Goal: Task Accomplishment & Management: Complete application form

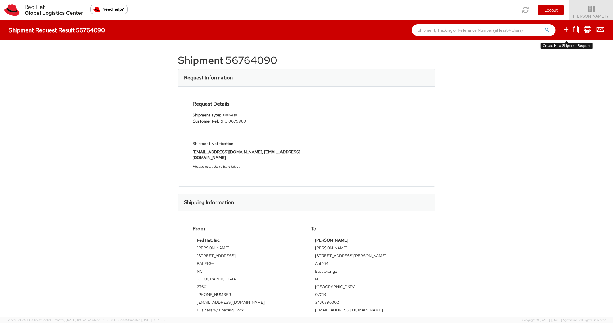
click at [569, 28] on icon at bounding box center [566, 29] width 7 height 7
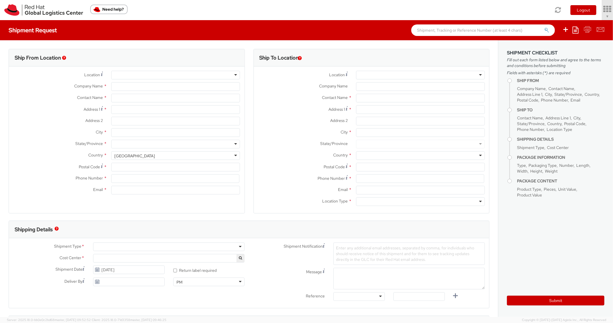
select select "850"
select select
click at [578, 30] on icon at bounding box center [576, 29] width 6 height 7
type input "Red Hat, Inc."
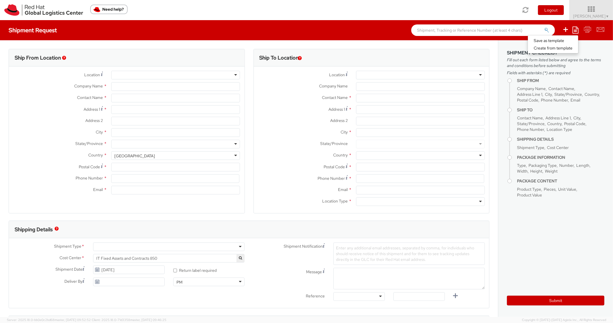
type input "[PERSON_NAME]"
type input "[STREET_ADDRESS]"
type input "RALEIGH"
type input "27601"
type input "[PHONE_NUMBER]"
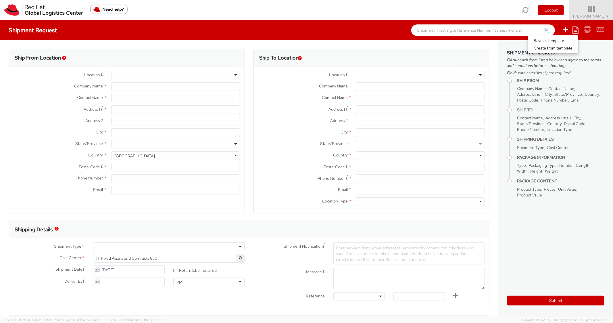
type input "[EMAIL_ADDRESS][DOMAIN_NAME]"
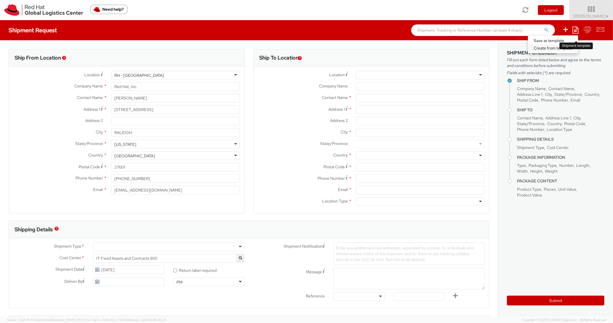
click at [540, 51] on link "Create from template" at bounding box center [553, 47] width 50 height 7
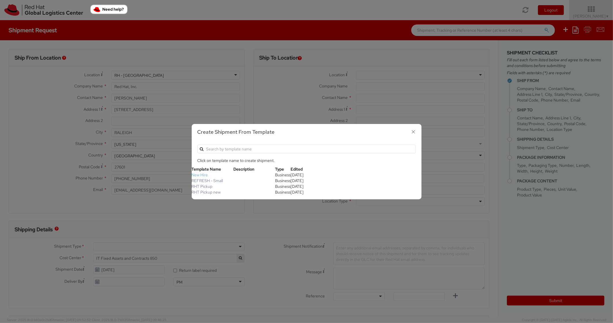
click at [192, 175] on link "New Hire" at bounding box center [200, 174] width 16 height 5
type textarea "Standard Shipping - New hire"
type input "*RPCI*"
select select "LAPTOP"
type input "1"
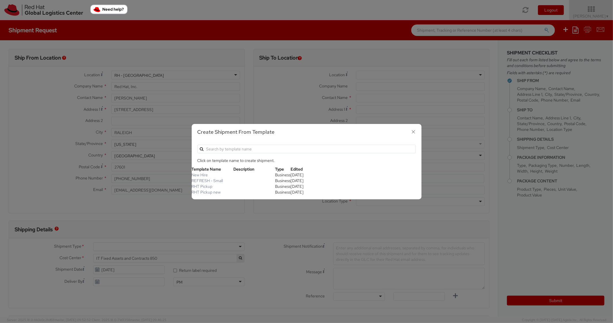
type input "22"
type input "14"
type input "6"
type input "8"
type input "*Laptop model*"
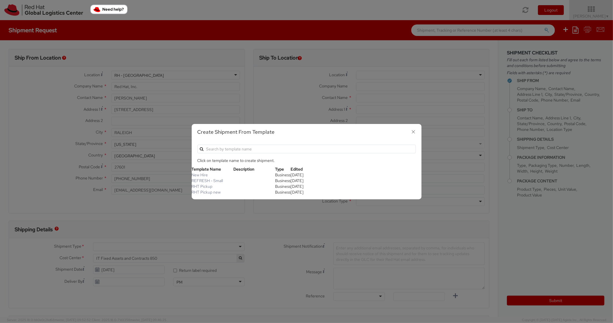
select select "LAPTOP"
type input "2,000.00"
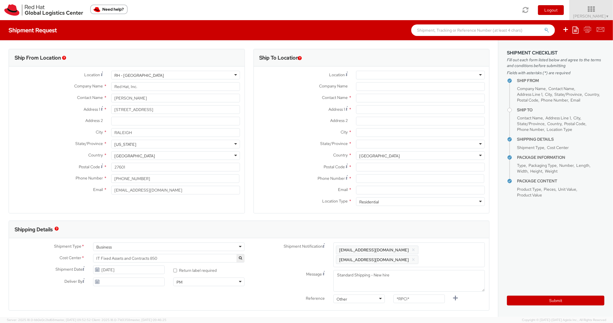
scroll to position [17, 0]
click at [377, 101] on input "text" at bounding box center [420, 98] width 129 height 9
click at [365, 112] on input "Address 1 *" at bounding box center [420, 109] width 129 height 9
paste input "[STREET_ADDRESS][PERSON_NAME]"
type input "[STREET_ADDRESS][PERSON_NAME]"
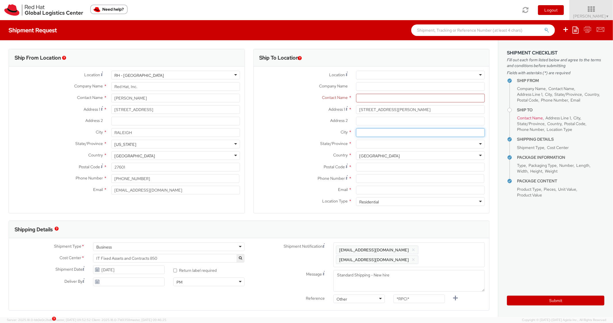
paste input "Lakewood"
click at [367, 131] on input "Lakewood" at bounding box center [420, 132] width 129 height 9
type input "Lakewood"
click at [371, 144] on div at bounding box center [420, 144] width 129 height 9
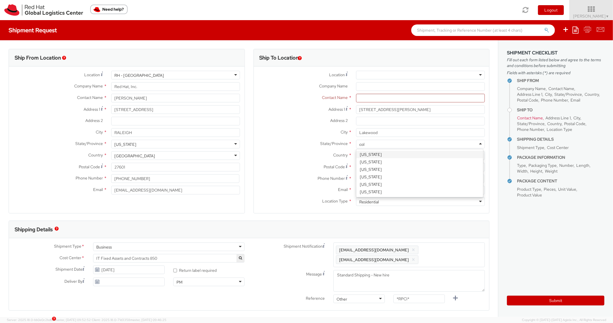
type input "colo"
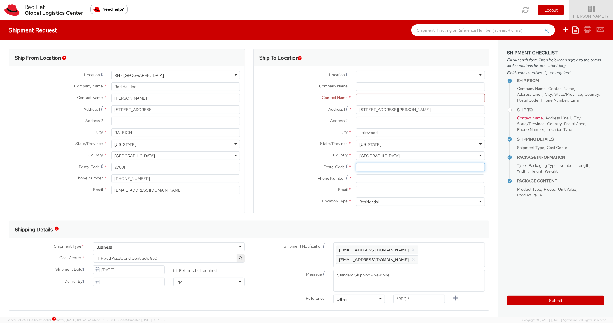
paste input "80226"
click at [392, 163] on input "80226" at bounding box center [420, 167] width 129 height 9
type input "80226"
click at [275, 152] on label "Country *" at bounding box center [303, 154] width 98 height 7
click at [384, 178] on input at bounding box center [420, 178] width 128 height 9
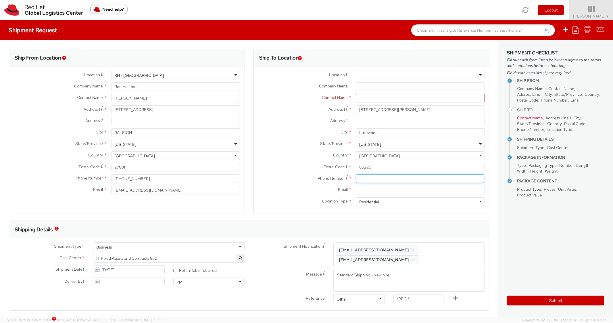
paste input "2028121622"
type input "2028121622"
click at [294, 168] on label "Postal Code *" at bounding box center [303, 167] width 98 height 8
click at [356, 168] on input "80226" at bounding box center [420, 167] width 129 height 9
click at [388, 181] on input "2028121622" at bounding box center [420, 178] width 128 height 9
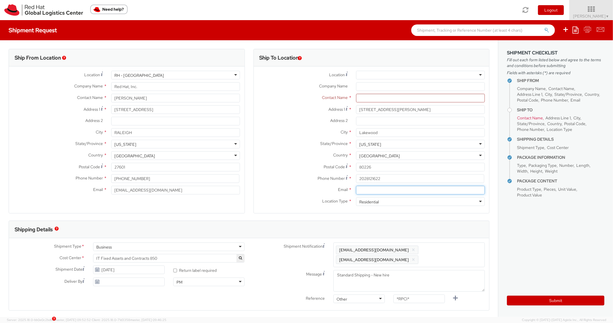
click at [385, 190] on input "Email *" at bounding box center [420, 190] width 129 height 9
paste input "[EMAIL_ADDRESS][DOMAIN_NAME]"
type input "[EMAIL_ADDRESS][DOMAIN_NAME]"
click at [460, 258] on span "Enter any additional email addresses, separated by comma, for individuals who s…" at bounding box center [409, 254] width 146 height 17
paste input "[EMAIL_ADDRESS][DOMAIN_NAME]"
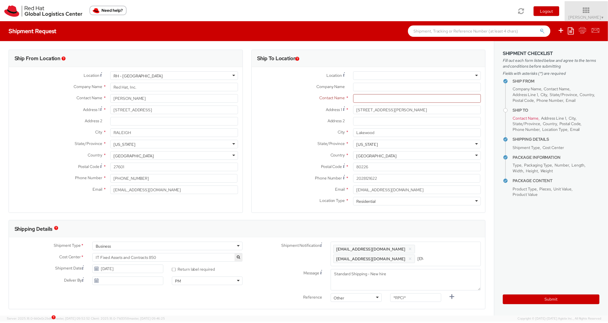
scroll to position [0, 29]
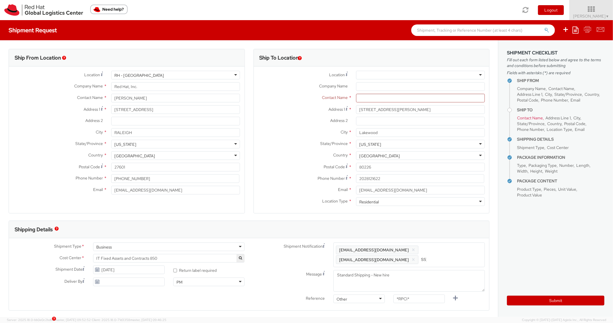
type input "[EMAIL_ADDRESS][DOMAIN_NAME]"
click at [447, 216] on div "Ship To Location Location * [GEOGRAPHIC_DATA] - [GEOGRAPHIC_DATA] - [GEOGRAPHIC…" at bounding box center [368, 135] width 234 height 172
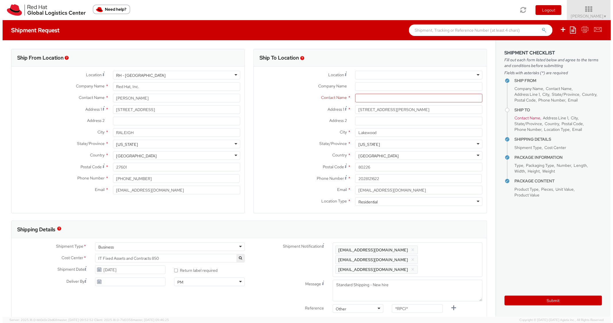
scroll to position [0, 0]
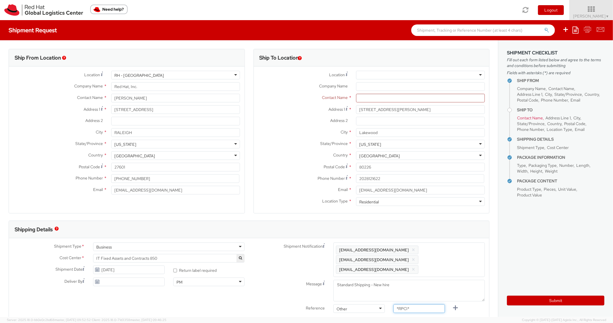
drag, startPoint x: 420, startPoint y: 294, endPoint x: 373, endPoint y: 296, distance: 46.6
click at [373, 304] on div "Reference Other Other Other Purchase Order Number Reference Number *RPCI*" at bounding box center [369, 309] width 240 height 11
paste input "RPCI0081160"
click at [429, 304] on input "RPCI0081160*RPCI*" at bounding box center [419, 308] width 51 height 9
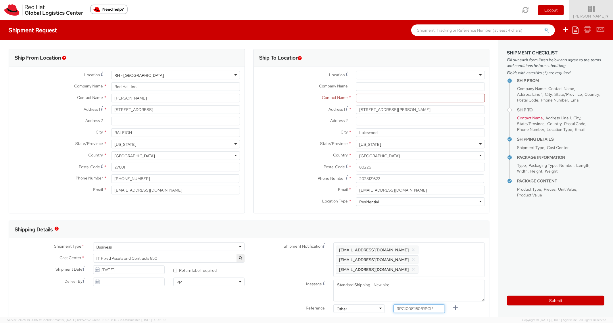
click at [429, 304] on input "RPCI0081160*RPCI*" at bounding box center [419, 308] width 51 height 9
paste input "text"
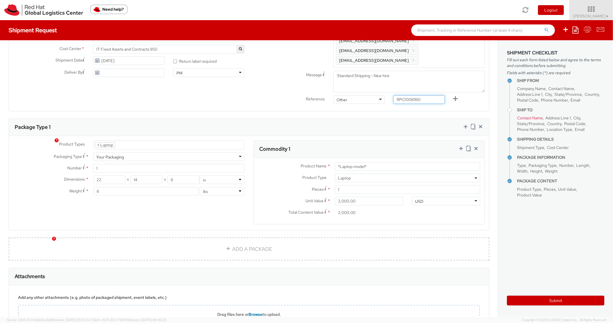
scroll to position [230, 0]
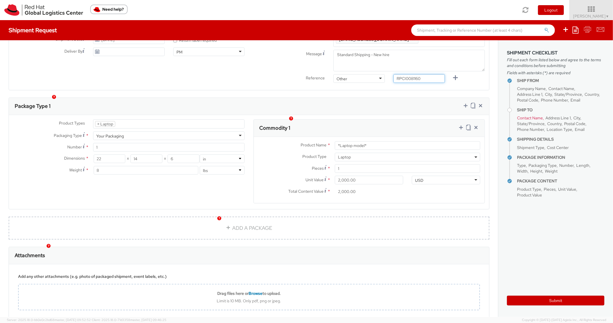
type input "RPCI0081160"
click at [381, 120] on div "Commodity 1" at bounding box center [369, 128] width 231 height 17
paste input "MAINSTREAM - Lenovo"
drag, startPoint x: 371, startPoint y: 137, endPoint x: 326, endPoint y: 114, distance: 51.3
click at [305, 126] on div "Commodity 1 Product Name * MAINSTREAM - Lenovo Product Type * Documents Docking…" at bounding box center [370, 161] width 232 height 84
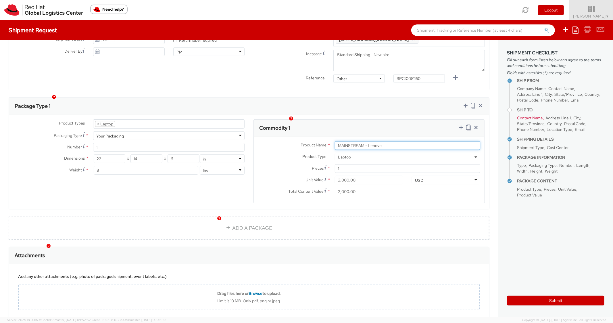
type input "MAINSTREAM - Lenovo"
click at [363, 115] on div "Product Types * Documents Docking Station Laptop Monitor Other Hardware Server …" at bounding box center [249, 162] width 480 height 94
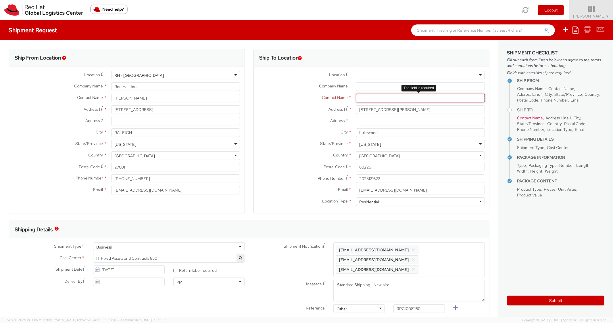
click at [380, 97] on input "text" at bounding box center [420, 98] width 129 height 9
paste input "[PERSON_NAME]"
type input "[PERSON_NAME]"
click at [282, 162] on div "Country * [GEOGRAPHIC_DATA] [GEOGRAPHIC_DATA] [GEOGRAPHIC_DATA] [GEOGRAPHIC_DAT…" at bounding box center [372, 156] width 236 height 11
click at [523, 285] on aside "Shipment Checklist Fill out each form listed below and agree to the terms and c…" at bounding box center [555, 178] width 115 height 277
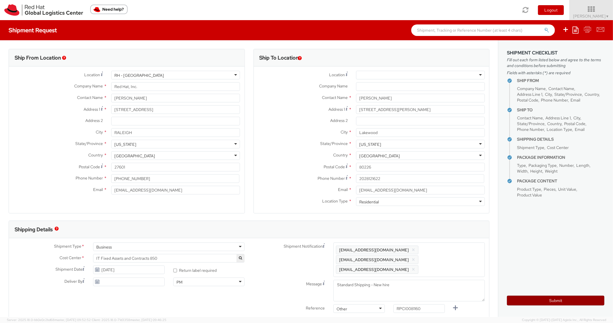
click at [517, 297] on button "Submit" at bounding box center [555, 301] width 97 height 10
type input "[PERSON_NAME]"
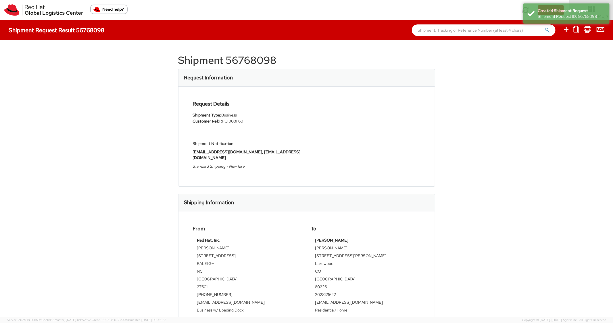
click at [260, 59] on h1 "Shipment 56768098" at bounding box center [306, 60] width 257 height 11
copy h1 "56768098"
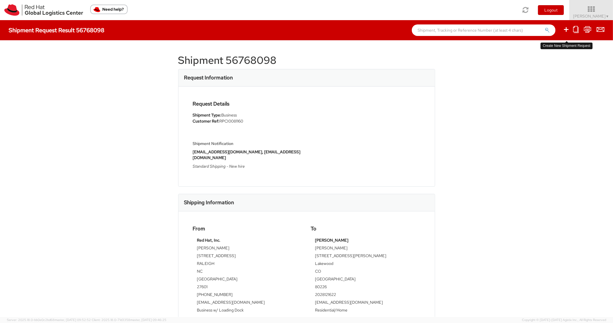
click at [566, 26] on link at bounding box center [566, 30] width 7 height 9
select select
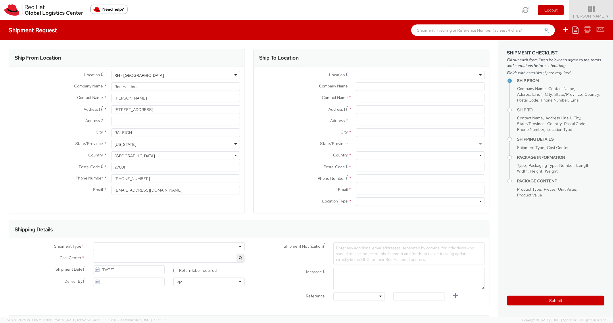
select select "850"
click at [578, 27] on icon at bounding box center [576, 29] width 6 height 7
click at [552, 47] on link "Create from template" at bounding box center [553, 47] width 50 height 7
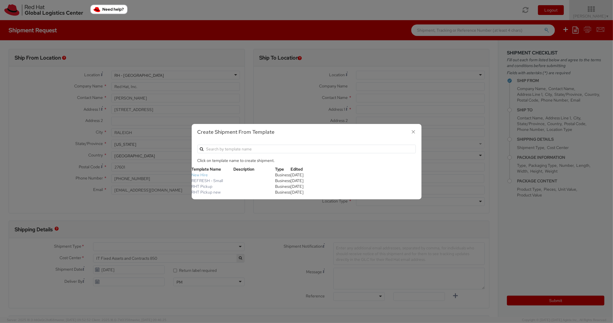
click at [202, 173] on link "New Hire" at bounding box center [200, 174] width 16 height 5
type textarea "Standard Shipping - New hire"
type input "*RPCI*"
select select "LAPTOP"
type input "1"
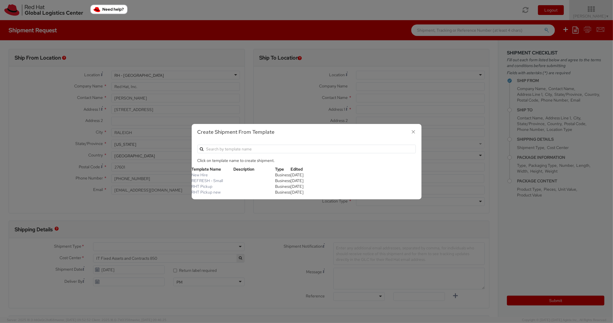
type input "22"
type input "14"
type input "6"
type input "8"
type input "*Laptop model*"
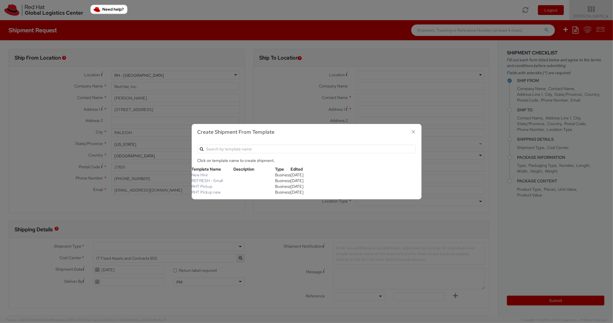
select select "LAPTOP"
type input "2,000.00"
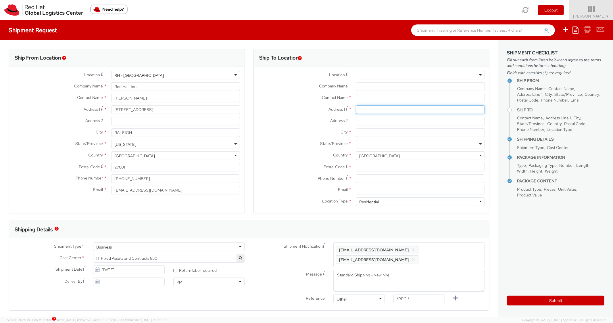
paste input "[STREET_ADDRESS]"
click at [368, 108] on input "[STREET_ADDRESS]" at bounding box center [420, 109] width 129 height 9
type input "[STREET_ADDRESS]"
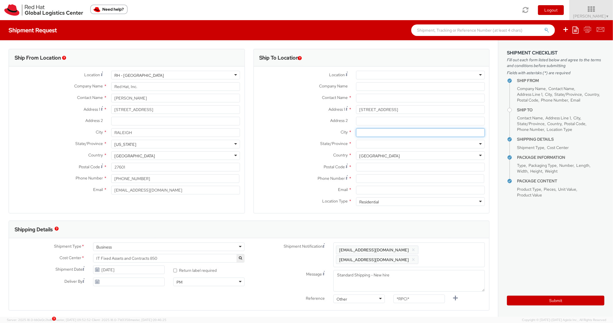
paste input "[PERSON_NAME]"
click at [370, 135] on input "City *" at bounding box center [420, 132] width 129 height 9
type input "[PERSON_NAME]"
click at [375, 145] on div at bounding box center [420, 144] width 129 height 9
type input "cali"
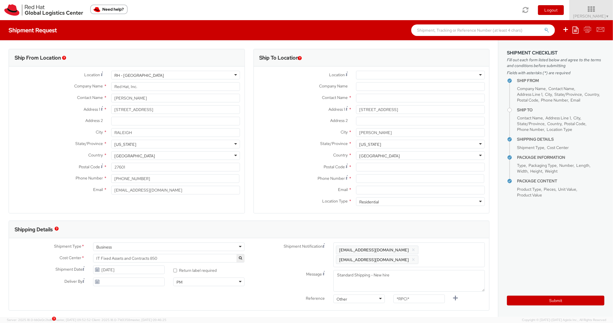
scroll to position [0, 0]
paste input "92886"
click at [373, 165] on input "Postal Code *" at bounding box center [420, 167] width 129 height 9
type input "92886"
click at [276, 143] on label "State/Province *" at bounding box center [303, 143] width 98 height 7
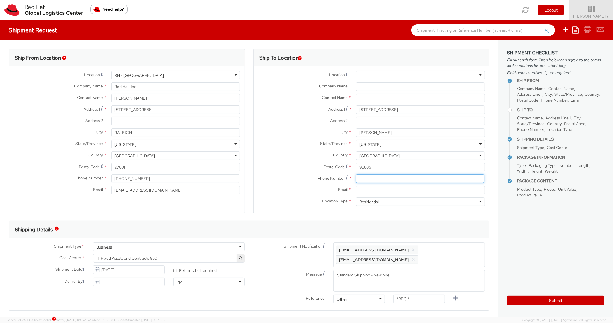
click at [392, 178] on input at bounding box center [420, 178] width 128 height 9
paste input "[PHONE_NUMBER]"
type input "[PHONE_NUMBER]"
click at [271, 177] on label "Phone Number *" at bounding box center [303, 178] width 98 height 8
click at [363, 193] on input "Email *" at bounding box center [420, 190] width 129 height 9
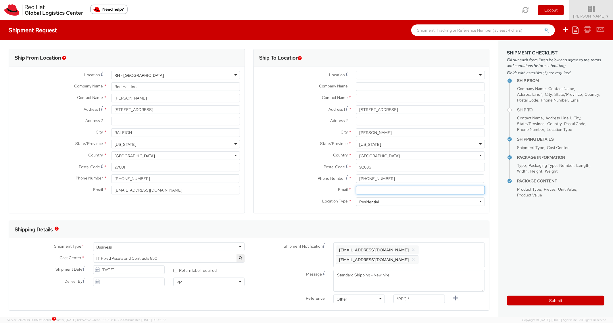
paste input "[EMAIL_ADDRESS][DOMAIN_NAME]"
type input "[EMAIL_ADDRESS][DOMAIN_NAME]"
click at [454, 243] on div "Enter any additional email addresses, separated by comma, for individuals who s…" at bounding box center [408, 254] width 151 height 25
paste input "[EMAIL_ADDRESS][DOMAIN_NAME]"
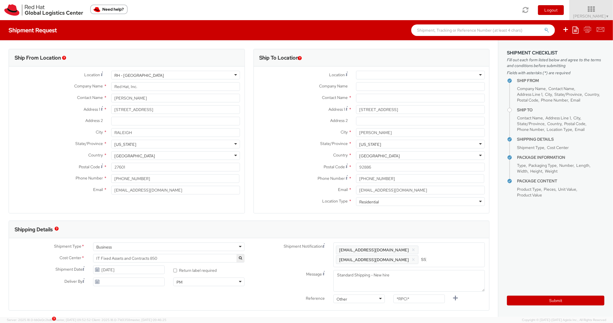
type input "[EMAIL_ADDRESS][DOMAIN_NAME]"
click at [451, 192] on input "[EMAIL_ADDRESS][DOMAIN_NAME]" at bounding box center [420, 190] width 129 height 9
click at [425, 223] on div "Shipping Details" at bounding box center [249, 229] width 480 height 17
drag, startPoint x: 400, startPoint y: 298, endPoint x: 382, endPoint y: 295, distance: 17.5
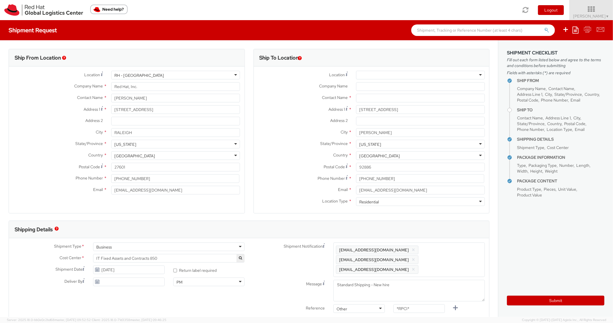
click at [382, 304] on div "Reference Other Other Other Purchase Order Number Reference Number *RPCI*" at bounding box center [369, 309] width 240 height 11
click at [418, 304] on input "*RPCI*" at bounding box center [419, 308] width 51 height 9
paste input "RPCI0081159"
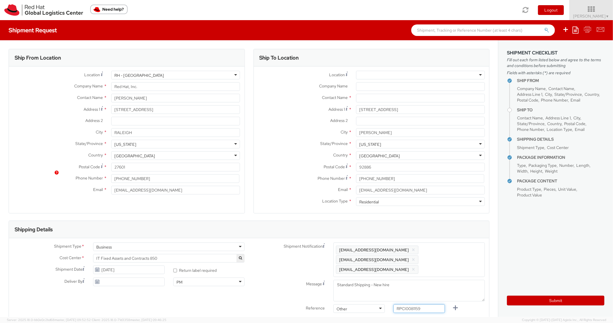
scroll to position [172, 0]
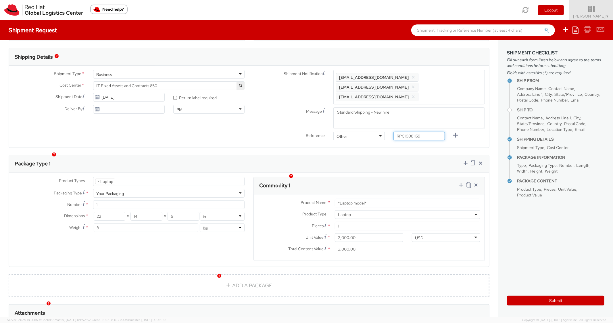
type input "RPCI0081159"
click at [392, 177] on div "Commodity 1" at bounding box center [369, 185] width 231 height 17
click at [393, 199] on input "*Laptop model*" at bounding box center [407, 203] width 145 height 9
drag, startPoint x: 386, startPoint y: 193, endPoint x: 301, endPoint y: 189, distance: 84.6
click at [301, 199] on div "Product Name * *Laptop model*" at bounding box center [369, 203] width 231 height 9
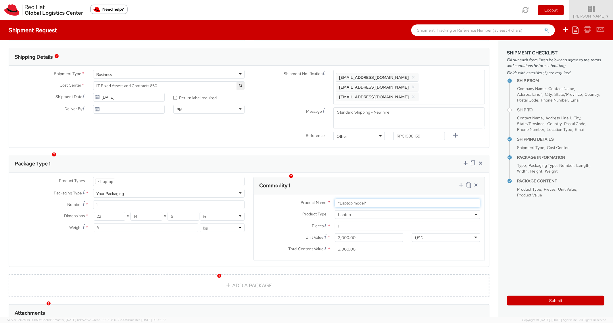
paste input "MAINSTREAM - Lenovo"
type input "MAINSTREAM - Lenovo"
click at [354, 177] on div "Commodity 1" at bounding box center [369, 185] width 231 height 17
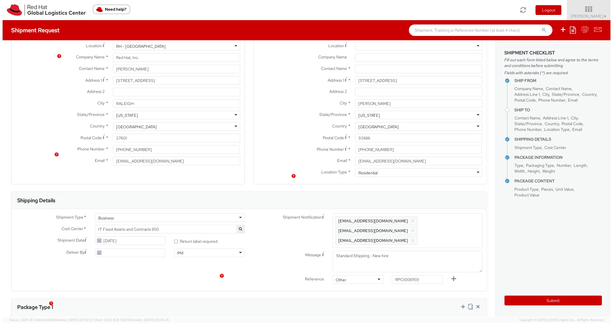
scroll to position [0, 0]
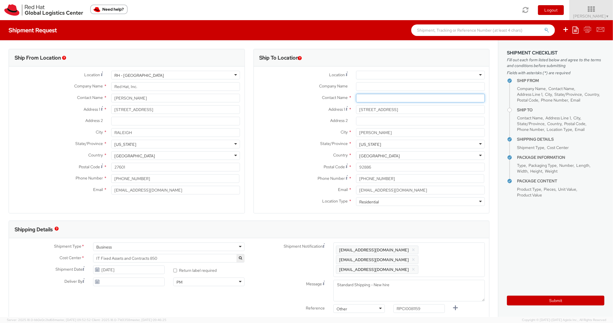
click at [374, 98] on input "text" at bounding box center [420, 98] width 129 height 9
paste input "[PERSON_NAME]"
type input "[PERSON_NAME]"
click at [266, 160] on div "Country * [GEOGRAPHIC_DATA] [GEOGRAPHIC_DATA] [GEOGRAPHIC_DATA] [GEOGRAPHIC_DAT…" at bounding box center [372, 156] width 236 height 11
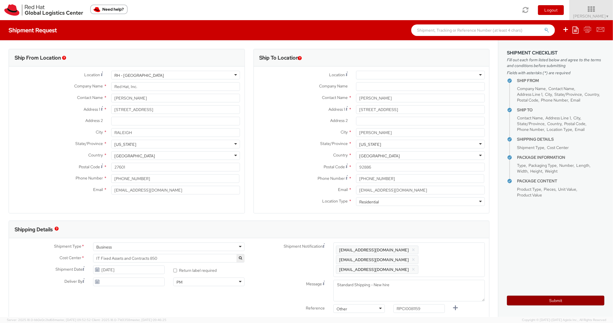
click at [525, 300] on button "Submit" at bounding box center [555, 301] width 97 height 10
type input "[PERSON_NAME]"
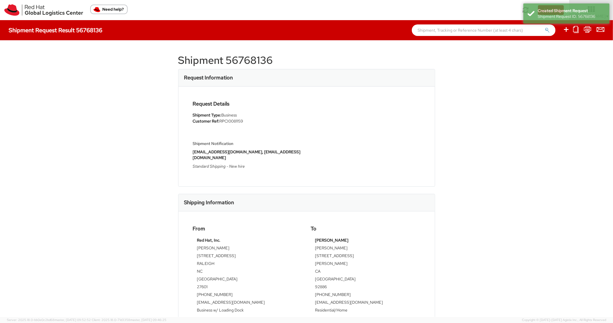
click at [248, 63] on h1 "Shipment 56768136" at bounding box center [306, 60] width 257 height 11
copy h1 "56768136"
click at [371, 104] on div "Request Details Shipment Type: Business Customer Ref: RPCI0081159 Shipment Noti…" at bounding box center [307, 136] width 236 height 71
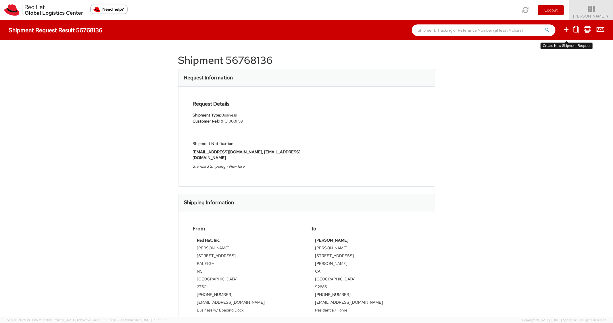
click at [567, 30] on icon at bounding box center [566, 29] width 7 height 7
select select
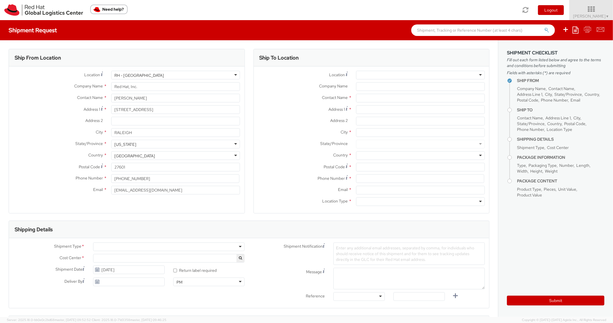
click at [575, 28] on icon at bounding box center [576, 29] width 6 height 7
select select "850"
click at [558, 50] on link "Create from template" at bounding box center [553, 47] width 50 height 7
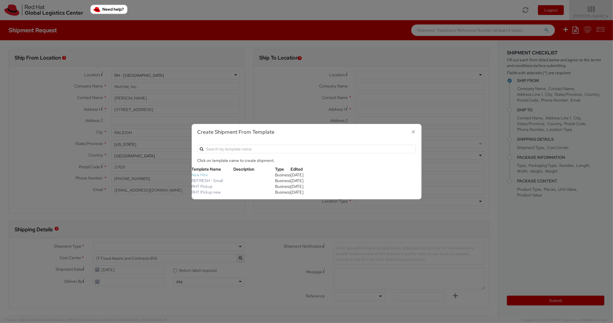
click at [202, 176] on link "New Hire" at bounding box center [200, 174] width 16 height 5
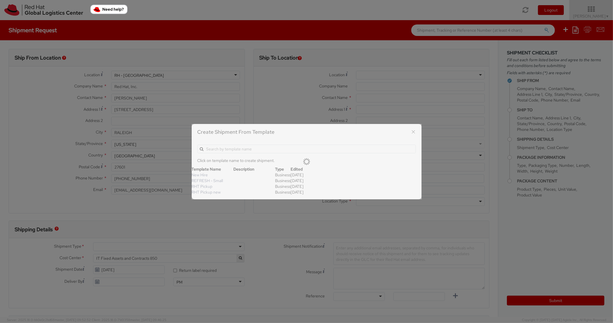
type textarea "Standard Shipping - New hire"
type input "*RPCI*"
select select "LAPTOP"
type input "1"
type input "22"
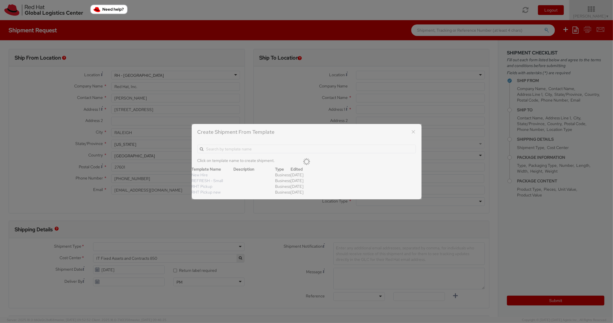
type input "14"
type input "6"
type input "8"
type input "*Laptop model*"
select select "LAPTOP"
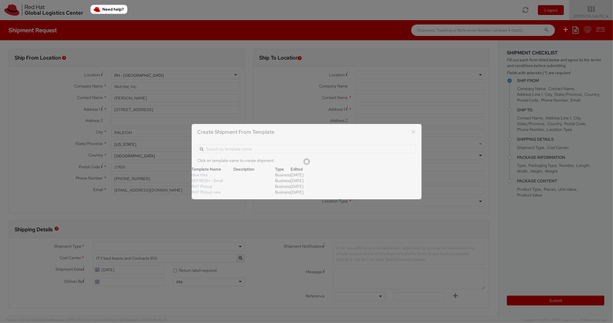
type input "2,000.00"
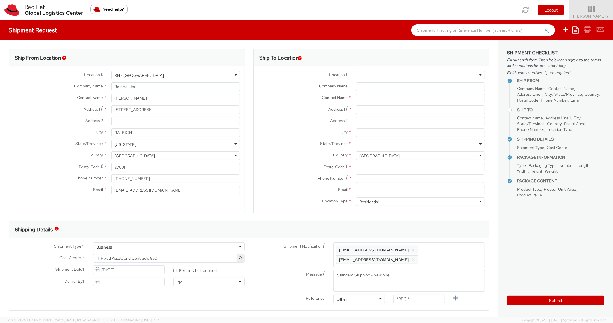
scroll to position [17, 0]
click at [573, 27] on icon at bounding box center [576, 29] width 6 height 7
click at [536, 54] on h3 "Shipment Checklist" at bounding box center [555, 52] width 97 height 5
click at [578, 30] on icon at bounding box center [576, 29] width 6 height 7
click at [548, 45] on link "Create from template" at bounding box center [553, 47] width 50 height 7
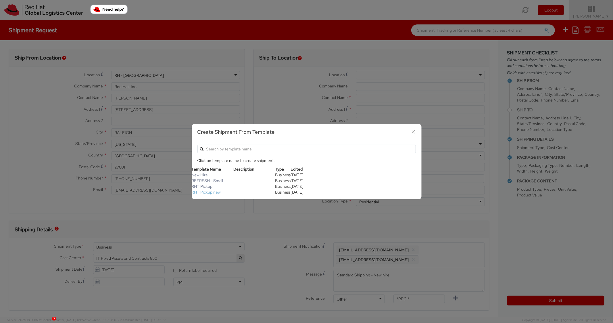
click at [212, 193] on link "RHT Pickup new" at bounding box center [206, 191] width 29 height 5
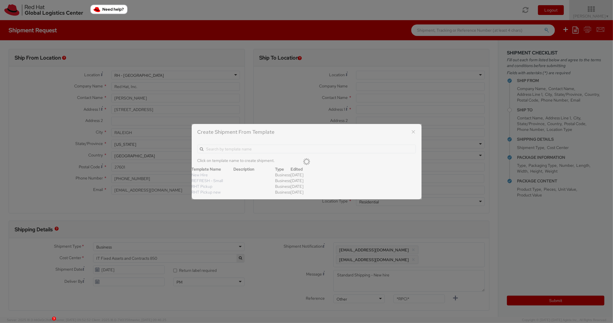
type input "Red Hat, Inc."
type input "[STREET_ADDRESS]"
type input "RALEIGH"
type input "27601"
type textarea "RHT Pickup. Thanks"
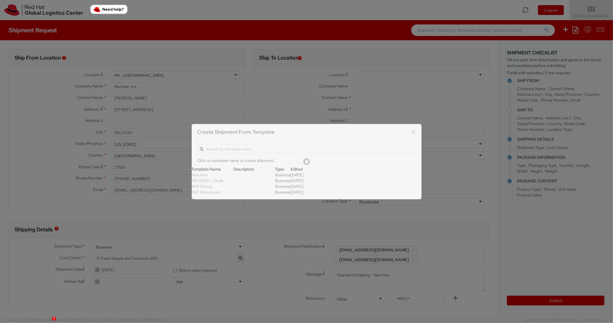
type input "6"
type input "7"
type input "*Laptop Model*"
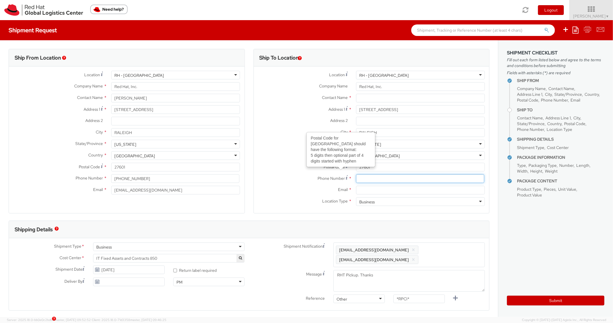
click at [376, 180] on input at bounding box center [420, 178] width 128 height 9
paste input "[PHONE_NUMBER]"
type input "[PHONE_NUMBER]"
click at [280, 155] on label "Country *" at bounding box center [303, 154] width 98 height 7
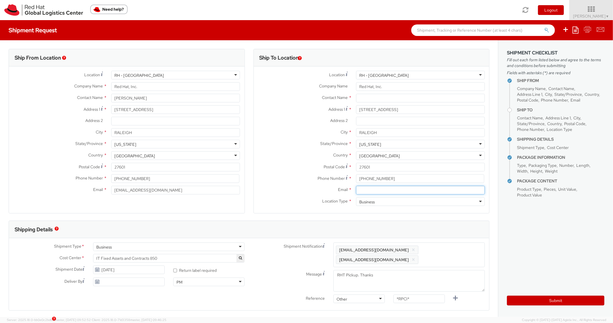
click at [381, 191] on input "Email *" at bounding box center [420, 190] width 129 height 9
paste input "[EMAIL_ADDRESS][DOMAIN_NAME]"
type input "[EMAIL_ADDRESS][DOMAIN_NAME]"
click at [463, 258] on span "Enter any additional email addresses, separated by comma, for individuals who s…" at bounding box center [409, 254] width 146 height 17
paste input "[EMAIL_ADDRESS][DOMAIN_NAME]"
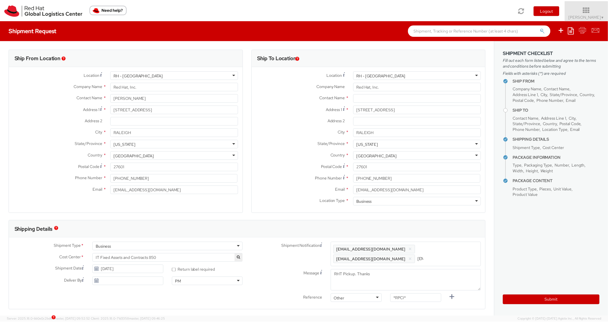
scroll to position [0, 34]
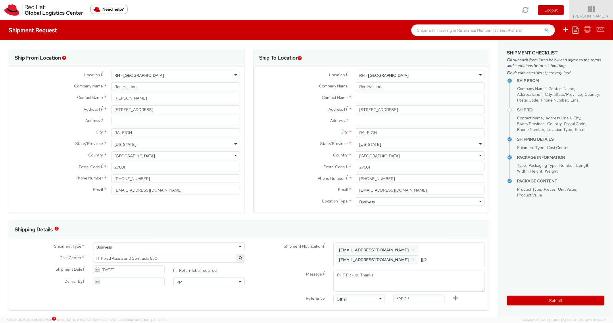
type input "[EMAIL_ADDRESS][DOMAIN_NAME]"
click at [452, 236] on div "Shipping Details" at bounding box center [246, 229] width 475 height 17
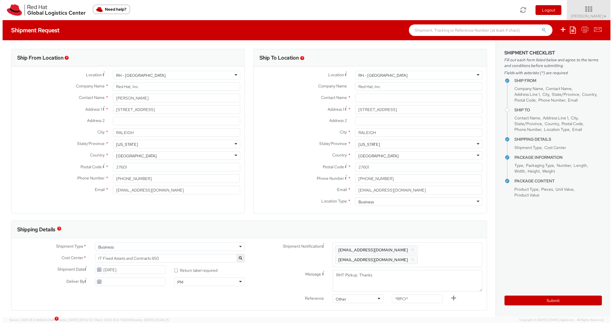
scroll to position [0, 0]
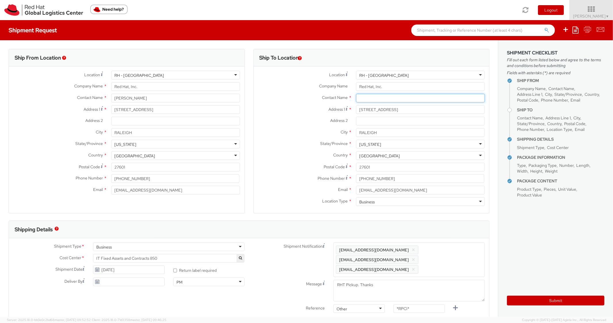
click at [390, 101] on input "text" at bounding box center [420, 98] width 129 height 9
paste input "RPCI0081153"
type input "RPCI0081153"
paste input "RPCI0081153"
drag, startPoint x: 432, startPoint y: 298, endPoint x: 365, endPoint y: 293, distance: 67.5
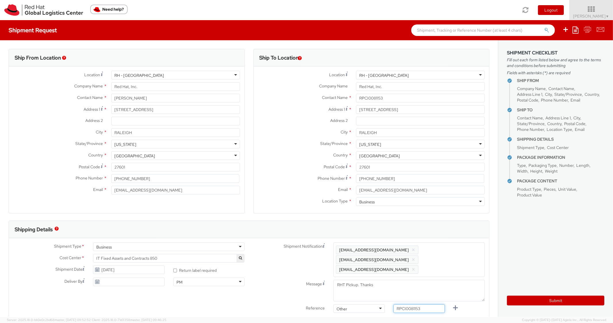
click at [365, 293] on div "Shipment Notification Enter any additional email addresses, separated by comma,…" at bounding box center [369, 278] width 240 height 73
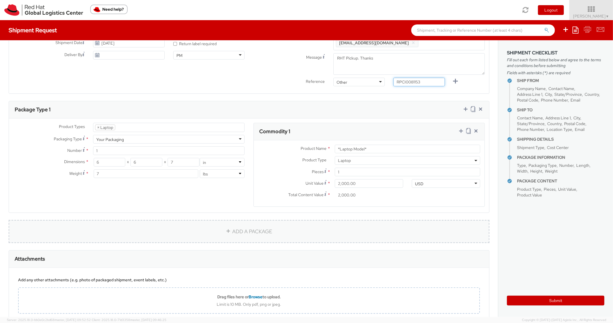
scroll to position [230, 0]
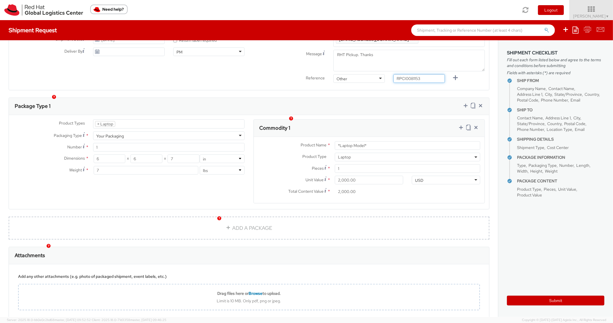
type input "RPCI0081153"
paste input "DEVELOPER/DESIGNER - Lenovo"
drag, startPoint x: 370, startPoint y: 139, endPoint x: 312, endPoint y: 131, distance: 58.3
click at [312, 137] on div "Product Name * DEVELOPER/DESIGNER - Lenovo Product Type * Documents Docking Sta…" at bounding box center [369, 170] width 231 height 66
type input "DEVELOPER/DESIGNER - Lenovo"
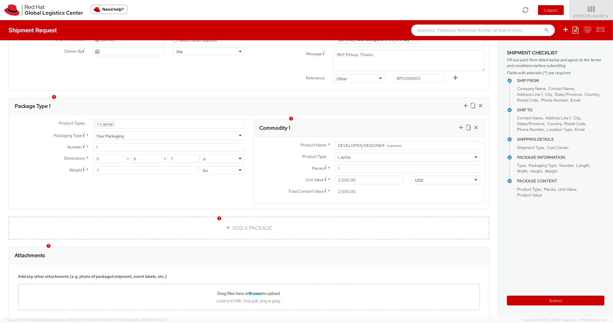
click at [391, 122] on div "Commodity 1" at bounding box center [369, 128] width 231 height 17
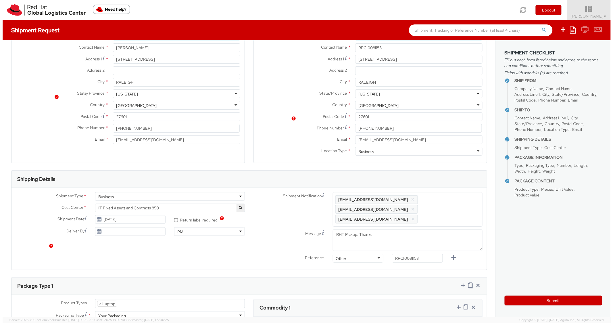
scroll to position [0, 0]
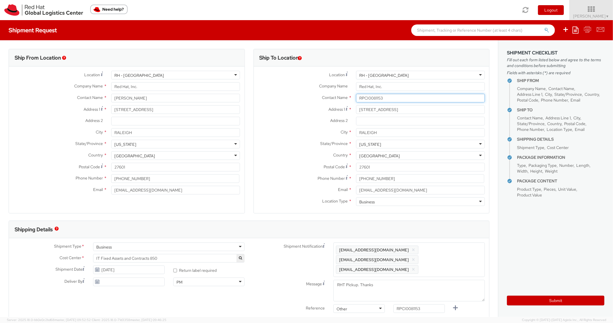
drag, startPoint x: 410, startPoint y: 101, endPoint x: 340, endPoint y: 99, distance: 69.6
click at [341, 99] on div "Contact Name * RPCI0081153" at bounding box center [372, 98] width 236 height 9
paste input "[PERSON_NAME]"
type input "[PERSON_NAME]"
drag, startPoint x: 301, startPoint y: 129, endPoint x: 365, endPoint y: 189, distance: 87.9
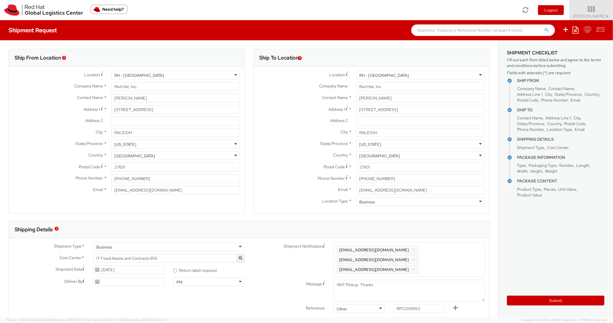
click at [301, 130] on label "City *" at bounding box center [303, 131] width 98 height 7
click at [356, 130] on input "RALEIGH" at bounding box center [420, 132] width 129 height 9
click at [521, 303] on button "Submit" at bounding box center [555, 301] width 97 height 10
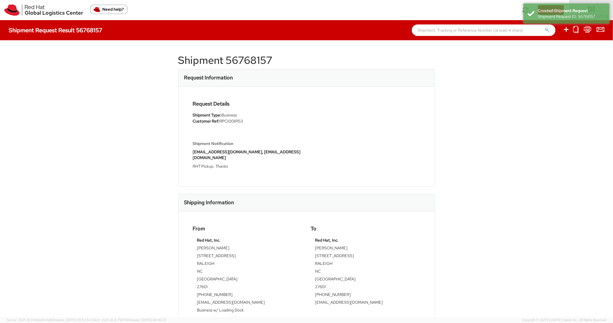
click at [243, 58] on h1 "Shipment 56768157" at bounding box center [306, 60] width 257 height 11
copy h1 "56768157"
click at [350, 68] on div "Shipment 56768157 Request Information Request Details Shipment Type: Business C…" at bounding box center [306, 178] width 257 height 259
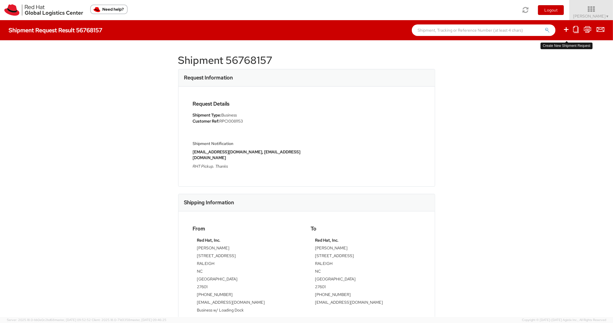
click at [569, 31] on icon at bounding box center [566, 29] width 7 height 7
select select
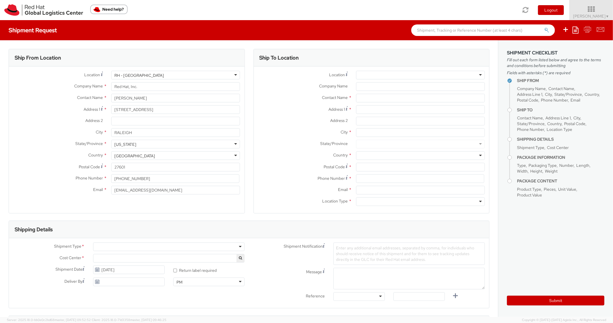
select select "850"
click at [574, 31] on icon at bounding box center [576, 29] width 6 height 7
click at [531, 49] on link "Create from template" at bounding box center [553, 47] width 50 height 7
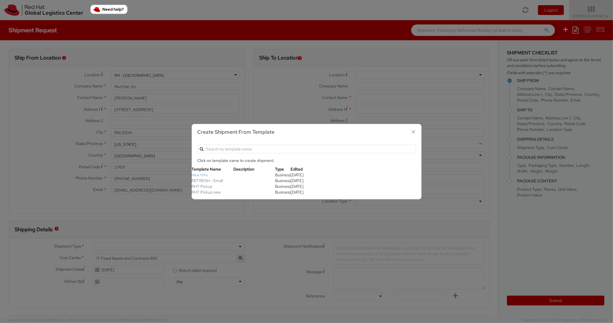
click at [207, 174] on link "New Hire" at bounding box center [200, 174] width 16 height 5
type textarea "Standard Shipping - New hire"
type input "*RPCI*"
select select "LAPTOP"
type input "1"
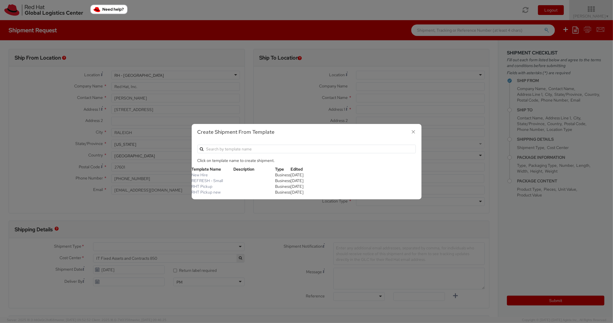
type input "22"
type input "14"
type input "6"
type input "8"
type input "*Laptop model*"
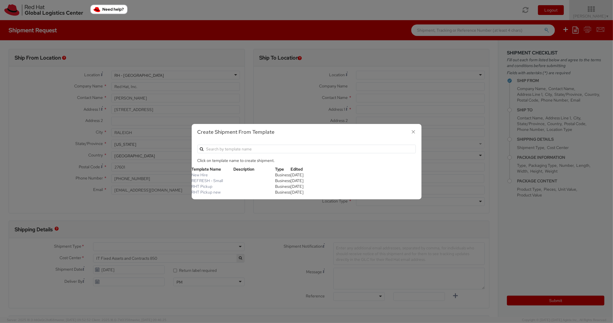
select select "LAPTOP"
type input "2,000.00"
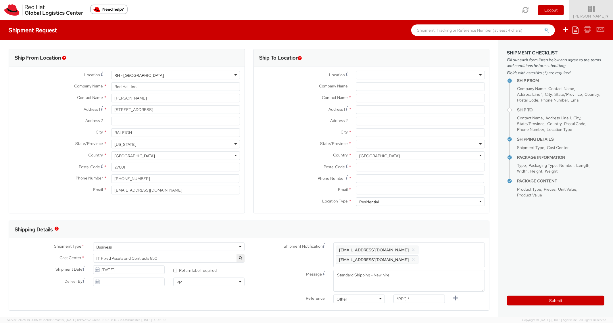
scroll to position [17, 0]
click at [386, 103] on div "Contact Name *" at bounding box center [372, 99] width 236 height 11
paste input "[STREET_ADDRESS]"
click at [378, 110] on input "[STREET_ADDRESS]" at bounding box center [420, 109] width 129 height 9
type input "[STREET_ADDRESS]"
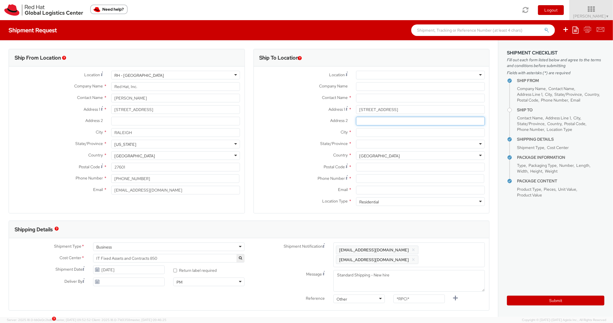
paste input "Apt 1808"
click at [382, 124] on input "Address 2 *" at bounding box center [420, 121] width 129 height 9
type input "Apt 1808"
paste input "Plano"
click at [370, 135] on input "Plano" at bounding box center [420, 132] width 129 height 9
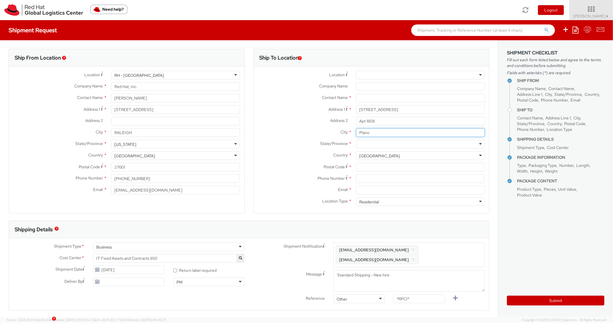
type input "Plano"
click at [369, 143] on div at bounding box center [420, 144] width 129 height 9
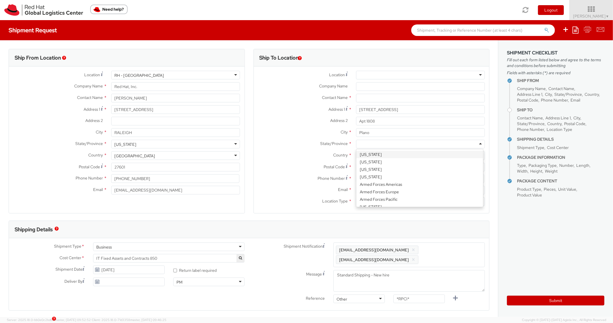
paste input "[US_STATE]"
type input "[US_STATE]"
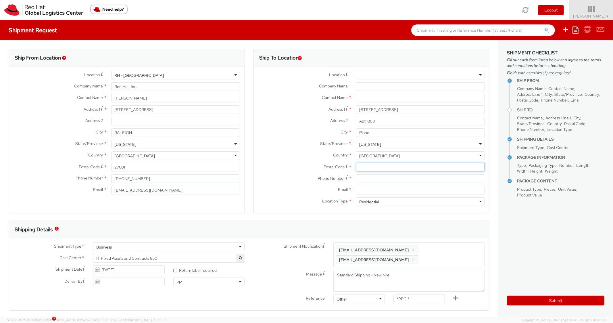
click at [380, 166] on input "Postal Code *" at bounding box center [420, 167] width 129 height 9
paste input "75024"
type input "75024"
click at [262, 138] on div "City * Plano" at bounding box center [372, 133] width 236 height 11
click at [386, 180] on input at bounding box center [420, 178] width 128 height 9
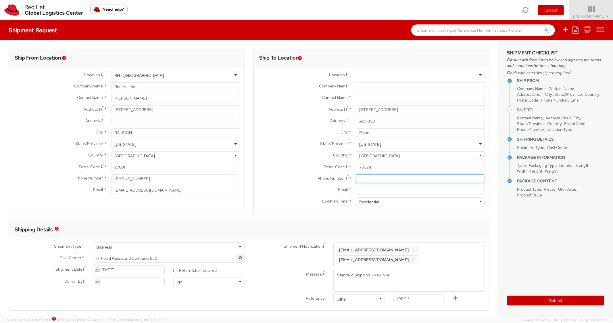
paste input "5128398060"
type input "5128398060"
click at [332, 163] on label "Postal Code *" at bounding box center [303, 167] width 98 height 8
click at [356, 163] on input "75024" at bounding box center [420, 167] width 129 height 9
click at [390, 196] on div "Email *" at bounding box center [372, 191] width 236 height 11
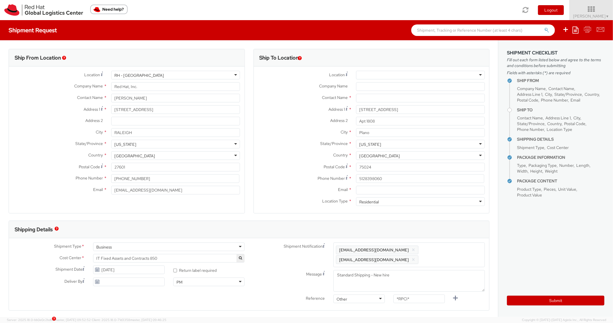
click at [400, 195] on div "Email *" at bounding box center [372, 191] width 236 height 11
click at [409, 194] on div "Email *" at bounding box center [372, 191] width 236 height 11
click at [419, 190] on input "Email *" at bounding box center [420, 190] width 129 height 9
paste input "[EMAIL_ADDRESS][DOMAIN_NAME]"
type input "[EMAIL_ADDRESS][DOMAIN_NAME]"
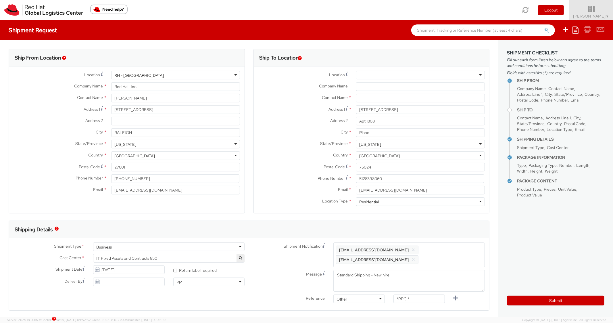
drag, startPoint x: 457, startPoint y: 245, endPoint x: 454, endPoint y: 235, distance: 10.6
click at [457, 244] on div "Enter any additional email addresses, separated by comma, for individuals who s…" at bounding box center [408, 254] width 151 height 25
paste input "[EMAIL_ADDRESS][DOMAIN_NAME]"
type input "[EMAIL_ADDRESS][DOMAIN_NAME]"
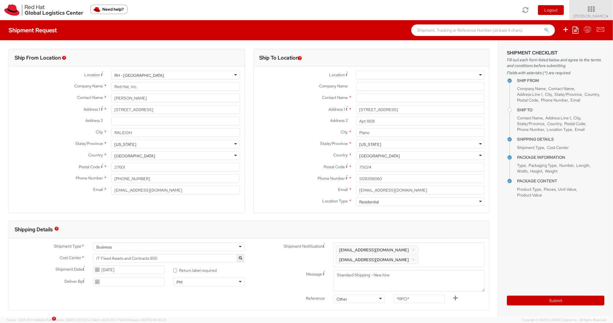
scroll to position [0, 0]
click at [446, 221] on div "Shipping Details" at bounding box center [246, 229] width 475 height 17
drag, startPoint x: 408, startPoint y: 302, endPoint x: 410, endPoint y: 298, distance: 4.8
click at [408, 304] on input "*RPCI*" at bounding box center [419, 308] width 51 height 9
drag, startPoint x: 410, startPoint y: 298, endPoint x: 395, endPoint y: 279, distance: 24.1
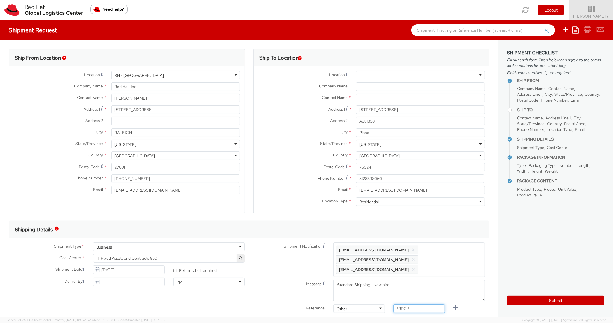
click at [378, 290] on div "Shipment Notification Enter any additional email addresses, separated by comma,…" at bounding box center [369, 278] width 240 height 73
paste input "RPCI0080968"
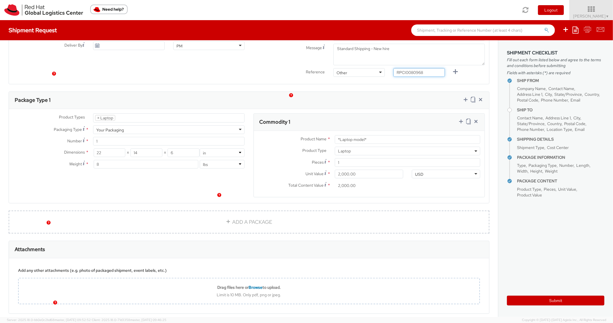
scroll to position [253, 0]
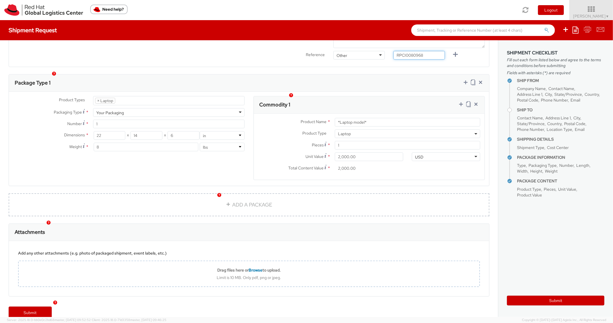
type input "RPCI0080968"
click at [404, 79] on div "Package Type 1" at bounding box center [249, 82] width 480 height 17
drag, startPoint x: 305, startPoint y: 99, endPoint x: 285, endPoint y: 98, distance: 20.2
click at [285, 98] on div "Commodity 1 Product Name * *Laptop model* Product Type * Documents Docking Stat…" at bounding box center [370, 138] width 232 height 84
paste input "DEVELOPER/DESIGNER - Lenovo"
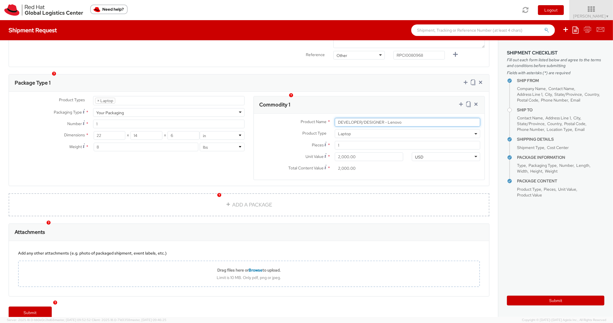
type input "DEVELOPER/DESIGNER - Lenovo"
click at [390, 81] on div "Package Type 1" at bounding box center [249, 82] width 480 height 17
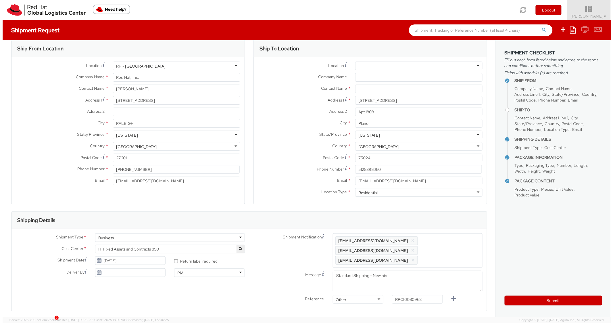
scroll to position [0, 0]
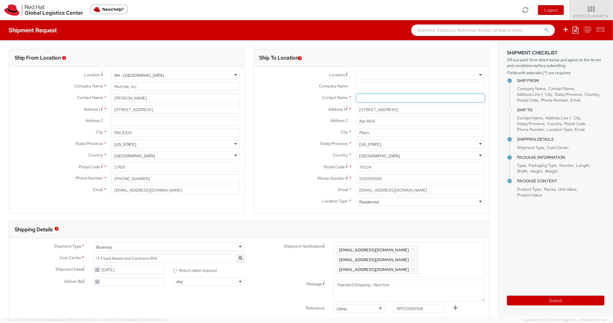
click at [362, 100] on input "text" at bounding box center [420, 98] width 129 height 9
paste input "[PERSON_NAME]"
type input "[PERSON_NAME]"
click at [245, 129] on div "Ship From Location Location * [GEOGRAPHIC_DATA] - [GEOGRAPHIC_DATA] [GEOGRAPHIC…" at bounding box center [126, 135] width 245 height 172
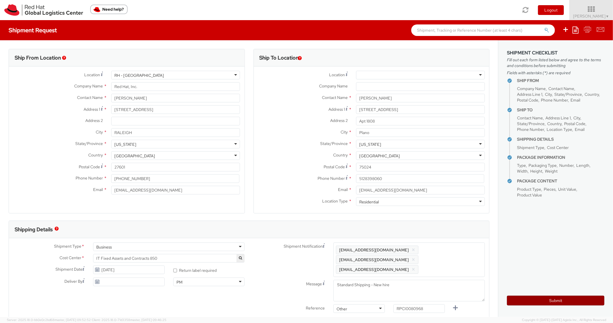
click at [527, 304] on button "Submit" at bounding box center [555, 301] width 97 height 10
type input "[PERSON_NAME]"
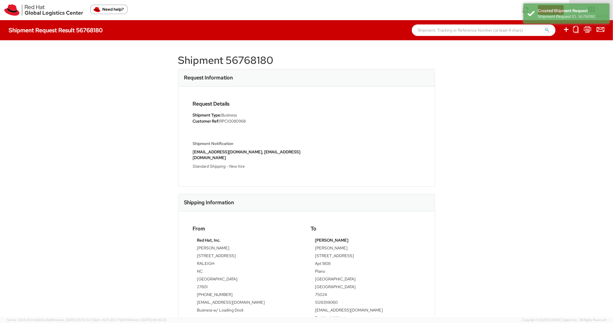
click at [243, 57] on h1 "Shipment 56768180" at bounding box center [306, 60] width 257 height 11
copy h1 "56768180"
click at [378, 140] on div "Request Details Shipment Type: Business Customer Ref: RPCI0080968 Shipment Noti…" at bounding box center [307, 136] width 236 height 71
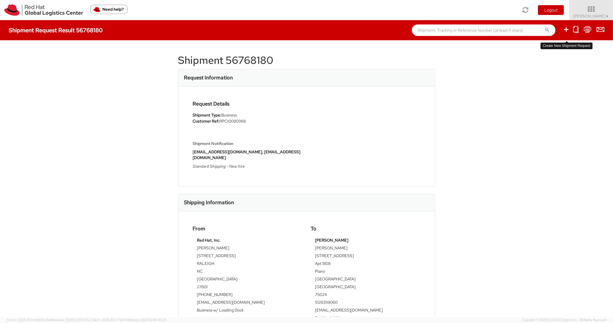
click at [565, 28] on icon at bounding box center [566, 29] width 7 height 7
select select
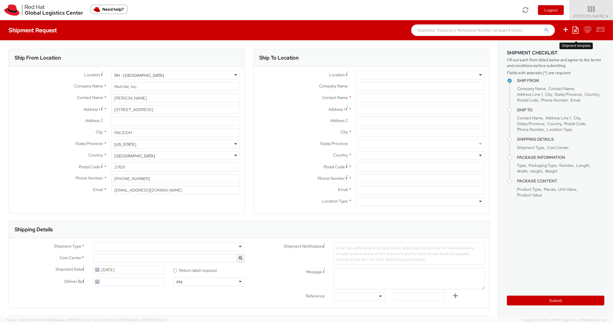
select select "850"
click at [579, 33] on ul "Save as template Create from template" at bounding box center [579, 30] width 49 height 20
click at [574, 32] on icon at bounding box center [576, 29] width 6 height 7
click at [548, 50] on link "Create from template" at bounding box center [553, 47] width 50 height 7
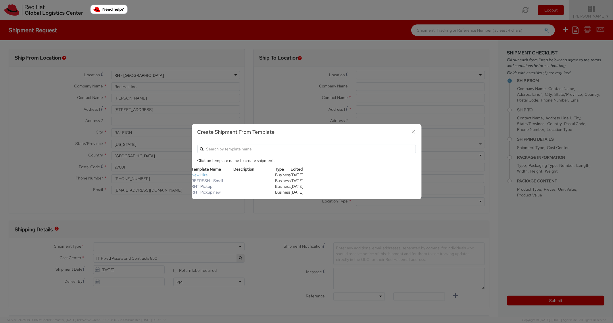
click at [201, 175] on link "New Hire" at bounding box center [200, 174] width 16 height 5
type textarea "Standard Shipping - New hire"
type input "*RPCI*"
select select "LAPTOP"
type input "1"
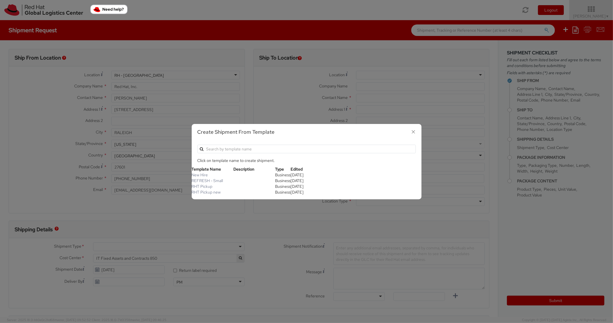
type input "22"
type input "14"
type input "6"
type input "8"
type input "*Laptop model*"
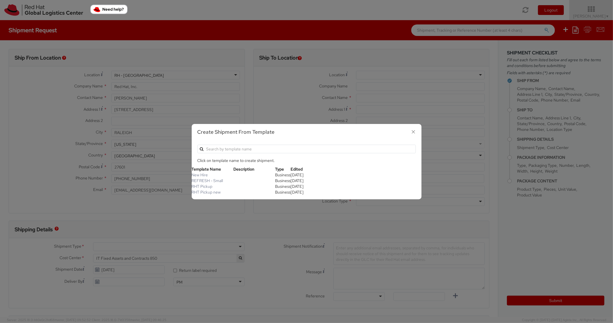
select select "LAPTOP"
type input "2,000.00"
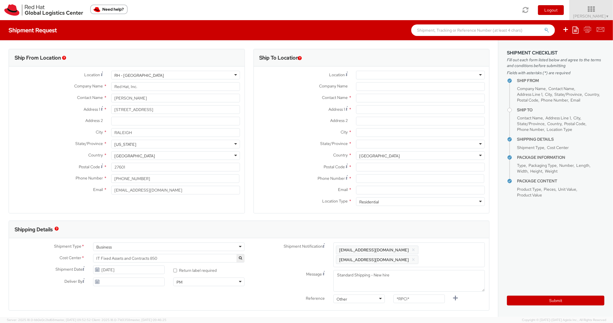
scroll to position [17, 0]
click at [375, 107] on input "Address 1 *" at bounding box center [420, 109] width 129 height 9
paste input "[STREET_ADDRESS]"
type input "[STREET_ADDRESS]"
drag, startPoint x: 367, startPoint y: 138, endPoint x: 374, endPoint y: 136, distance: 7.3
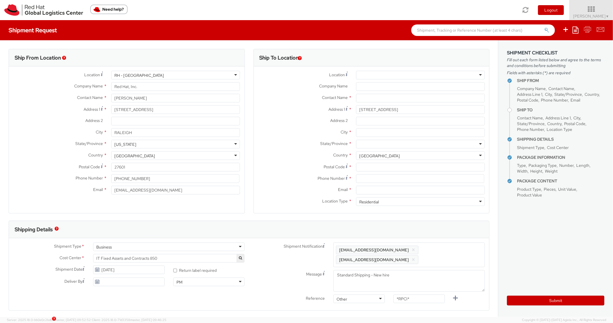
click at [367, 138] on div "City *" at bounding box center [372, 133] width 236 height 11
click at [374, 135] on input "City *" at bounding box center [420, 132] width 129 height 9
paste input "Wake Forest"
type input "Wake Forest"
click at [361, 144] on div at bounding box center [420, 144] width 129 height 9
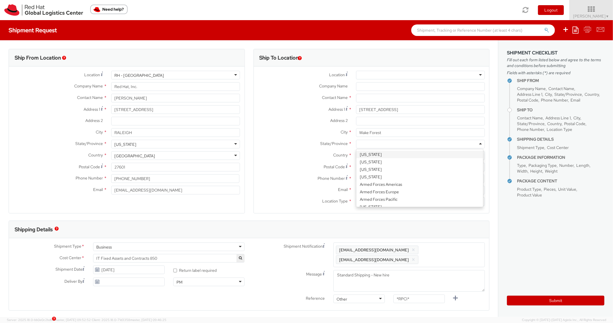
paste input "[US_STATE]"
type input "[US_STATE]"
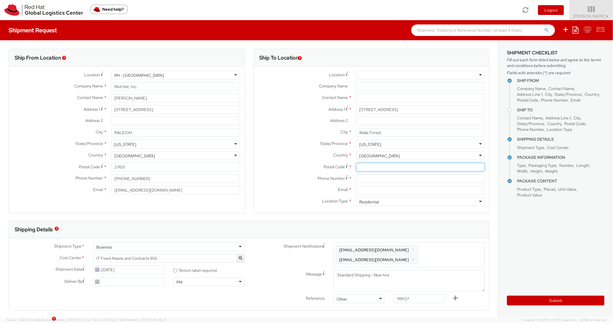
click at [367, 168] on input "Postal Code *" at bounding box center [420, 167] width 129 height 9
paste input "27587"
type input "27587"
click at [263, 157] on label "Country *" at bounding box center [303, 154] width 98 height 7
click at [396, 180] on input at bounding box center [420, 178] width 128 height 9
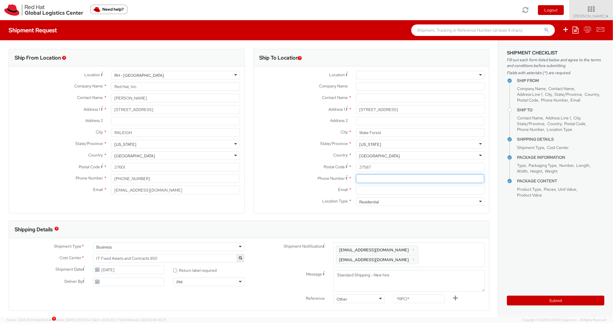
paste input "[PHONE_NUMBER]"
type input "[PHONE_NUMBER]"
drag, startPoint x: 306, startPoint y: 168, endPoint x: 314, endPoint y: 125, distance: 43.8
click at [306, 168] on label "Postal Code *" at bounding box center [303, 167] width 98 height 8
click at [356, 168] on input "27587" at bounding box center [420, 167] width 129 height 9
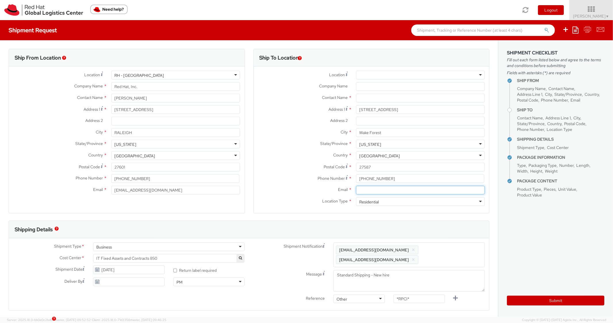
click at [367, 186] on input "Email *" at bounding box center [420, 190] width 129 height 9
paste input "[EMAIL_ADDRESS][DOMAIN_NAME]"
type input "[EMAIL_ADDRESS][DOMAIN_NAME]"
drag, startPoint x: 467, startPoint y: 257, endPoint x: 463, endPoint y: 252, distance: 6.3
click at [466, 256] on span "Enter any additional email addresses, separated by comma, for individuals who s…" at bounding box center [409, 254] width 146 height 17
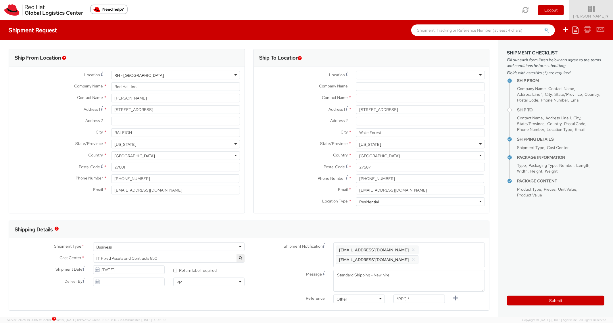
paste input "[EMAIL_ADDRESS][DOMAIN_NAME]"
type input "[EMAIL_ADDRESS][DOMAIN_NAME]"
click at [459, 236] on div "Shipping Details" at bounding box center [249, 229] width 480 height 17
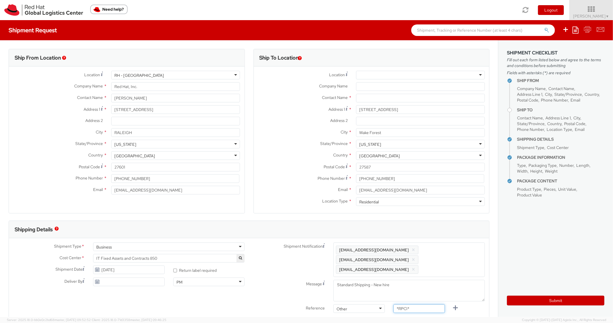
drag, startPoint x: 414, startPoint y: 300, endPoint x: 364, endPoint y: 282, distance: 53.3
click at [361, 290] on div "Shipment Notification Enter any additional email addresses, separated by comma,…" at bounding box center [369, 278] width 240 height 73
paste input "RPCI0081185"
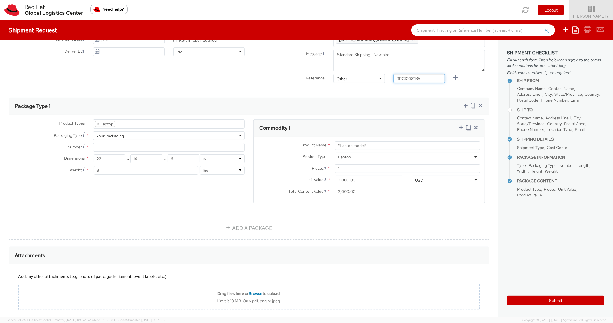
type input "RPCI0081185"
click at [405, 98] on div "Package Type 1" at bounding box center [249, 106] width 480 height 17
paste input "MAINSTREAM - Apple MacBook Air 13”"
drag, startPoint x: 378, startPoint y: 137, endPoint x: 302, endPoint y: 126, distance: 76.9
click at [302, 126] on div "Commodity 1 Product Name * *Laptop model* Product Type * Documents Docking Stat…" at bounding box center [370, 161] width 232 height 84
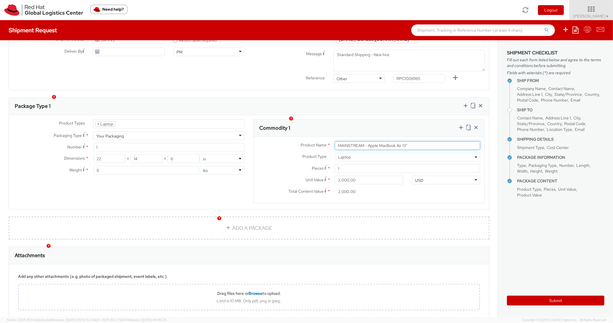
type input "MAINSTREAM - Apple MacBook Air 13”"
drag, startPoint x: 395, startPoint y: 102, endPoint x: 411, endPoint y: 96, distance: 16.7
click at [396, 102] on div "Package Type 1" at bounding box center [249, 106] width 480 height 17
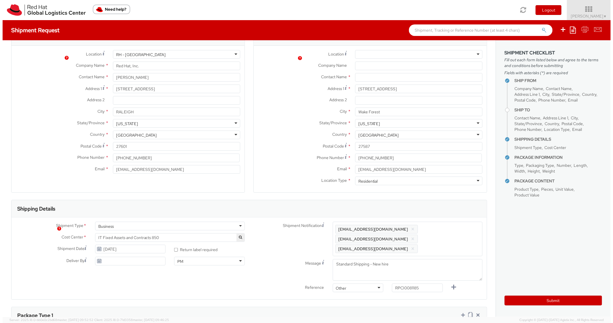
scroll to position [0, 0]
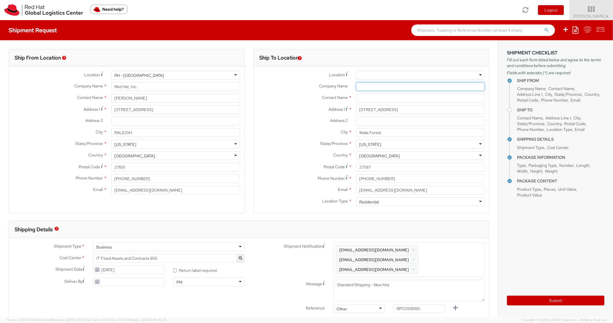
click at [375, 90] on input "Company Name *" at bounding box center [420, 86] width 129 height 9
click at [370, 102] on input "text" at bounding box center [420, 98] width 129 height 9
paste input "[PERSON_NAME]"
type input "[PERSON_NAME]"
click at [273, 108] on label "Address 1 *" at bounding box center [303, 109] width 98 height 8
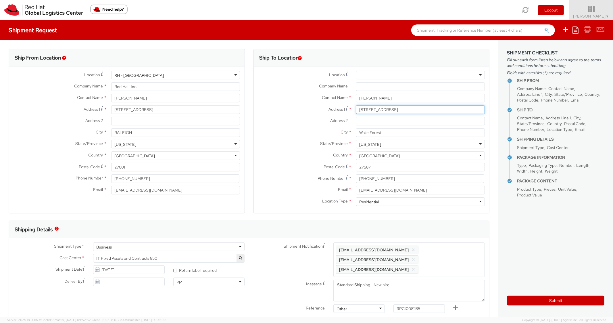
click at [356, 108] on input "[STREET_ADDRESS]" at bounding box center [420, 109] width 129 height 9
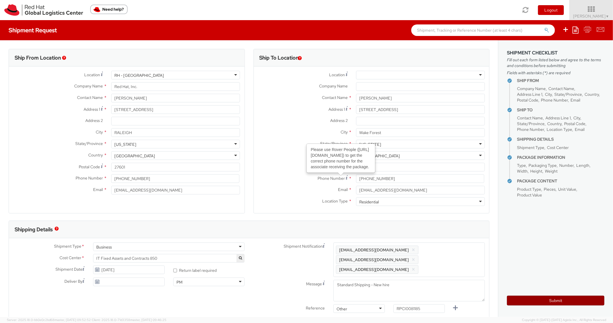
click at [525, 298] on button "Submit" at bounding box center [555, 301] width 97 height 10
type input "[PERSON_NAME]"
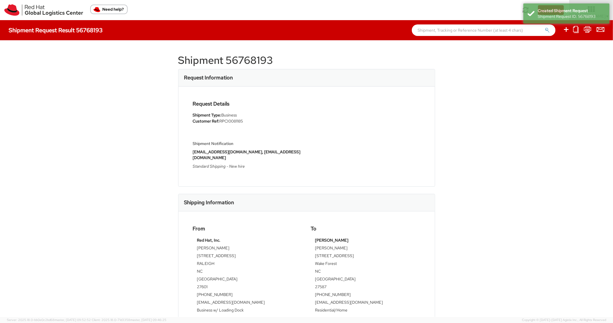
click at [253, 58] on h1 "Shipment 56768193" at bounding box center [306, 60] width 257 height 11
copy h1 "56768193"
click at [366, 89] on div "Request Details Shipment Type: Business Customer Ref: RPCI0081185 Shipment Noti…" at bounding box center [307, 137] width 256 height 100
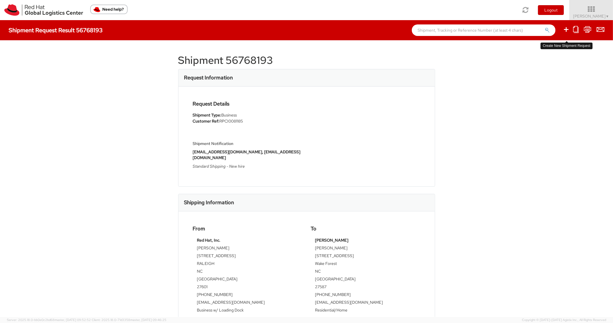
click at [565, 31] on icon at bounding box center [566, 29] width 7 height 7
select select
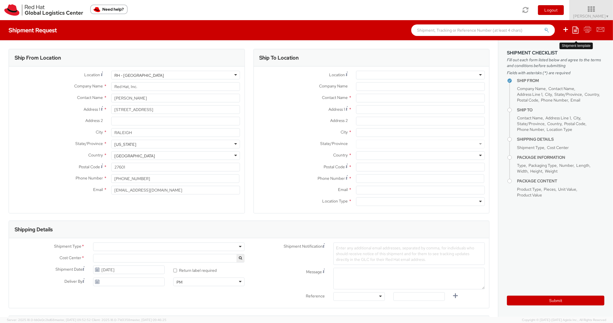
click at [577, 31] on icon at bounding box center [576, 29] width 6 height 7
select select "850"
click at [550, 45] on link "Create from template" at bounding box center [553, 47] width 50 height 7
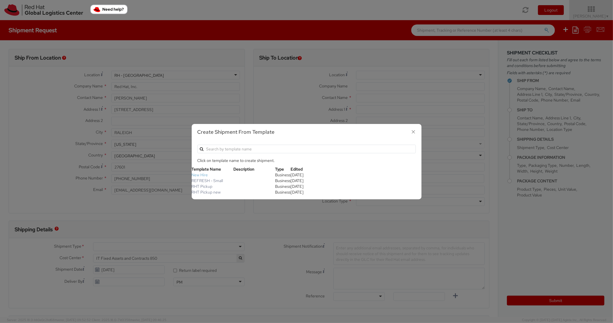
click at [205, 173] on link "New Hire" at bounding box center [200, 174] width 16 height 5
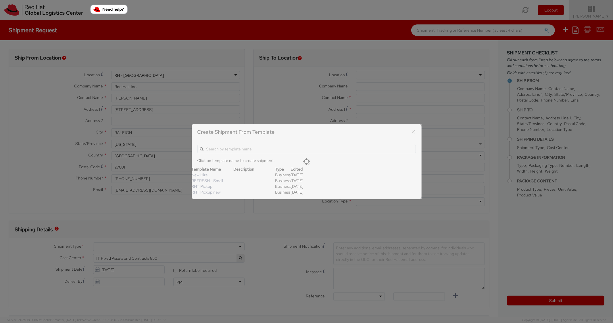
type textarea "Standard Shipping - New hire"
type input "*RPCI*"
select select "LAPTOP"
type input "1"
type input "22"
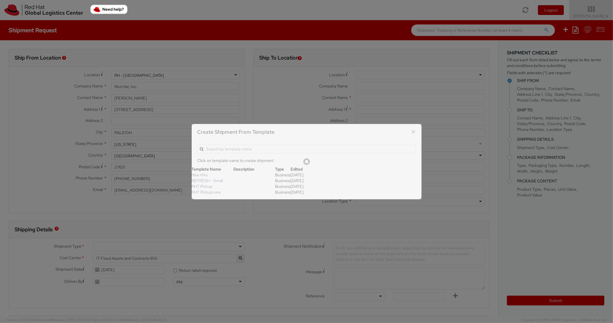
type input "14"
type input "6"
type input "8"
type input "*Laptop model*"
select select "LAPTOP"
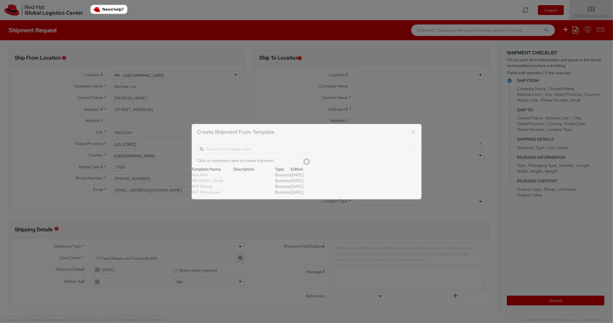
type input "2,000.00"
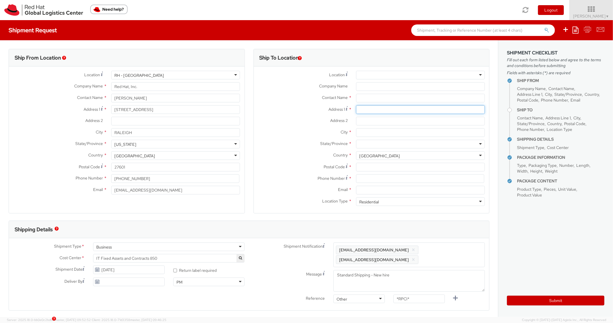
paste input "[STREET_ADDRESS]"
click at [374, 108] on input "Address 1 *" at bounding box center [420, 109] width 129 height 9
type input "[STREET_ADDRESS]"
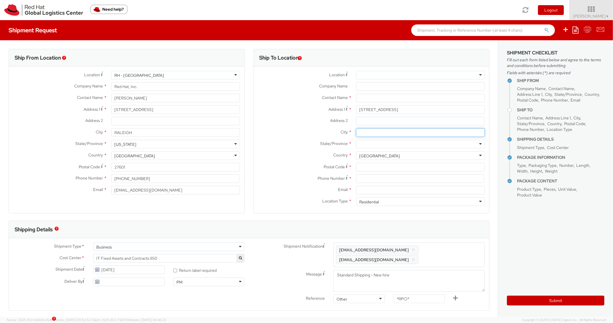
click at [380, 133] on input "City *" at bounding box center [420, 132] width 129 height 9
paste input "[GEOGRAPHIC_DATA]"
type input "[GEOGRAPHIC_DATA]"
click at [373, 143] on div at bounding box center [420, 144] width 129 height 9
paste input "[US_STATE]"
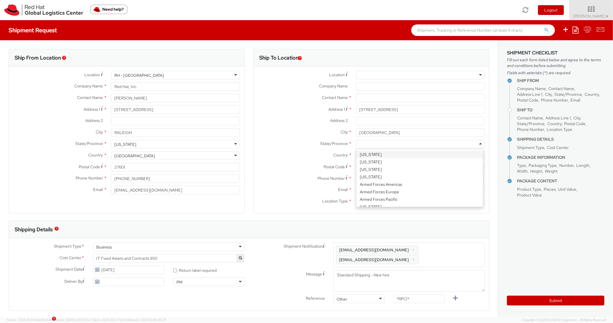
type input "[US_STATE]"
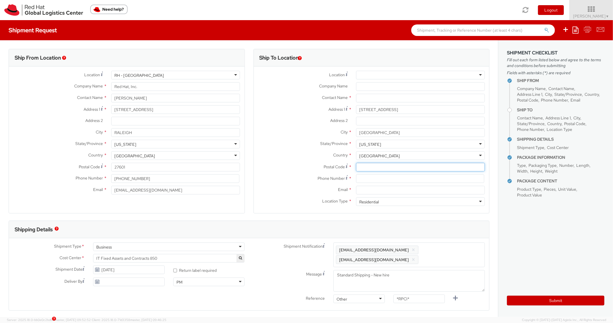
click at [367, 169] on input "Postal Code *" at bounding box center [420, 167] width 129 height 9
paste input "28301"
type input "28301"
click at [312, 160] on div "Country * [GEOGRAPHIC_DATA] [GEOGRAPHIC_DATA] [GEOGRAPHIC_DATA] [GEOGRAPHIC_DAT…" at bounding box center [372, 156] width 236 height 11
drag, startPoint x: 376, startPoint y: 176, endPoint x: 372, endPoint y: 175, distance: 3.8
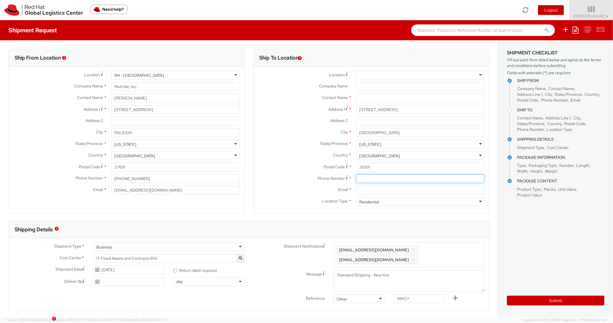
click at [376, 176] on input at bounding box center [420, 178] width 128 height 9
paste input "[PHONE_NUMBER]"
type input "[PHONE_NUMBER]"
click at [281, 154] on label "Country *" at bounding box center [303, 154] width 98 height 7
click at [377, 189] on input "Email *" at bounding box center [420, 190] width 129 height 9
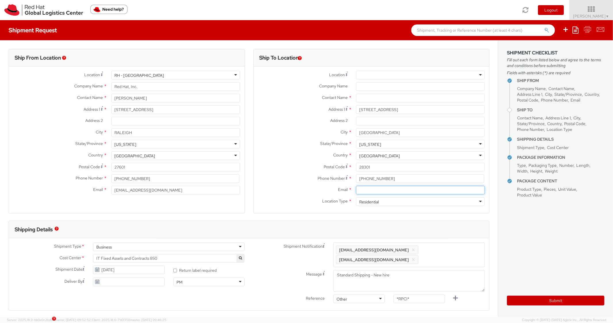
paste input "[EMAIL_ADDRESS][DOMAIN_NAME]"
type input "[EMAIL_ADDRESS][DOMAIN_NAME]"
click at [462, 257] on span "Enter any additional email addresses, separated by comma, for individuals who s…" at bounding box center [409, 254] width 146 height 17
paste input "[EMAIL_ADDRESS][DOMAIN_NAME]"
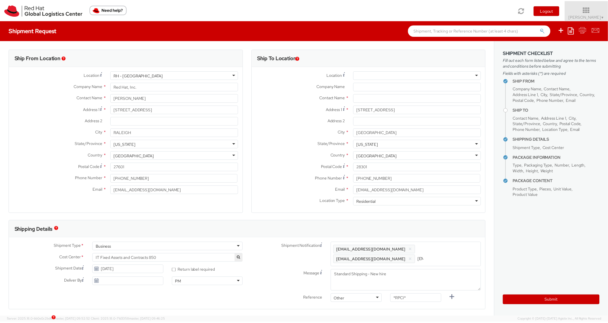
scroll to position [0, 29]
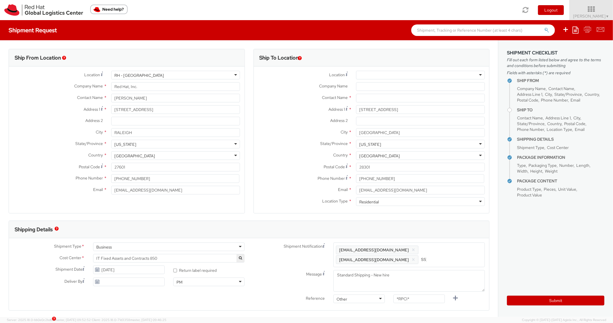
type input "[EMAIL_ADDRESS][DOMAIN_NAME]"
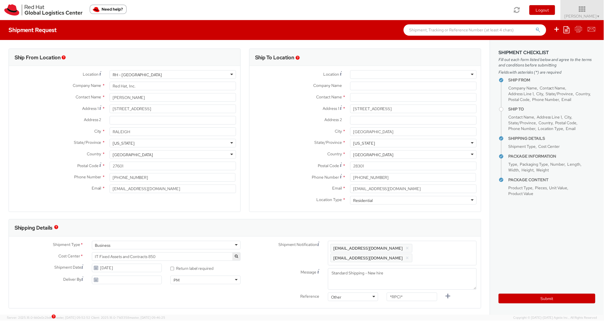
click at [452, 227] on div "Shipping Details" at bounding box center [246, 229] width 475 height 17
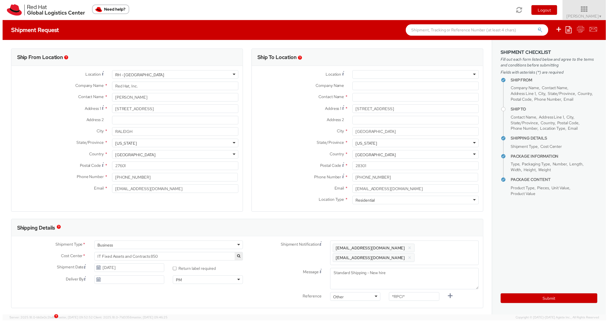
scroll to position [0, 0]
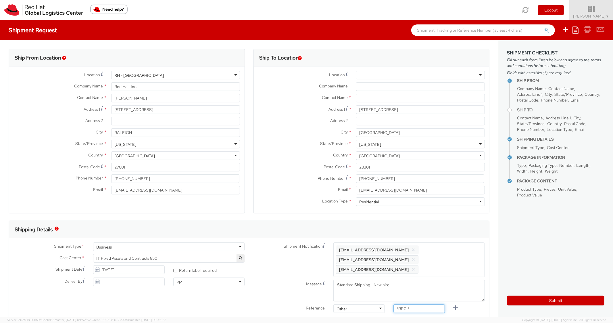
drag, startPoint x: 427, startPoint y: 300, endPoint x: 387, endPoint y: 289, distance: 41.4
click at [386, 294] on div "Shipment Notification Enter any additional email addresses, separated by comma,…" at bounding box center [369, 278] width 240 height 73
paste input "RPCI0081184"
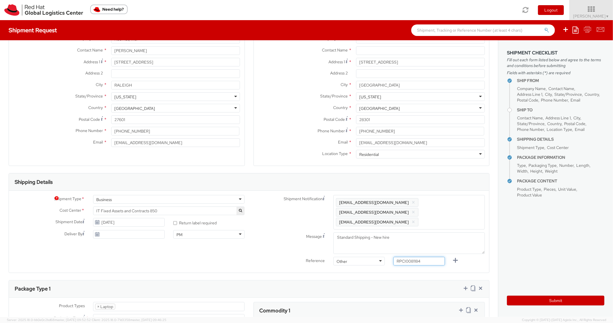
scroll to position [172, 0]
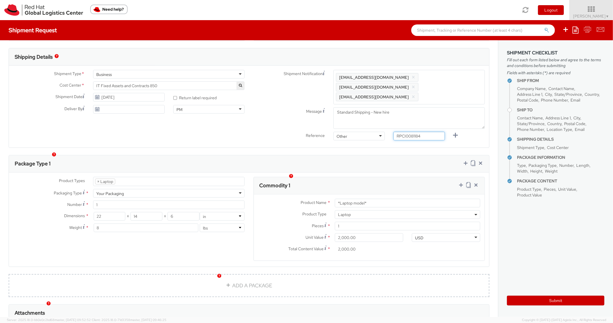
type input "RPCI0081184"
drag, startPoint x: 377, startPoint y: 197, endPoint x: 310, endPoint y: 182, distance: 68.8
click at [306, 184] on div "Commodity 1 Product Name * *Laptop model* Product Type * Documents Docking Stat…" at bounding box center [370, 219] width 232 height 84
paste input "MAINSTREAM - Apple MacBook Air 13”"
type input "MAINSTREAM - Apple MacBook Air 13”"
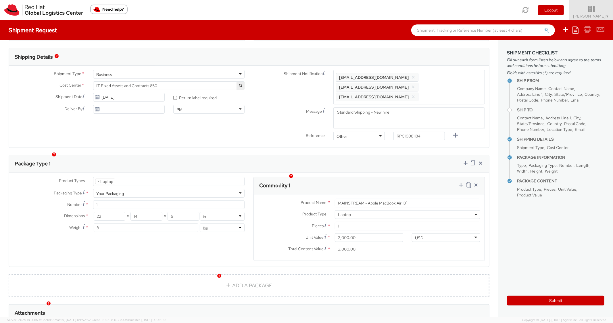
click at [388, 155] on div "Package Type 1" at bounding box center [249, 163] width 480 height 17
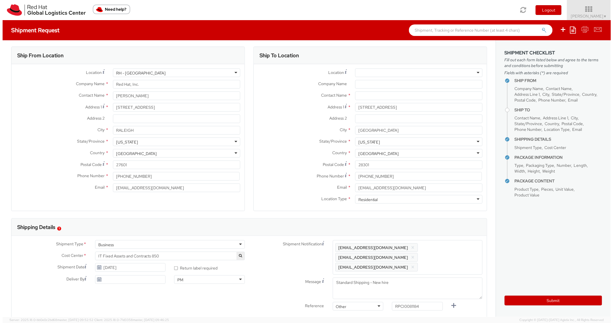
scroll to position [0, 0]
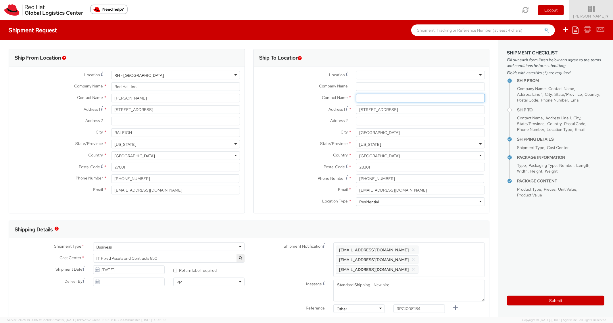
click at [372, 94] on input "text" at bounding box center [420, 98] width 129 height 9
paste input "[PERSON_NAME]"
type input "[PERSON_NAME]"
click at [284, 136] on div "City * [GEOGRAPHIC_DATA]" at bounding box center [372, 132] width 236 height 9
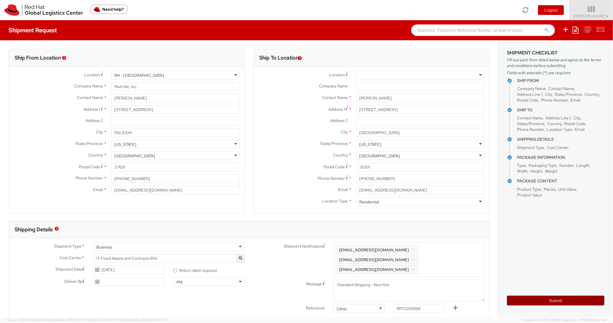
click at [538, 300] on button "Submit" at bounding box center [555, 301] width 97 height 10
type input "[PERSON_NAME]"
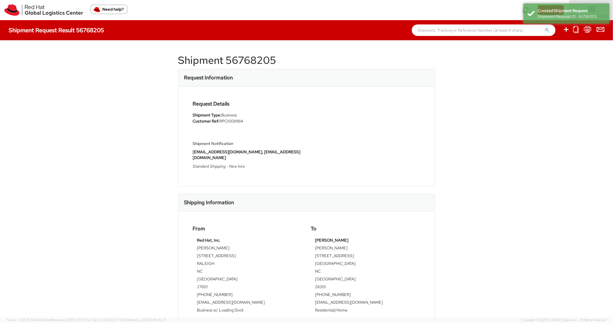
click at [243, 63] on h1 "Shipment 56768205" at bounding box center [306, 60] width 257 height 11
copy h1 "56768205"
click at [319, 91] on div "Request Details Shipment Type: Business Customer Ref: RPCI0081184 Shipment Noti…" at bounding box center [307, 137] width 256 height 100
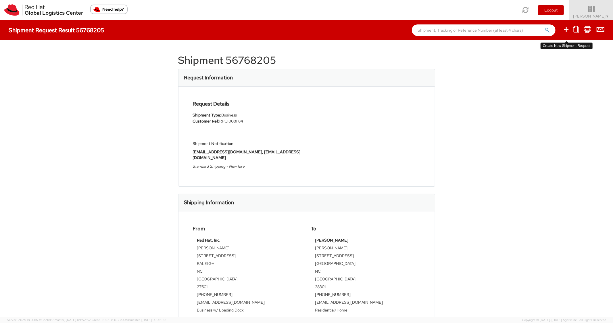
click at [568, 28] on icon at bounding box center [566, 29] width 7 height 7
select select
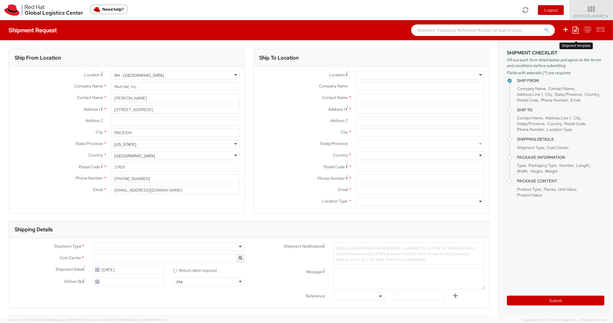
click at [575, 29] on icon at bounding box center [576, 29] width 6 height 7
select select "850"
click at [540, 48] on link "Create from template" at bounding box center [553, 47] width 50 height 7
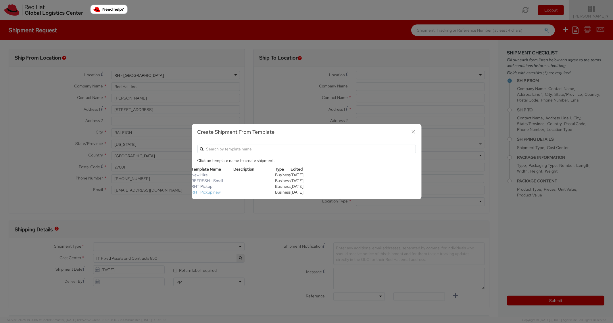
click at [214, 191] on link "RHT Pickup new" at bounding box center [206, 191] width 29 height 5
type input "Red Hat, Inc."
type input "[STREET_ADDRESS]"
type input "RALEIGH"
type input "27601"
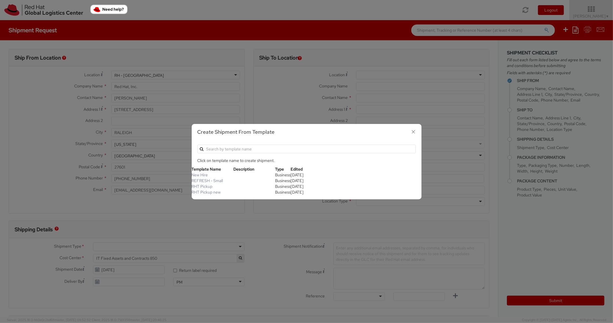
type textarea "RHT Pickup. Thanks"
type input "*RPCI*"
select select "LAPTOP"
type input "1"
type input "6"
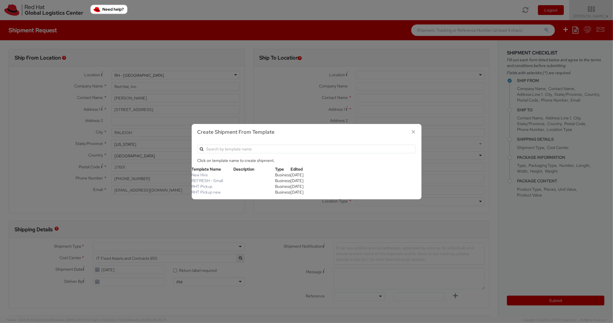
type input "6"
type input "7"
type input "*Laptop Model*"
select select "LAPTOP"
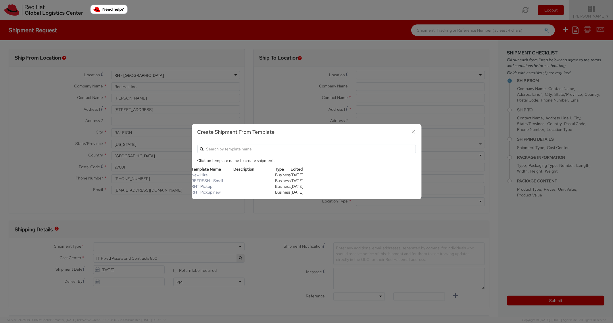
type input "2,000.00"
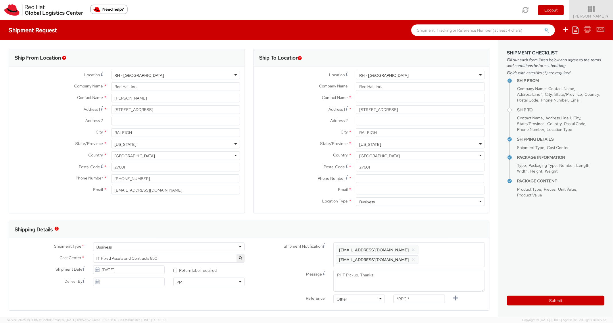
scroll to position [17, 0]
paste input "[PHONE_NUMBER]"
click at [388, 174] on input "[PHONE_NUMBER]" at bounding box center [420, 178] width 128 height 9
click at [279, 165] on label "Postal Code *" at bounding box center [303, 167] width 98 height 8
click at [356, 165] on input "27601" at bounding box center [420, 167] width 129 height 9
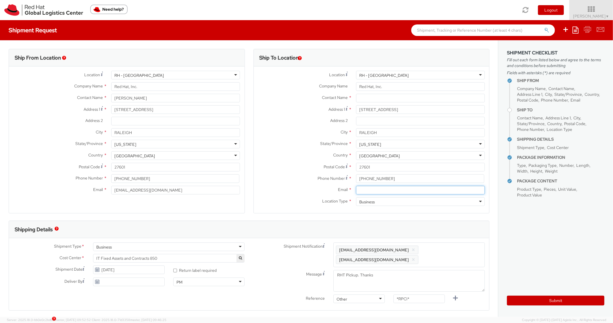
click at [375, 186] on input "Email *" at bounding box center [420, 190] width 129 height 9
paste input "[EMAIL_ADDRESS][DOMAIN_NAME]"
click at [459, 255] on span "Enter any additional email addresses, separated by comma, for individuals who s…" at bounding box center [409, 254] width 146 height 17
paste input "[EMAIL_ADDRESS][DOMAIN_NAME]"
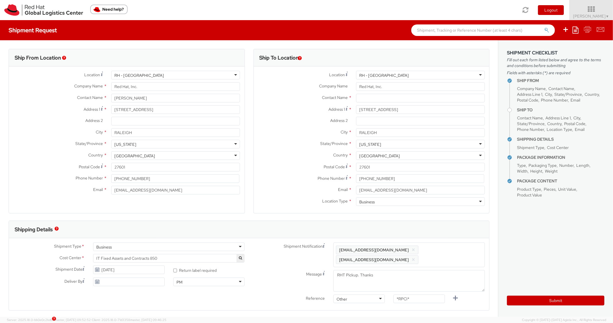
click at [456, 221] on div "Shipping Details" at bounding box center [249, 229] width 480 height 17
drag, startPoint x: 413, startPoint y: 302, endPoint x: 390, endPoint y: 279, distance: 33.7
click at [374, 288] on div "Shipment Notification Enter any additional email addresses, separated by comma,…" at bounding box center [369, 278] width 240 height 73
paste input "RPCI0081088"
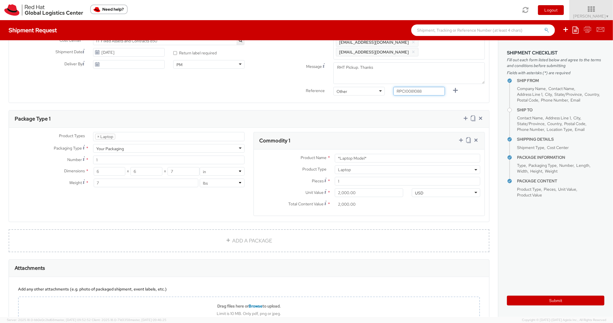
scroll to position [230, 0]
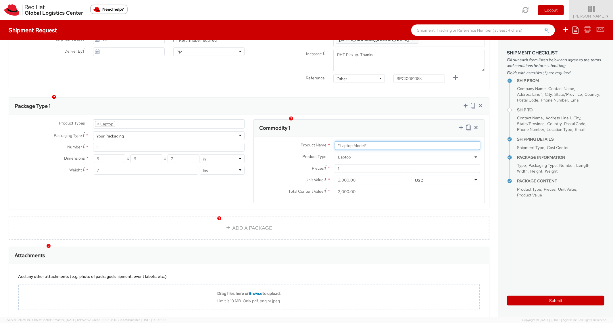
paste input "MAINSTREAM - Apple MacBook Air 15""
drag, startPoint x: 319, startPoint y: 123, endPoint x: 296, endPoint y: 118, distance: 23.5
click at [296, 119] on div "Commodity 1 Product Name * MAINSTREAM - Apple MacBook Air 15"*Laptop Model* Pro…" at bounding box center [370, 161] width 232 height 84
drag, startPoint x: 408, startPoint y: 135, endPoint x: 335, endPoint y: 117, distance: 75.6
click at [328, 122] on div "Commodity 1 Product Name * MAINSTREAM - Apple MacBook Air 15"*Laptop Model* Pro…" at bounding box center [370, 161] width 232 height 84
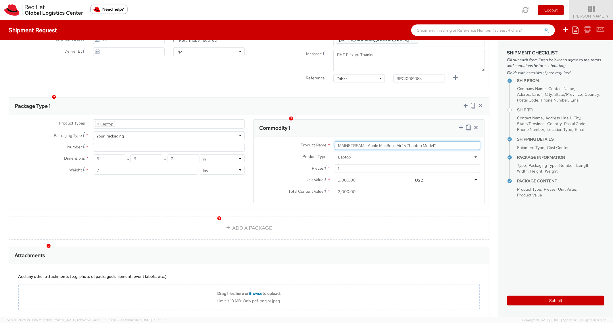
paste input "text"
drag, startPoint x: 355, startPoint y: 113, endPoint x: 385, endPoint y: 115, distance: 29.4
click at [359, 120] on div "Commodity 1" at bounding box center [369, 128] width 231 height 17
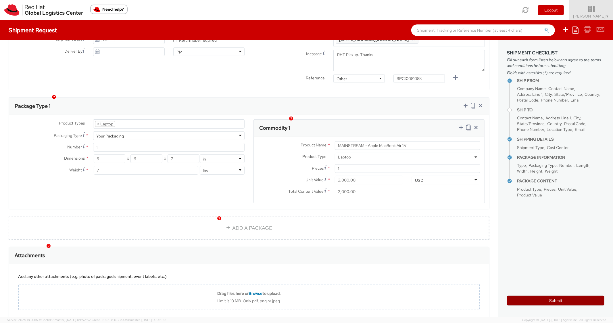
click at [531, 300] on button "Submit" at bounding box center [555, 301] width 97 height 10
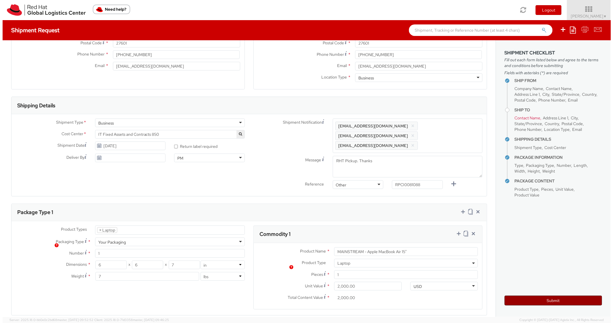
scroll to position [0, 0]
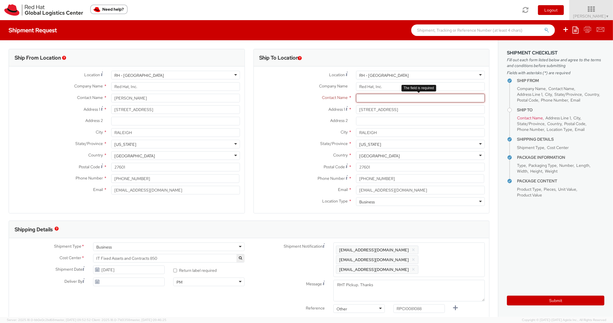
click at [381, 94] on input "text" at bounding box center [420, 98] width 129 height 9
paste input "[PERSON_NAME]"
click at [277, 122] on label "Address 2 *" at bounding box center [303, 120] width 98 height 7
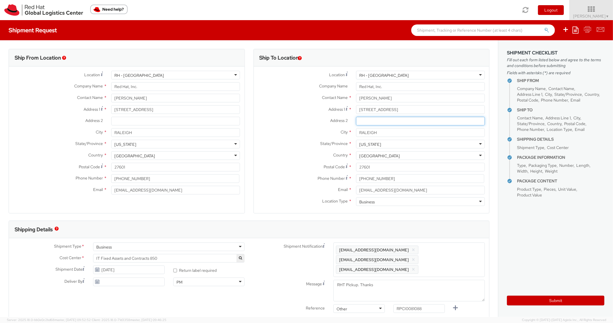
click at [356, 122] on input "Address 2 *" at bounding box center [420, 121] width 129 height 9
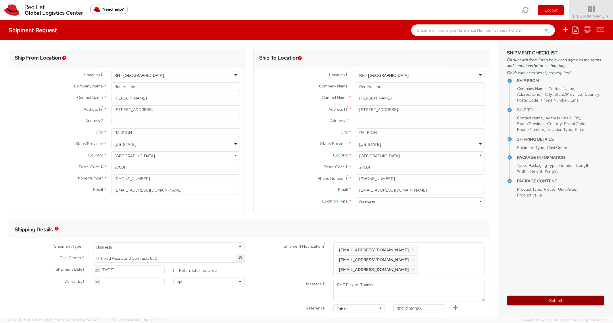
click at [527, 303] on button "Submit" at bounding box center [555, 301] width 97 height 10
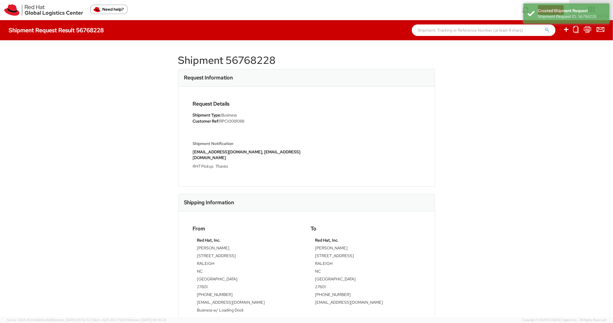
click at [254, 62] on h1 "Shipment 56768228" at bounding box center [306, 60] width 257 height 11
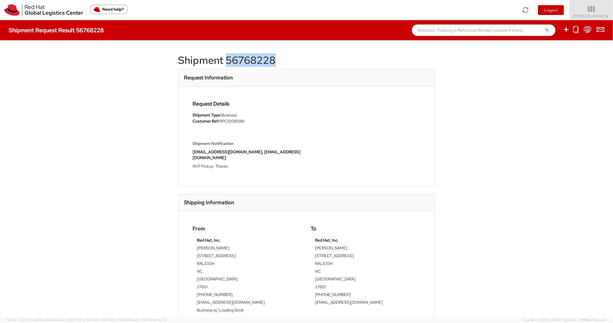
copy h1 "56768228"
click at [304, 132] on div "Request Details Shipment Type: Business Customer Ref: RPCI0081088 Shipment Noti…" at bounding box center [248, 136] width 118 height 71
click at [568, 32] on icon at bounding box center [566, 29] width 7 height 7
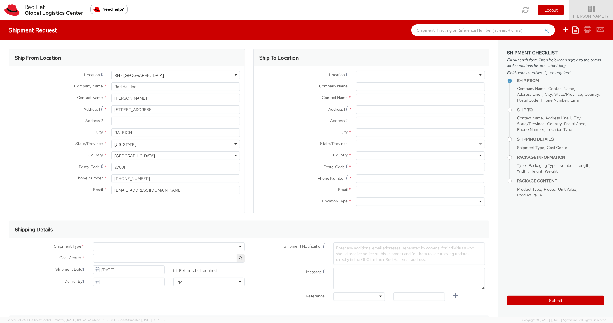
click at [574, 30] on icon at bounding box center [576, 29] width 6 height 7
click at [562, 46] on link "Create from template" at bounding box center [553, 47] width 50 height 7
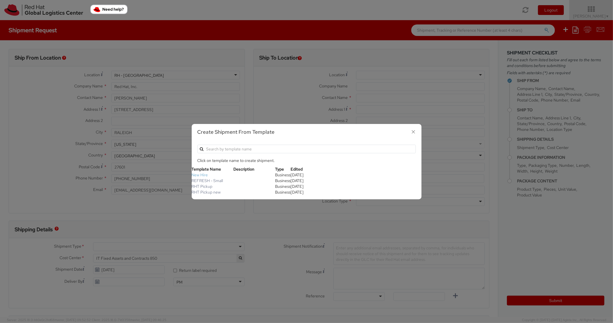
click at [203, 175] on link "New Hire" at bounding box center [200, 174] width 16 height 5
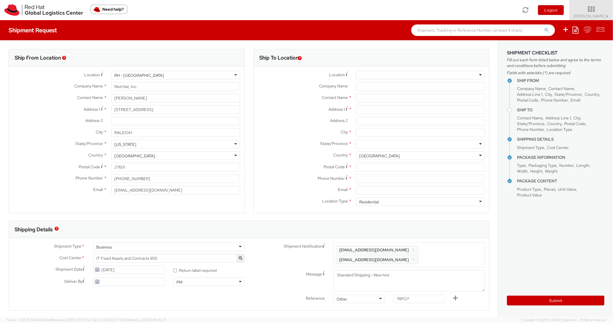
scroll to position [17, 0]
paste input "[STREET_ADDRESS]"
click at [376, 108] on input "Address 1 *" at bounding box center [420, 109] width 129 height 9
click at [387, 125] on div "Address 2 *" at bounding box center [372, 122] width 236 height 11
click at [379, 131] on input "City *" at bounding box center [420, 132] width 129 height 9
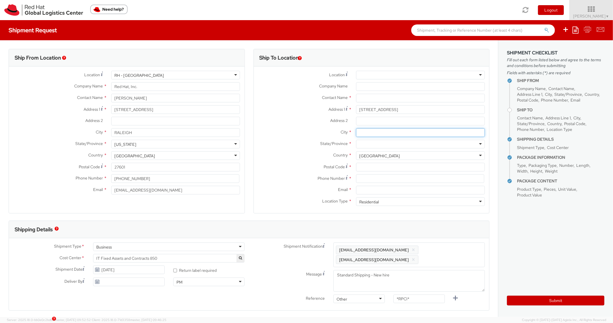
paste input "Buffalo"
click at [379, 144] on div at bounding box center [420, 144] width 129 height 9
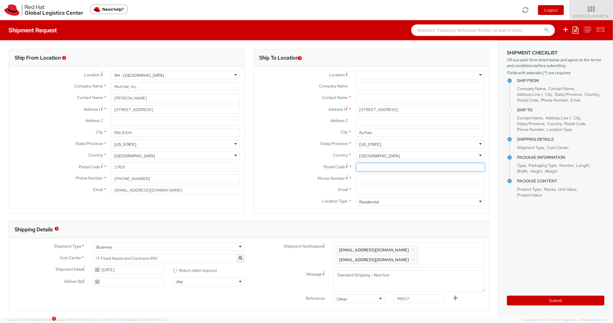
click at [372, 165] on input "Postal Code *" at bounding box center [420, 167] width 129 height 9
paste input "14225"
click at [287, 146] on label "State/Province *" at bounding box center [303, 143] width 98 height 7
click at [387, 178] on input at bounding box center [420, 178] width 128 height 9
click at [305, 211] on div "Location * [GEOGRAPHIC_DATA] - [GEOGRAPHIC_DATA] - [GEOGRAPHIC_DATA] [GEOGRAPHI…" at bounding box center [372, 139] width 236 height 147
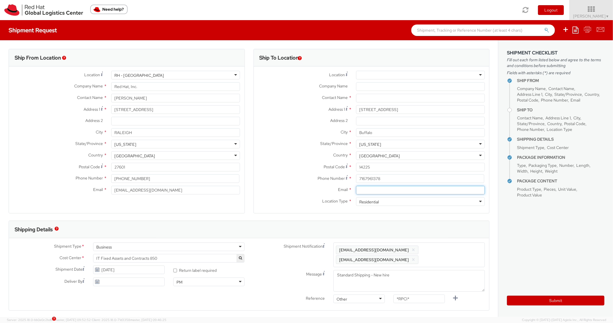
click at [378, 188] on input "Email *" at bounding box center [420, 190] width 129 height 9
paste input "[EMAIL_ADDRESS][DOMAIN_NAME]"
click at [457, 255] on span "Enter any additional email addresses, separated by comma, for individuals who s…" at bounding box center [409, 254] width 146 height 17
paste input "[EMAIL_ADDRESS][DOMAIN_NAME]"
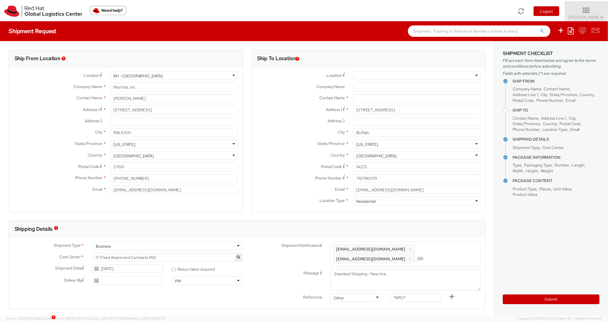
scroll to position [0, 32]
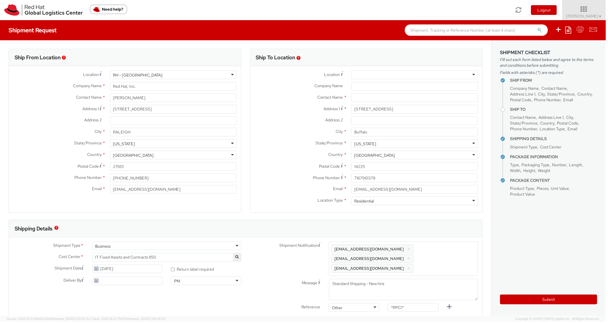
click at [450, 233] on div "Shipping Details" at bounding box center [246, 229] width 475 height 17
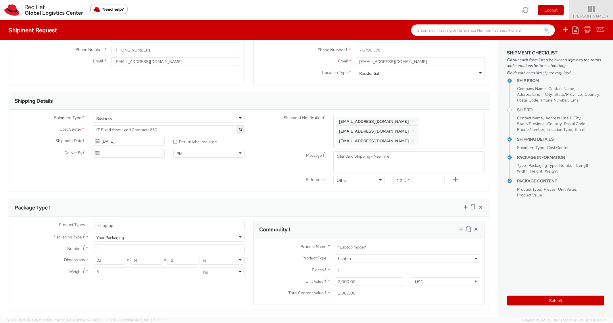
scroll to position [230, 0]
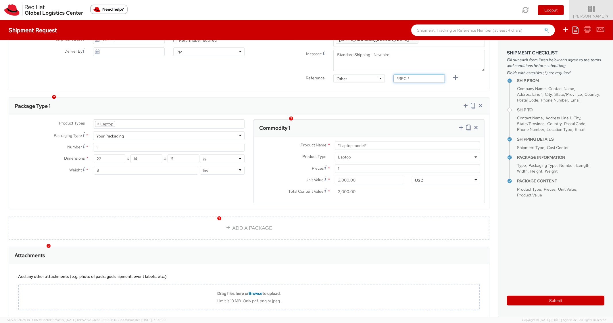
drag, startPoint x: 416, startPoint y: 73, endPoint x: 385, endPoint y: 68, distance: 31.2
click at [389, 74] on div "*RPCI*" at bounding box center [419, 78] width 60 height 9
paste input "RPCI0081100"
click at [394, 141] on input "*Laptop model*" at bounding box center [407, 145] width 145 height 9
drag, startPoint x: 377, startPoint y: 136, endPoint x: 308, endPoint y: 130, distance: 68.4
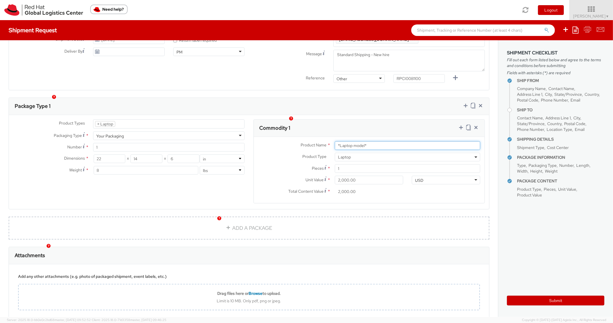
click at [308, 137] on div "Product Name * *Laptop model* Product Type * Documents Docking Station Laptop M…" at bounding box center [369, 170] width 231 height 66
paste input "DEVELOPER/DESIGNER - Lenovo"
click at [389, 98] on div "Package Type 1" at bounding box center [249, 106] width 480 height 17
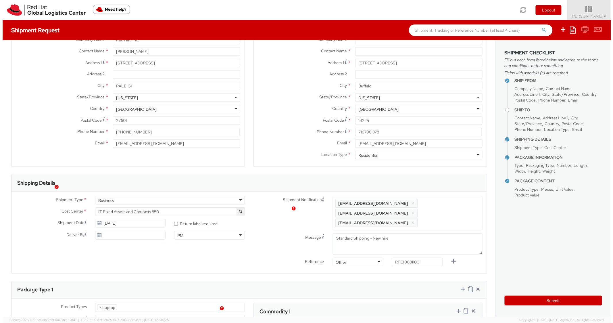
scroll to position [0, 0]
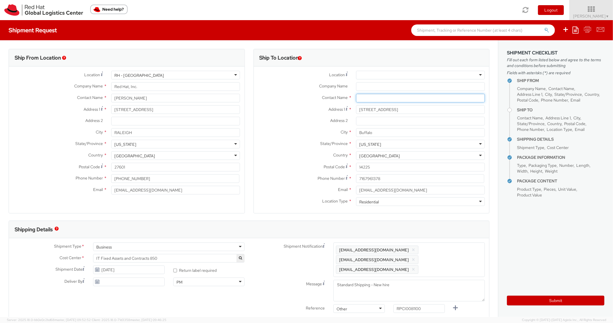
click at [394, 101] on input "text" at bounding box center [420, 98] width 129 height 9
paste input "[PERSON_NAME]"
click at [302, 156] on label "Country *" at bounding box center [303, 154] width 98 height 7
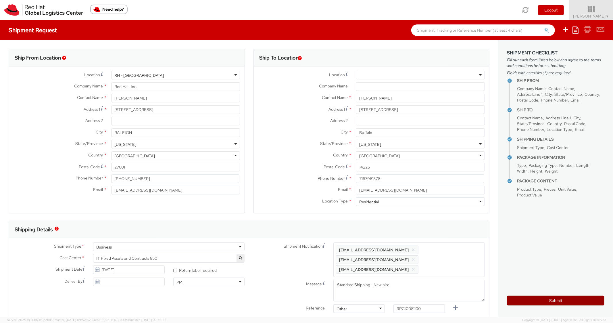
click at [522, 297] on button "Submit" at bounding box center [555, 301] width 97 height 10
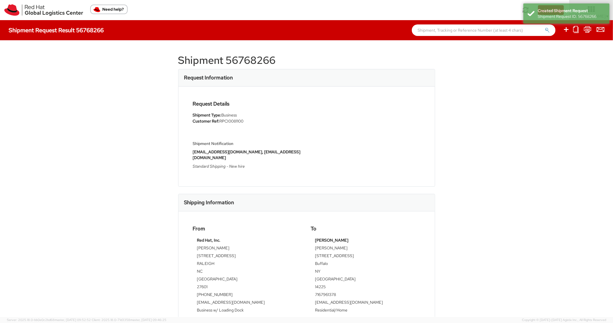
click at [256, 58] on h1 "Shipment 56768266" at bounding box center [306, 60] width 257 height 11
click at [257, 57] on h1 "Shipment 56768266" at bounding box center [306, 60] width 257 height 11
copy h1 "56768266"
click at [387, 170] on div "Request Details Shipment Type: Business Customer Ref: RPCI0081100 Shipment Noti…" at bounding box center [307, 137] width 256 height 100
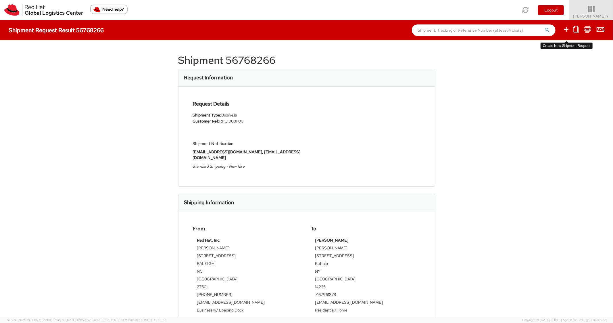
click at [565, 31] on icon at bounding box center [566, 29] width 7 height 7
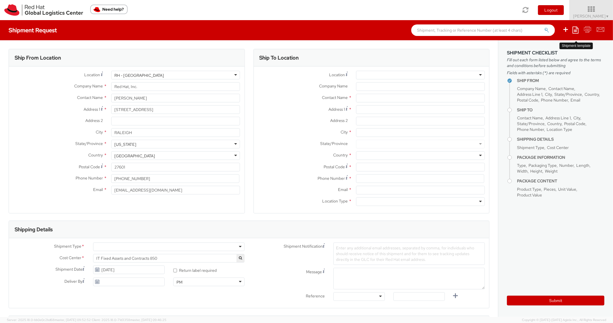
click at [578, 30] on icon at bounding box center [576, 29] width 6 height 7
click at [552, 46] on link "Create from template" at bounding box center [553, 47] width 50 height 7
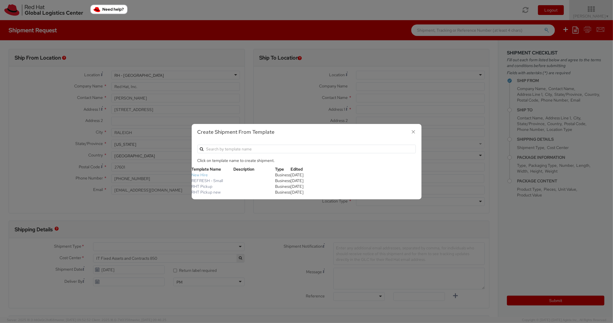
click at [202, 174] on link "New Hire" at bounding box center [200, 174] width 16 height 5
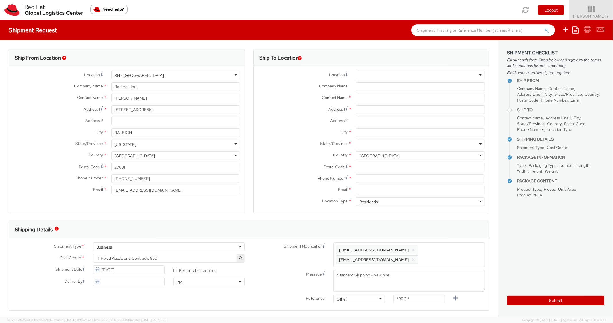
scroll to position [17, 0]
click at [365, 108] on input "Address 1 *" at bounding box center [420, 109] width 129 height 9
paste input "[STREET_ADDRESS]"
click at [380, 135] on input "City *" at bounding box center [420, 132] width 129 height 9
paste input "Baton Rouge"
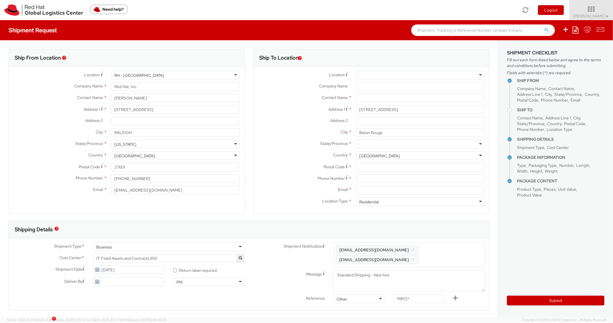
click at [377, 138] on div "City * [GEOGRAPHIC_DATA]" at bounding box center [372, 133] width 236 height 11
click at [380, 145] on div at bounding box center [420, 144] width 129 height 9
drag, startPoint x: 374, startPoint y: 170, endPoint x: 331, endPoint y: 147, distance: 49.3
click at [374, 170] on input "Postal Code *" at bounding box center [420, 167] width 129 height 9
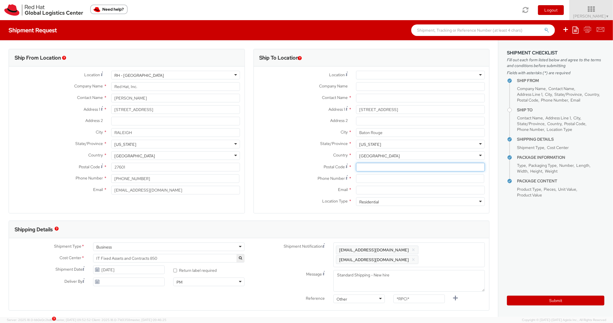
paste input "70810"
click at [287, 134] on label "City *" at bounding box center [303, 131] width 98 height 7
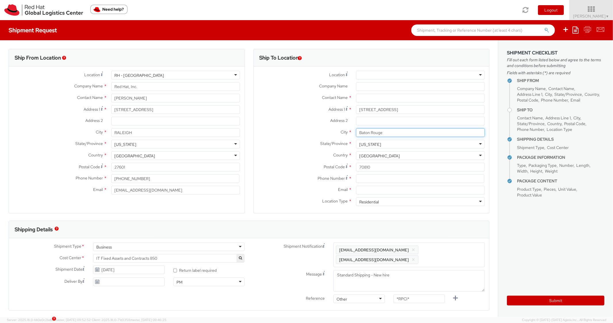
click at [356, 134] on input "Baton Rouge" at bounding box center [420, 132] width 129 height 9
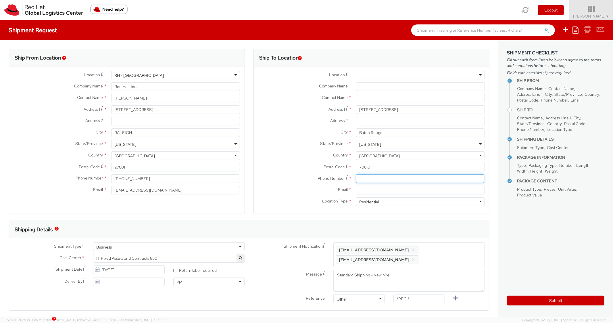
click at [374, 180] on input at bounding box center [420, 178] width 128 height 9
paste input "2252680931"
click at [288, 171] on div "Postal Code * 70810" at bounding box center [372, 167] width 236 height 9
click at [372, 188] on input "Email *" at bounding box center [420, 190] width 129 height 9
paste input "[EMAIL_ADDRESS][DOMAIN_NAME]"
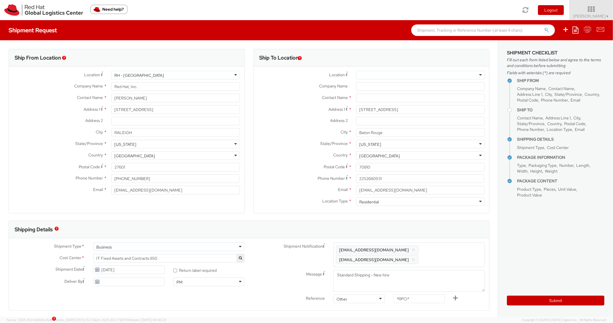
click at [466, 253] on span "Enter any additional email addresses, separated by comma, for individuals who s…" at bounding box center [409, 254] width 146 height 17
paste input "[EMAIL_ADDRESS][DOMAIN_NAME]"
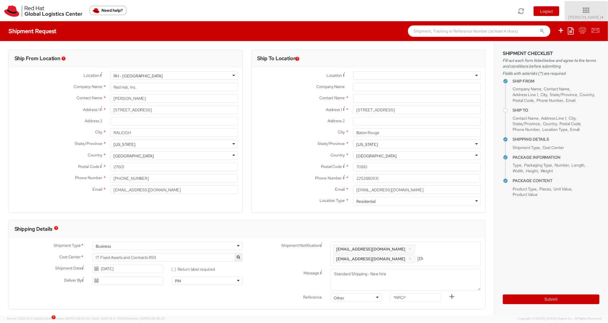
scroll to position [0, 28]
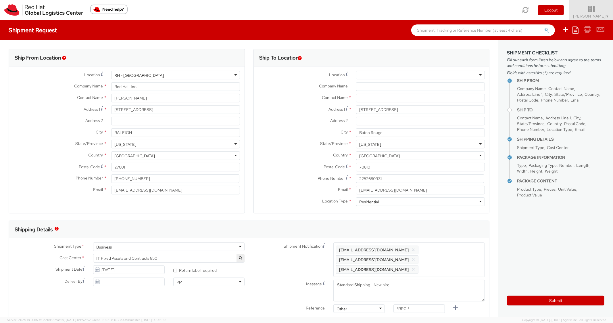
click at [453, 228] on div "Shipping Details" at bounding box center [249, 229] width 480 height 17
drag, startPoint x: 414, startPoint y: 295, endPoint x: 375, endPoint y: 290, distance: 39.9
click at [375, 290] on div "Shipment Notification Enter any additional email addresses, separated by comma,…" at bounding box center [369, 278] width 240 height 73
paste input "RPCI0081128"
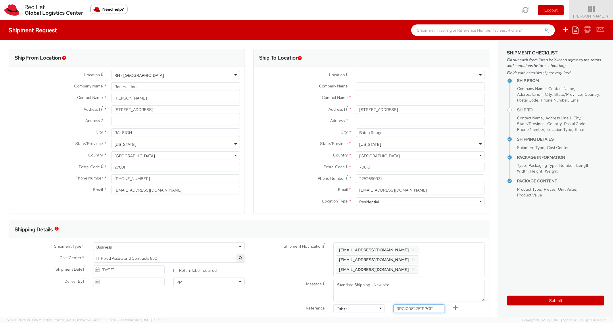
click at [430, 304] on input "RPCI0081128*RPCI*" at bounding box center [419, 308] width 51 height 9
paste input "text"
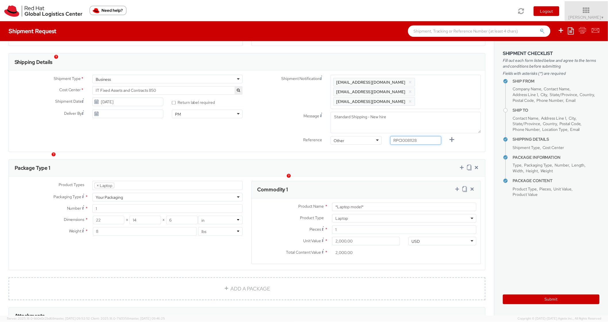
scroll to position [172, 0]
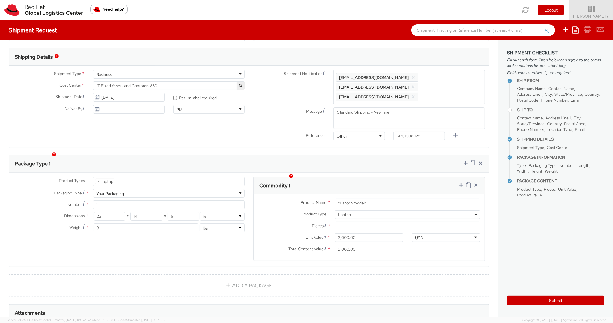
click at [413, 177] on div "Commodity 1" at bounding box center [369, 185] width 231 height 17
paste input "MAINSTREAM - Apple MacBook Air 13”"
drag, startPoint x: 375, startPoint y: 193, endPoint x: 320, endPoint y: 180, distance: 56.5
click at [310, 183] on div "Commodity 1 Product Name * MAINSTREAM - Apple MacBook Air 13” Product Type * Do…" at bounding box center [370, 219] width 232 height 84
click at [378, 160] on div "Package Type 1" at bounding box center [249, 163] width 480 height 17
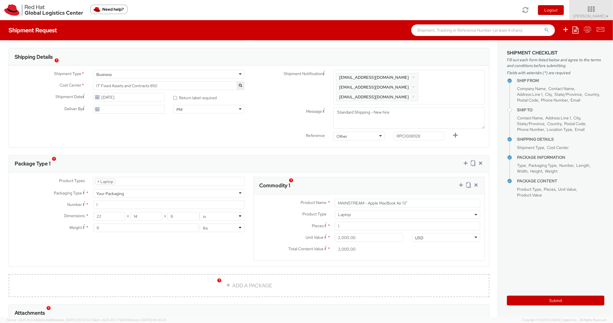
scroll to position [0, 0]
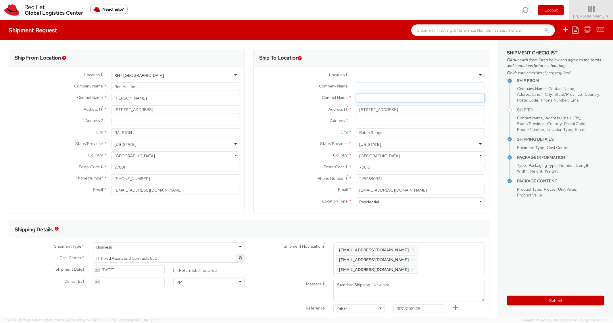
click at [375, 99] on input "text" at bounding box center [420, 98] width 129 height 9
paste input "[PERSON_NAME]"
click at [278, 185] on div "Phone Number * 2252680931" at bounding box center [372, 179] width 236 height 11
click at [523, 294] on div "Submit" at bounding box center [555, 298] width 97 height 14
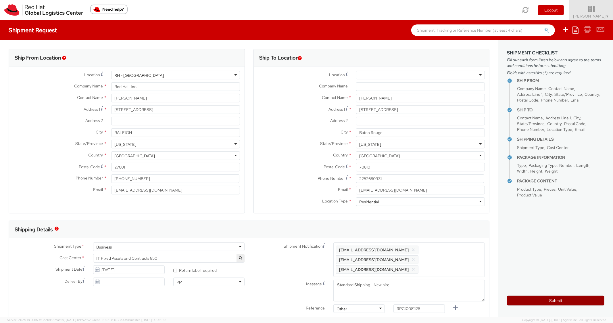
click at [517, 305] on button "Submit" at bounding box center [555, 301] width 97 height 10
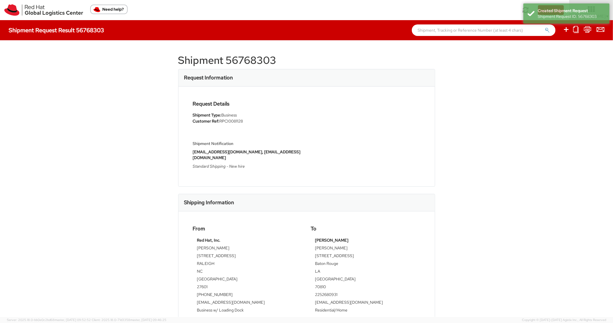
click at [242, 57] on h1 "Shipment 56768303" at bounding box center [306, 60] width 257 height 11
copy h1 "56768303"
click at [386, 92] on div "Request Details Shipment Type: Business Customer Ref: RPCI0081128 Shipment Noti…" at bounding box center [307, 137] width 256 height 100
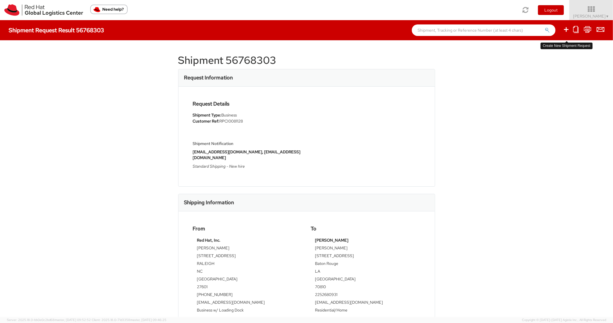
click at [571, 27] on ul at bounding box center [580, 30] width 49 height 20
click at [566, 30] on icon at bounding box center [566, 29] width 7 height 7
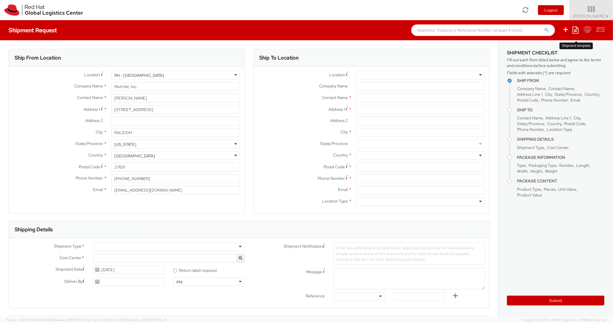
click at [574, 32] on icon at bounding box center [576, 29] width 6 height 7
click at [556, 48] on link "Create from template" at bounding box center [553, 47] width 50 height 7
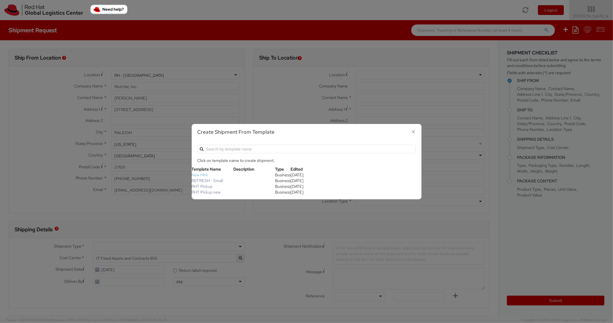
click at [206, 175] on link "New Hire" at bounding box center [200, 174] width 16 height 5
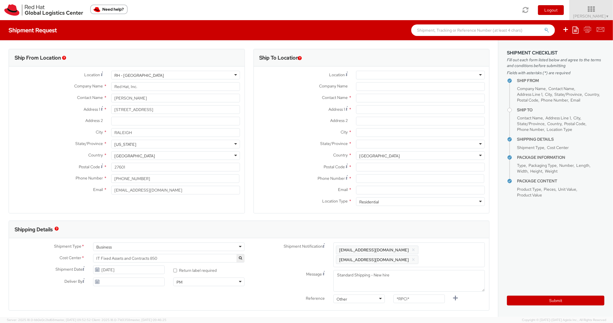
scroll to position [17, 0]
paste input "[STREET_ADDRESS]"
click at [371, 107] on input "[STREET_ADDRESS]" at bounding box center [420, 109] width 129 height 9
click at [383, 131] on input "City *" at bounding box center [420, 132] width 129 height 9
paste input "[GEOGRAPHIC_DATA]"
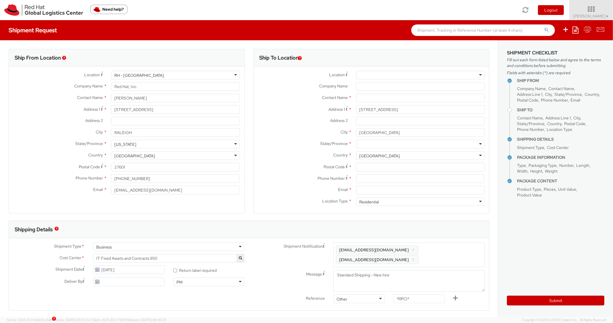
click at [368, 143] on div at bounding box center [420, 144] width 129 height 9
paste input "23692"
click at [387, 166] on input "23692" at bounding box center [420, 167] width 129 height 9
drag, startPoint x: 285, startPoint y: 149, endPoint x: 285, endPoint y: 145, distance: 3.7
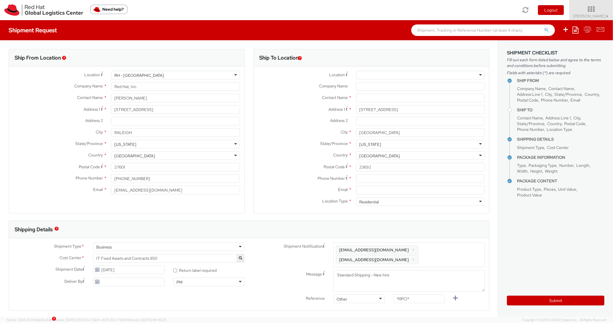
click at [285, 149] on div "State/Province * [US_STATE] [US_STATE] [US_STATE] [US_STATE] [US_STATE] [US_STA…" at bounding box center [372, 145] width 236 height 11
drag, startPoint x: 370, startPoint y: 179, endPoint x: 279, endPoint y: 150, distance: 95.8
click at [370, 179] on input at bounding box center [420, 178] width 128 height 9
paste input "7572066327"
click at [262, 144] on label "State/Province *" at bounding box center [303, 143] width 98 height 7
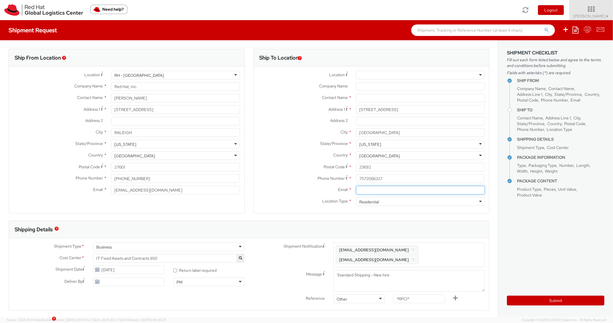
click at [377, 191] on input "Email *" at bounding box center [420, 190] width 129 height 9
paste input "[EMAIL_ADDRESS][DOMAIN_NAME]"
click at [443, 253] on span "Enter any additional email addresses, separated by comma, for individuals who s…" at bounding box center [409, 254] width 146 height 17
paste input "[EMAIL_ADDRESS][DOMAIN_NAME]"
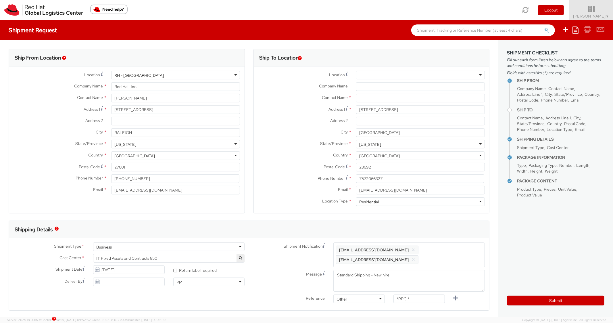
click at [450, 239] on div "Shipment Type * Business Business Batch Business Personal Cost Center * IT Fixe…" at bounding box center [249, 274] width 480 height 72
drag, startPoint x: 413, startPoint y: 297, endPoint x: 392, endPoint y: 286, distance: 24.0
click at [385, 291] on div "Shipment Notification Enter any additional email addresses, separated by comma,…" at bounding box center [369, 278] width 240 height 73
paste input "RPCI0080966"
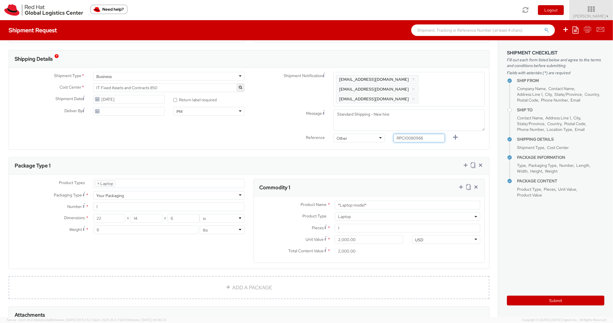
scroll to position [172, 0]
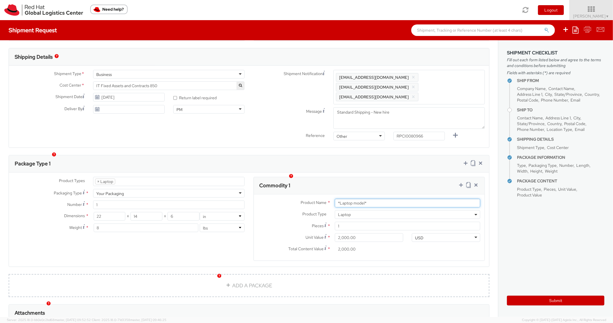
drag, startPoint x: 377, startPoint y: 197, endPoint x: 309, endPoint y: 176, distance: 72.0
click at [309, 177] on div "Commodity 1 Product Name * *Laptop model* Product Type * Documents Docking Stat…" at bounding box center [370, 219] width 232 height 84
paste input "MAINSTREAM - Lenovo"
click at [388, 177] on div "Commodity 1" at bounding box center [369, 185] width 231 height 17
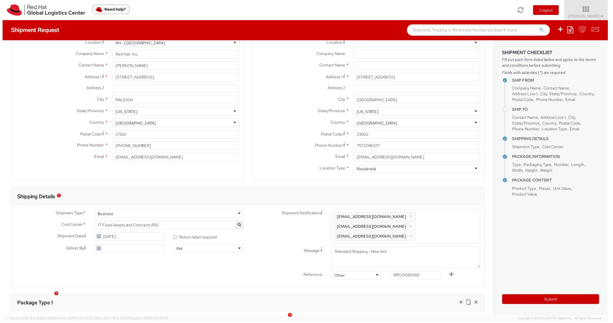
scroll to position [0, 0]
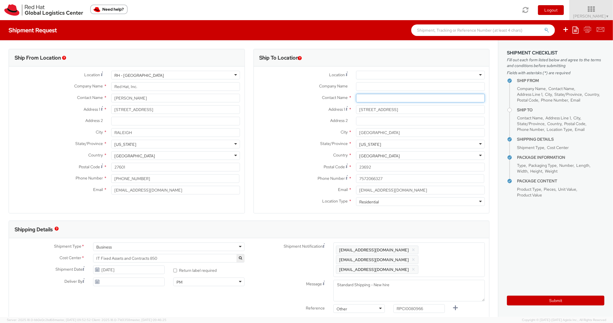
paste input "[PERSON_NAME]"
click at [373, 98] on input "text" at bounding box center [420, 98] width 129 height 9
click at [285, 137] on div "City * [GEOGRAPHIC_DATA]" at bounding box center [372, 132] width 236 height 9
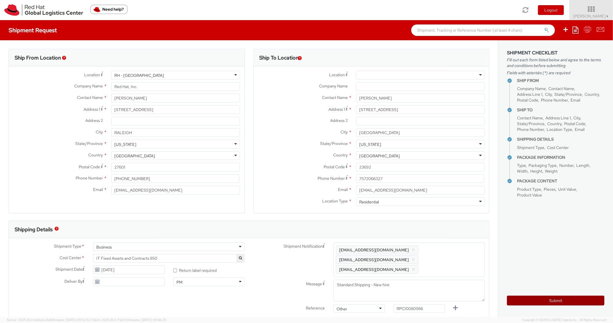
click at [520, 303] on button "Submit" at bounding box center [555, 301] width 97 height 10
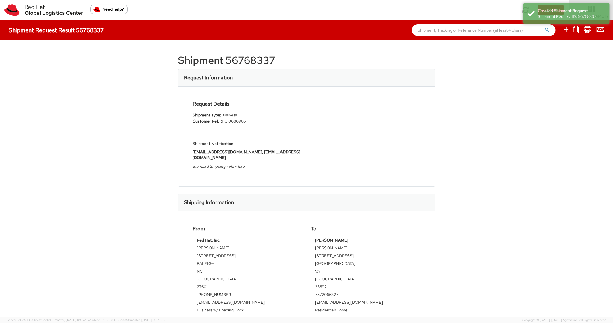
click at [254, 57] on h1 "Shipment 56768337" at bounding box center [306, 60] width 257 height 11
copy h1 "56768337"
click at [362, 161] on div "Request Details Shipment Type: Business Customer Ref: RPCI0080966 Shipment Noti…" at bounding box center [307, 136] width 236 height 71
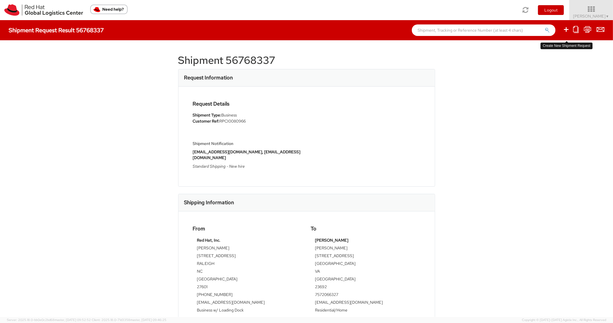
click at [567, 29] on icon at bounding box center [566, 29] width 7 height 7
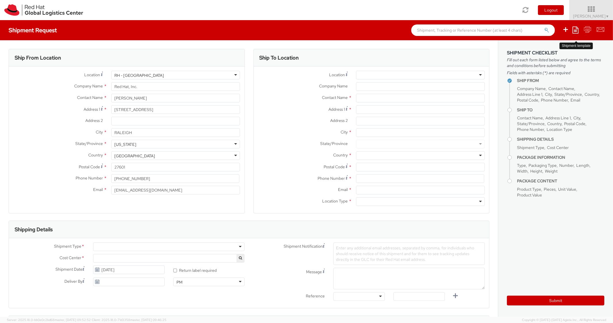
click at [578, 28] on icon at bounding box center [576, 29] width 6 height 7
click at [552, 46] on link "Create from template" at bounding box center [553, 47] width 50 height 7
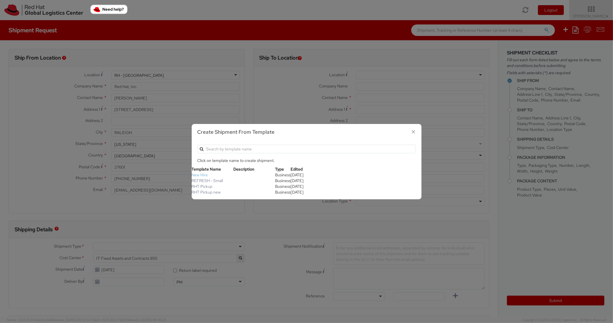
click at [201, 172] on link "New Hire" at bounding box center [200, 174] width 16 height 5
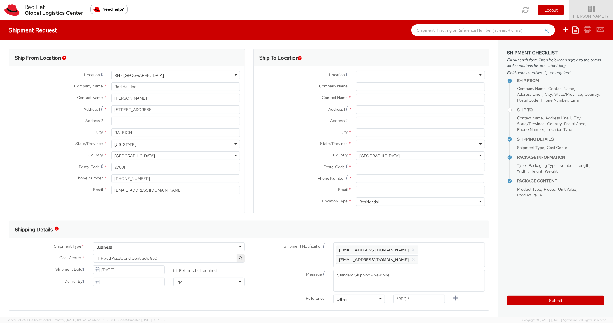
scroll to position [17, 0]
click at [375, 114] on input "Address 1 *" at bounding box center [420, 109] width 129 height 9
paste input "[STREET_ADDRESS]"
click at [305, 132] on label "City *" at bounding box center [303, 131] width 98 height 7
click at [356, 132] on input "City *" at bounding box center [420, 132] width 129 height 9
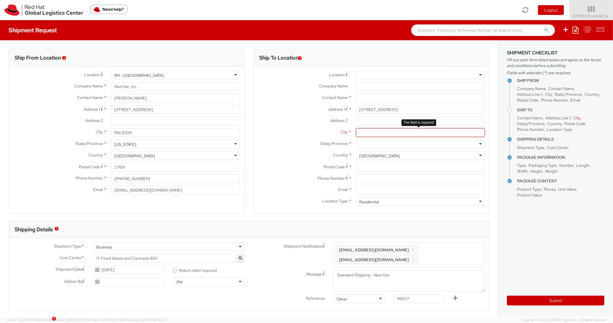
click at [370, 134] on input "City *" at bounding box center [420, 132] width 129 height 9
paste input "Grafton"
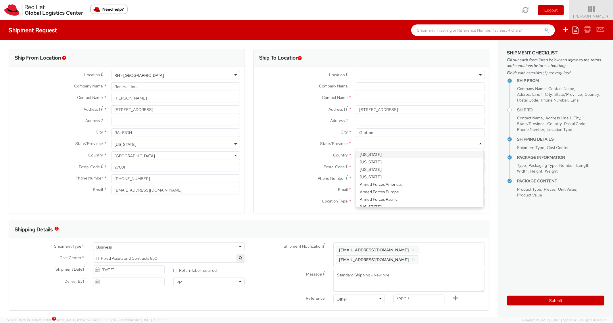
drag, startPoint x: 401, startPoint y: 145, endPoint x: 396, endPoint y: 146, distance: 4.8
click at [399, 146] on div at bounding box center [420, 144] width 129 height 9
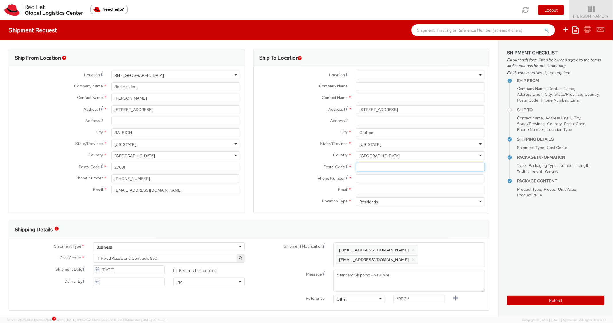
click at [371, 168] on input "Postal Code *" at bounding box center [420, 167] width 129 height 9
paste input "01519"
click at [380, 180] on input at bounding box center [420, 178] width 128 height 9
paste input "[PHONE_NUMBER]‬"
click at [277, 174] on label "Phone Number *" at bounding box center [303, 178] width 98 height 8
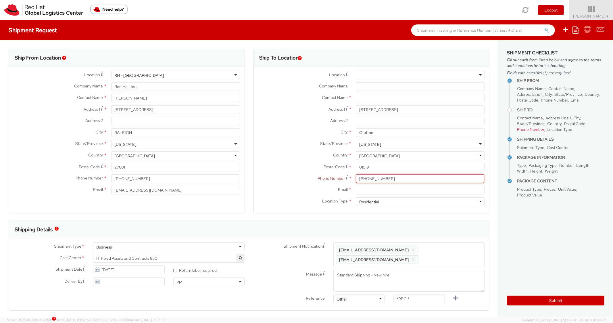
click at [365, 178] on input "[PHONE_NUMBER]‬" at bounding box center [420, 178] width 128 height 9
click at [285, 175] on label "Phone Number *" at bounding box center [303, 178] width 98 height 8
click at [372, 179] on input "[PHONE_NUMBER]‬" at bounding box center [420, 178] width 128 height 9
click at [364, 178] on input "[PHONE_NUMBER]‬" at bounding box center [420, 178] width 128 height 9
click at [356, 178] on input "917951 1088‬" at bounding box center [420, 178] width 128 height 9
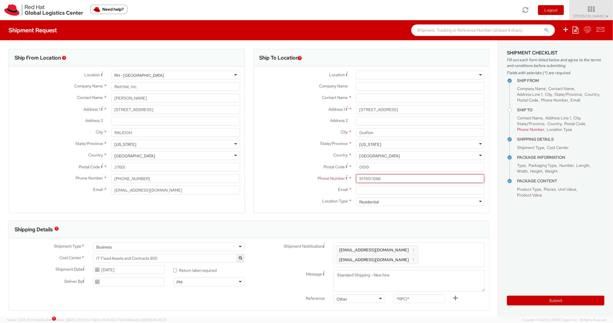
click at [370, 177] on input "917951 1088‬" at bounding box center [420, 178] width 128 height 9
drag, startPoint x: 377, startPoint y: 174, endPoint x: 365, endPoint y: 178, distance: 13.0
click at [357, 176] on div "Location * [GEOGRAPHIC_DATA] - [GEOGRAPHIC_DATA] - [GEOGRAPHIC_DATA] [GEOGRAPHI…" at bounding box center [372, 140] width 236 height 138
drag, startPoint x: 372, startPoint y: 181, endPoint x: 322, endPoint y: 170, distance: 51.6
click at [322, 170] on div "Location * [GEOGRAPHIC_DATA] - [GEOGRAPHIC_DATA] - [GEOGRAPHIC_DATA] [GEOGRAPHI…" at bounding box center [372, 140] width 236 height 138
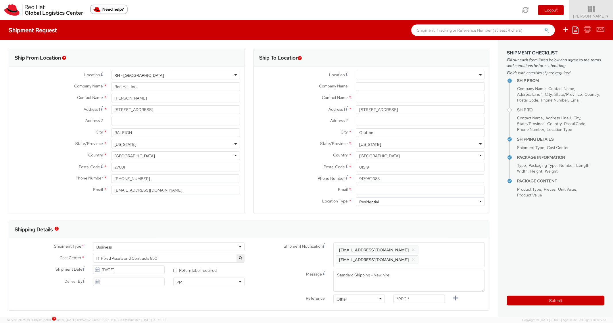
click at [315, 196] on div "Email *" at bounding box center [372, 191] width 236 height 11
click at [396, 190] on input "Email *" at bounding box center [420, 190] width 129 height 9
paste input "[EMAIL_ADDRESS][DOMAIN_NAME]"
click at [456, 253] on span "Enter any additional email addresses, separated by comma, for individuals who s…" at bounding box center [409, 254] width 146 height 17
paste input "[EMAIL_ADDRESS][DOMAIN_NAME]"
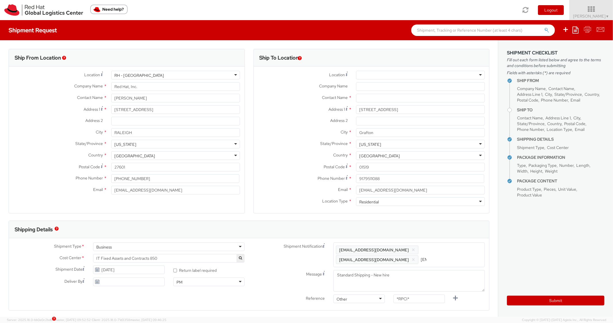
scroll to position [0, 30]
click at [448, 224] on div "Shipping Details" at bounding box center [249, 229] width 480 height 17
drag, startPoint x: 422, startPoint y: 300, endPoint x: 430, endPoint y: 243, distance: 56.6
click at [384, 293] on div "Shipment Notification Enter any additional email addresses, separated by comma,…" at bounding box center [369, 278] width 240 height 73
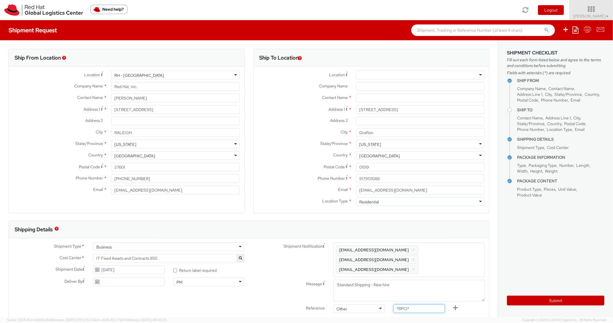
paste input "RPCI0081050"
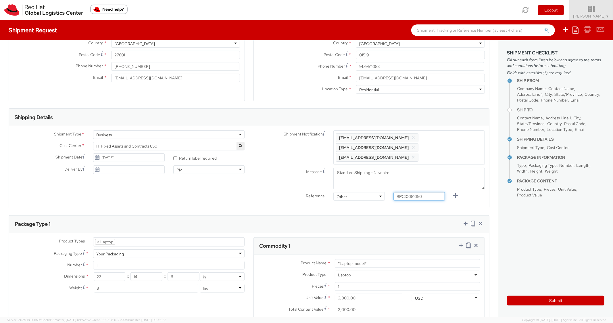
scroll to position [253, 0]
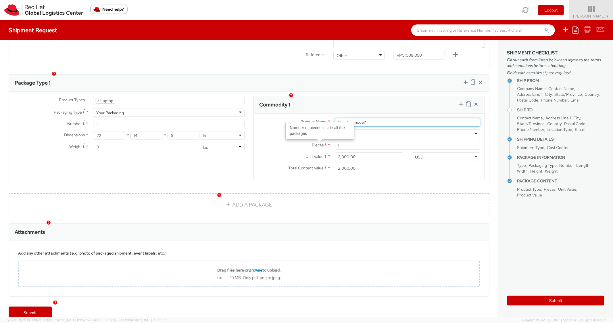
drag, startPoint x: 374, startPoint y: 113, endPoint x: 296, endPoint y: 101, distance: 78.9
click at [293, 102] on div "Commodity 1 Product Name * *Laptop model* Product Type * Documents Docking Stat…" at bounding box center [370, 138] width 232 height 84
paste input "MAINSTREAM - Apple MacBook Air 15""
click at [385, 96] on div "Commodity 1" at bounding box center [369, 104] width 231 height 17
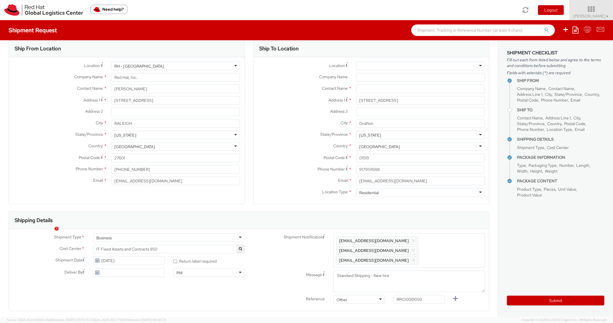
scroll to position [0, 0]
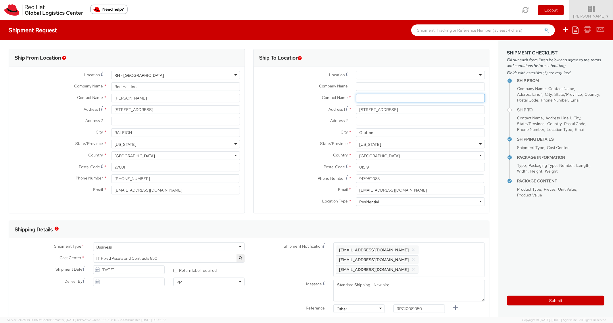
click at [395, 101] on input "text" at bounding box center [420, 98] width 129 height 9
paste input "[PERSON_NAME]"
click at [302, 125] on div "Address 2 *" at bounding box center [372, 122] width 236 height 11
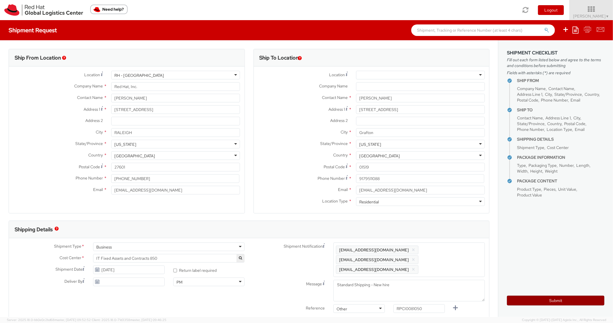
click at [521, 299] on button "Submit" at bounding box center [555, 301] width 97 height 10
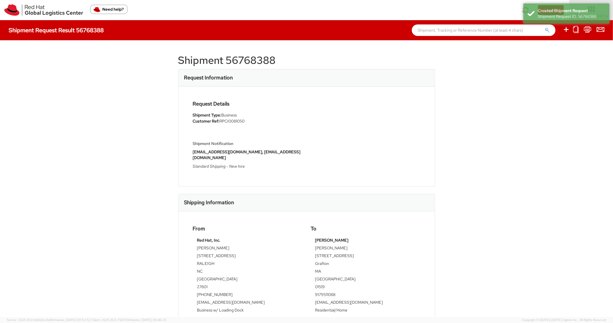
click at [257, 56] on h1 "Shipment 56768388" at bounding box center [306, 60] width 257 height 11
click at [418, 78] on div "Request Information" at bounding box center [307, 77] width 256 height 17
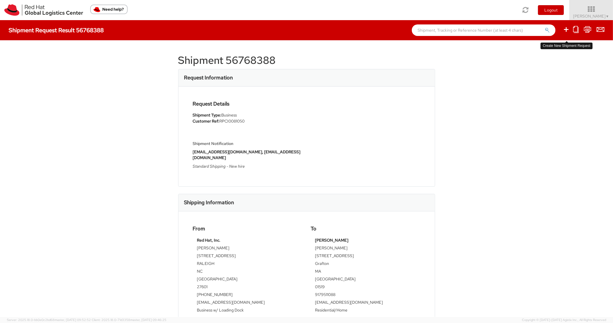
click at [566, 28] on icon at bounding box center [566, 29] width 7 height 7
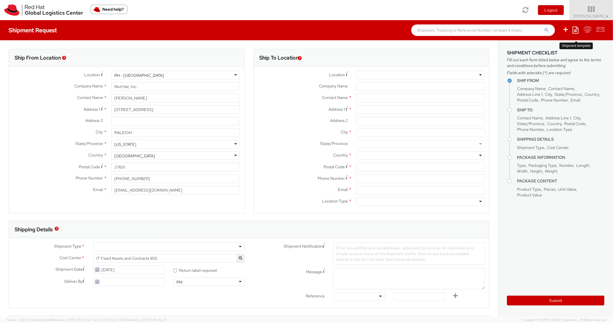
click at [576, 29] on icon at bounding box center [576, 29] width 6 height 7
click at [547, 48] on link "Create from template" at bounding box center [553, 47] width 50 height 7
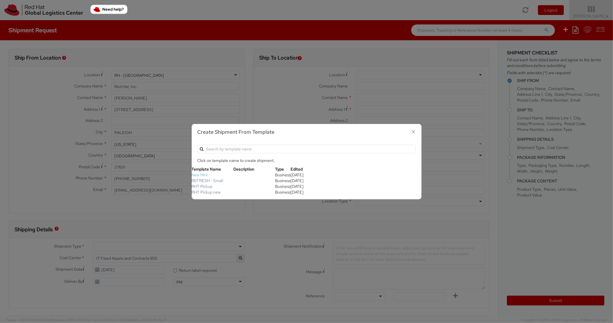
click at [201, 175] on link "New Hire" at bounding box center [200, 174] width 16 height 5
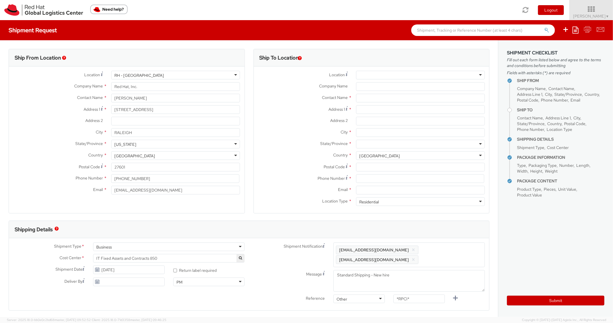
scroll to position [17, 0]
click at [382, 108] on input "Address 1 *" at bounding box center [420, 109] width 129 height 9
paste
click at [379, 127] on div "Address 2 *" at bounding box center [372, 122] width 236 height 11
click at [376, 131] on input "City *" at bounding box center [420, 132] width 129 height 9
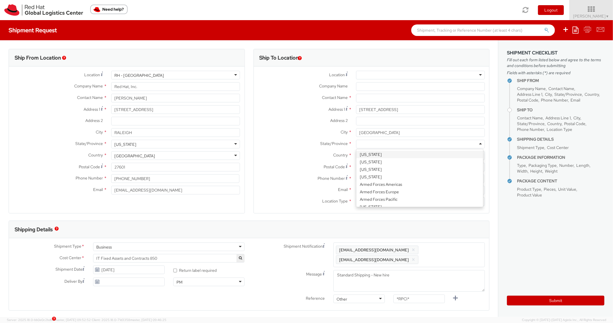
click at [377, 143] on div at bounding box center [420, 144] width 129 height 9
click at [385, 163] on div at bounding box center [420, 167] width 137 height 9
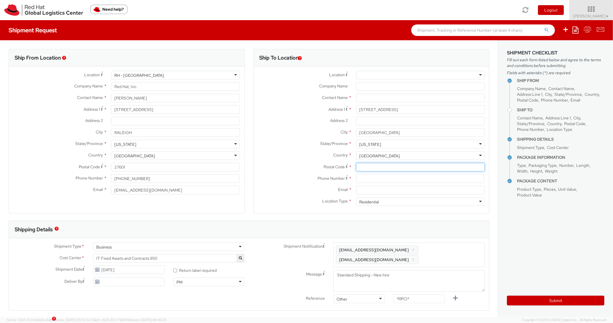
click at [369, 165] on input "Postal Code *" at bounding box center [420, 167] width 129 height 9
click at [290, 153] on label "Country *" at bounding box center [303, 154] width 98 height 7
click at [374, 177] on input at bounding box center [420, 178] width 128 height 9
click at [297, 168] on label "Postal Code *" at bounding box center [303, 167] width 98 height 8
click at [356, 168] on input "27516" at bounding box center [420, 167] width 129 height 9
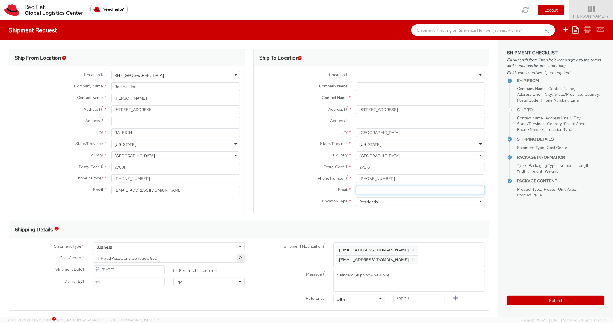
click at [384, 188] on input "Email *" at bounding box center [420, 190] width 129 height 9
drag, startPoint x: 450, startPoint y: 248, endPoint x: 455, endPoint y: 231, distance: 17.6
click at [450, 248] on span "Enter any additional email addresses, separated by comma, for individuals who s…" at bounding box center [409, 254] width 146 height 17
click at [458, 226] on div "Shipping Details" at bounding box center [249, 229] width 480 height 17
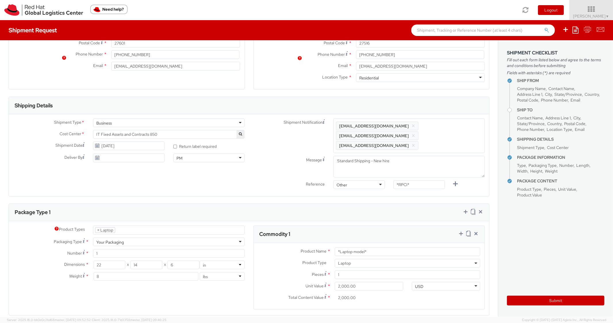
scroll to position [230, 0]
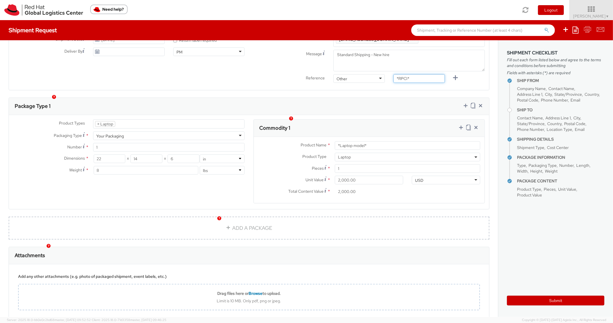
drag, startPoint x: 420, startPoint y: 70, endPoint x: 380, endPoint y: 62, distance: 40.7
click at [380, 62] on div "Shipment Notification Enter any additional email addresses, separated by comma,…" at bounding box center [369, 48] width 240 height 73
click at [379, 98] on div "Package Type 1" at bounding box center [249, 106] width 480 height 17
drag, startPoint x: 381, startPoint y: 139, endPoint x: 318, endPoint y: 131, distance: 63.4
click at [318, 137] on div "Product Name * *Laptop model* Product Type * Documents Docking Station Laptop M…" at bounding box center [369, 170] width 231 height 66
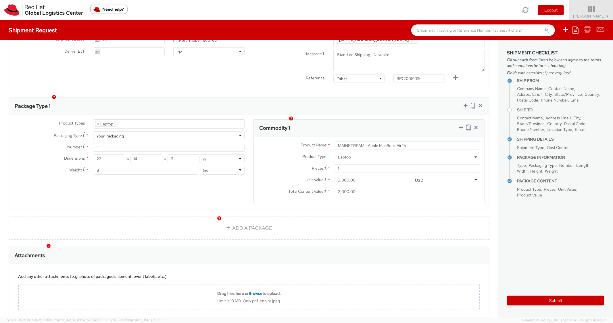
click at [382, 99] on div "Package Type 1" at bounding box center [249, 106] width 480 height 17
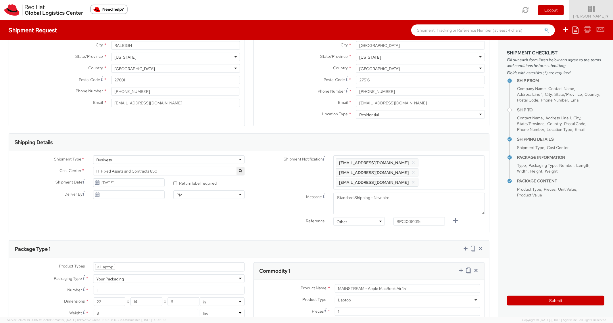
scroll to position [0, 0]
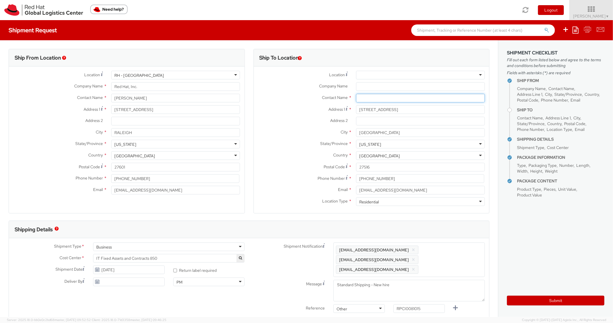
click at [367, 97] on input "text" at bounding box center [420, 98] width 129 height 9
click at [288, 91] on div "Company Name *" at bounding box center [372, 87] width 236 height 11
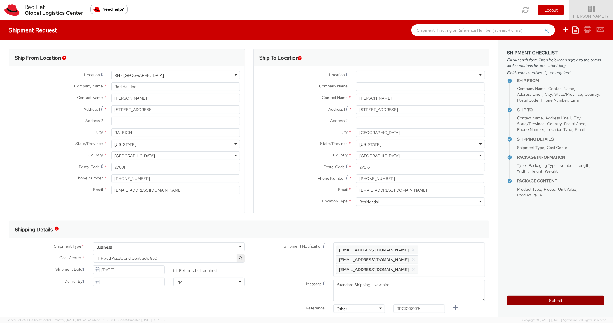
click at [529, 301] on button "Submit" at bounding box center [555, 301] width 97 height 10
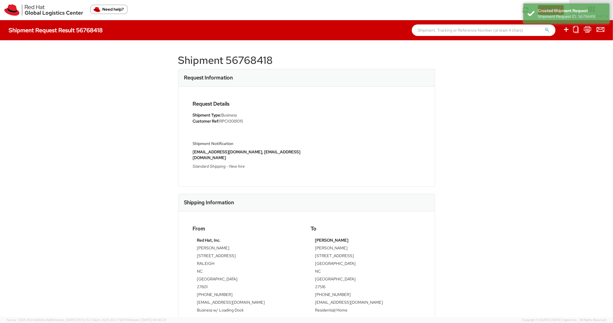
click at [253, 58] on h1 "Shipment 56768418" at bounding box center [306, 60] width 257 height 11
click at [375, 95] on div "Request Details Shipment Type: Business Customer Ref: RPCI0081015 Shipment Noti…" at bounding box center [307, 137] width 256 height 100
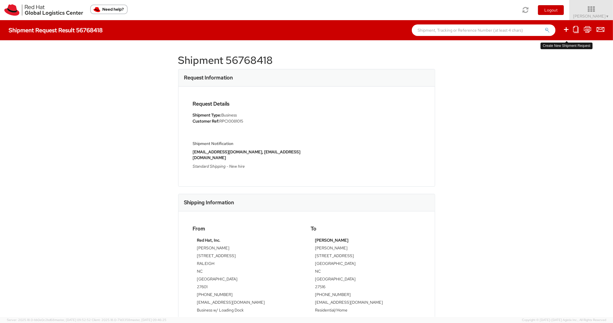
click at [566, 29] on icon at bounding box center [566, 29] width 7 height 7
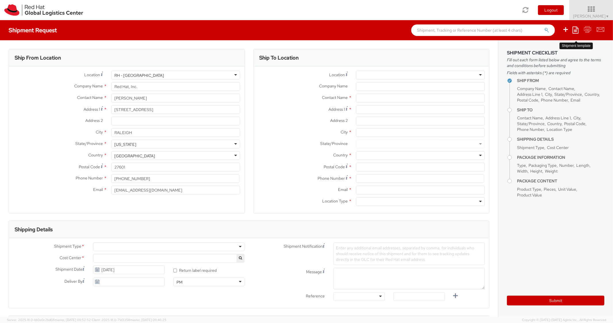
click at [577, 30] on icon at bounding box center [576, 29] width 6 height 7
click at [535, 48] on link "Create from template" at bounding box center [553, 47] width 50 height 7
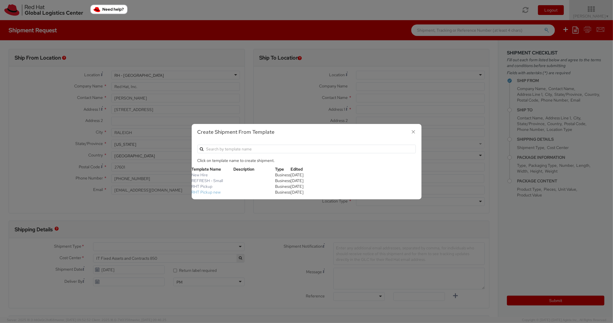
click at [216, 194] on link "RHT Pickup new" at bounding box center [206, 191] width 29 height 5
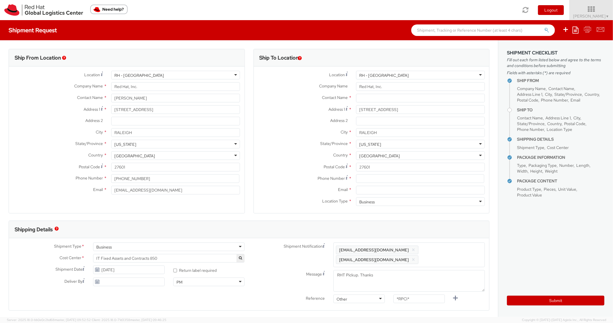
scroll to position [17, 0]
click at [377, 183] on div "Phone Number *" at bounding box center [372, 179] width 236 height 11
click at [379, 180] on input at bounding box center [420, 178] width 128 height 9
click at [292, 166] on label "Postal Code *" at bounding box center [303, 167] width 98 height 8
click at [356, 166] on input "27601" at bounding box center [420, 167] width 129 height 9
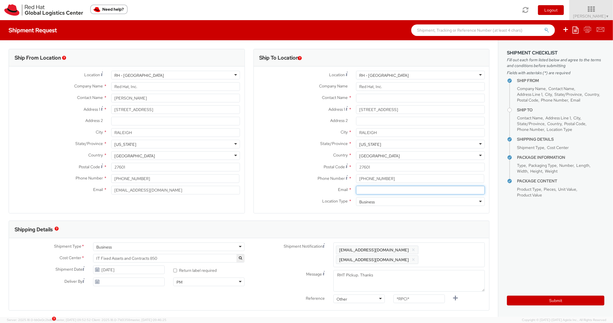
click at [388, 190] on input "Email *" at bounding box center [420, 190] width 129 height 9
drag, startPoint x: 458, startPoint y: 250, endPoint x: 458, endPoint y: 245, distance: 5.2
click at [458, 249] on span "Enter any additional email addresses, separated by comma, for individuals who s…" at bounding box center [409, 254] width 146 height 17
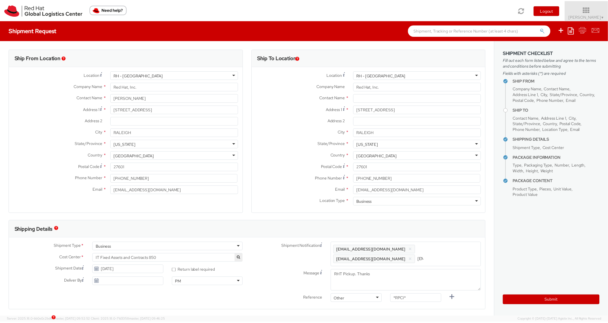
scroll to position [0, 32]
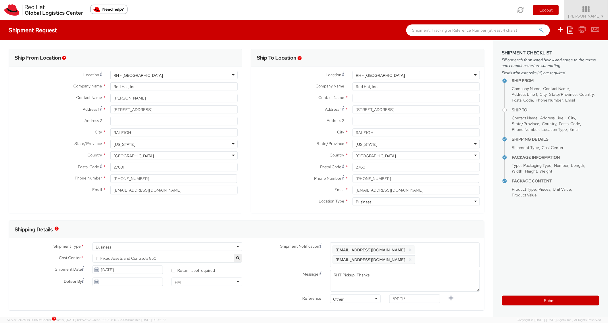
click at [450, 227] on div "Shipping Details" at bounding box center [246, 229] width 475 height 17
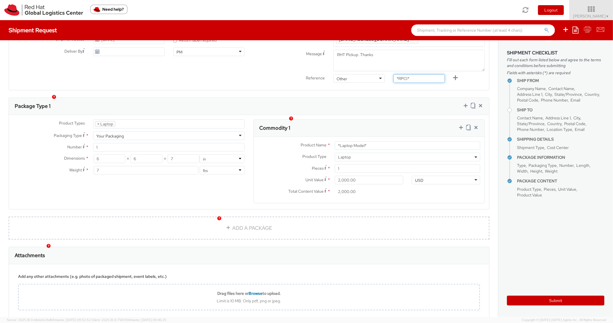
drag, startPoint x: 405, startPoint y: 68, endPoint x: 391, endPoint y: 66, distance: 14.4
click at [394, 74] on input "*RPCI*" at bounding box center [419, 78] width 51 height 9
click at [402, 120] on div "Commodity 1" at bounding box center [369, 128] width 231 height 17
drag, startPoint x: 375, startPoint y: 137, endPoint x: 324, endPoint y: 124, distance: 52.5
click at [324, 124] on div "Commodity 1 Product Name * *Laptop Model* Product Type * Documents Docking Stat…" at bounding box center [370, 161] width 232 height 84
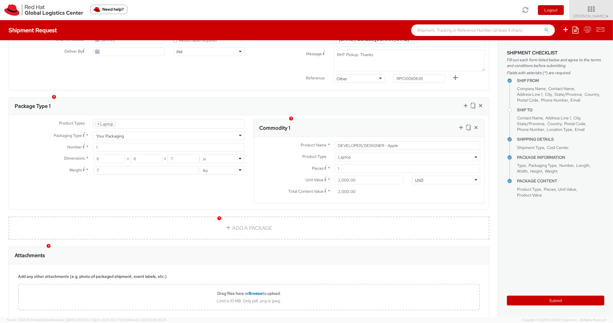
click at [379, 104] on div "Package Type 1" at bounding box center [249, 106] width 480 height 17
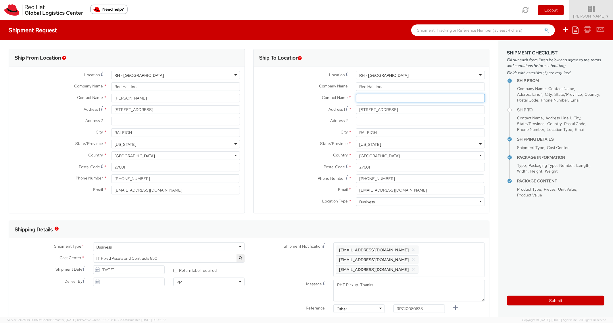
click at [383, 98] on input "text" at bounding box center [420, 98] width 129 height 9
click at [320, 136] on div "City * [GEOGRAPHIC_DATA]" at bounding box center [372, 132] width 236 height 9
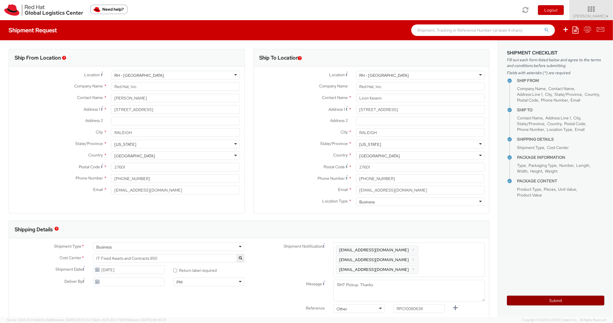
click at [522, 302] on button "Submit" at bounding box center [555, 301] width 97 height 10
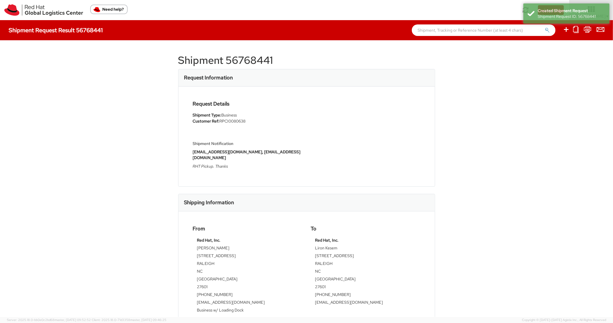
click at [250, 63] on h1 "Shipment 56768441" at bounding box center [306, 60] width 257 height 11
click at [429, 94] on div "Request Details Shipment Type: Business Customer Ref: RPCI0080638 Shipment Noti…" at bounding box center [307, 137] width 256 height 100
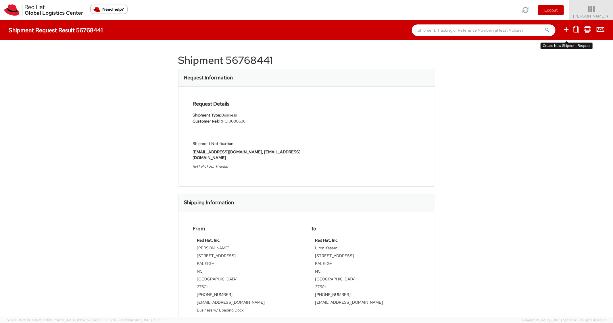
click at [569, 32] on icon at bounding box center [566, 29] width 7 height 7
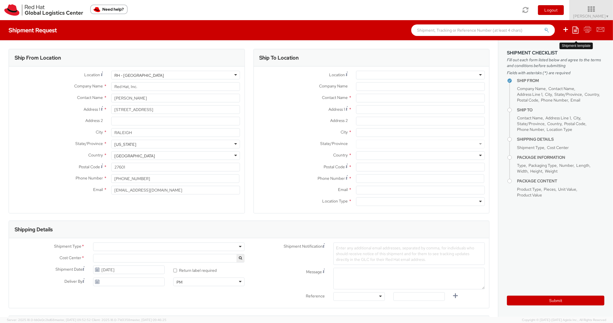
click at [577, 28] on icon at bounding box center [576, 29] width 6 height 7
click at [545, 51] on link "Create from template" at bounding box center [553, 47] width 50 height 7
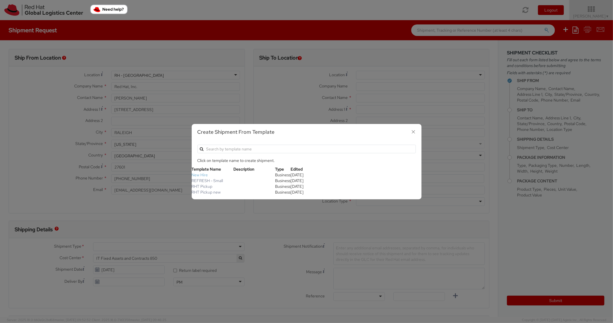
click at [200, 175] on link "New Hire" at bounding box center [200, 174] width 16 height 5
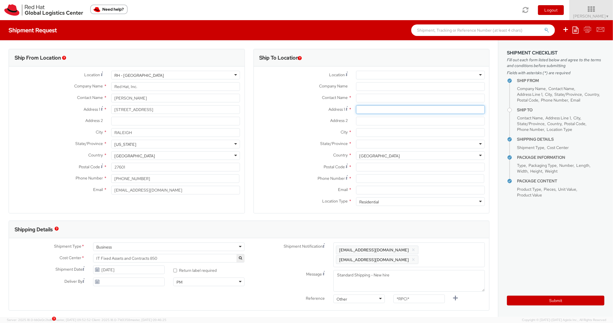
click at [379, 112] on input "Address 1 *" at bounding box center [420, 109] width 129 height 9
click at [358, 139] on div "City *" at bounding box center [372, 133] width 236 height 11
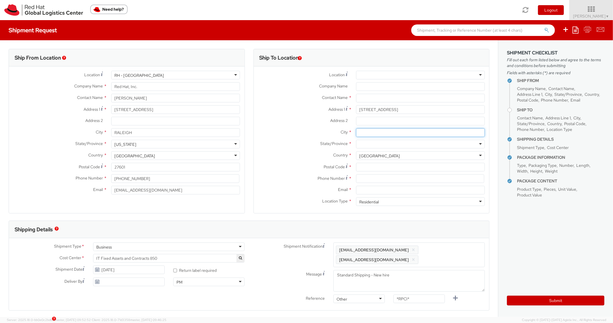
click at [372, 133] on input "City *" at bounding box center [420, 132] width 129 height 9
click at [370, 146] on div at bounding box center [420, 144] width 129 height 9
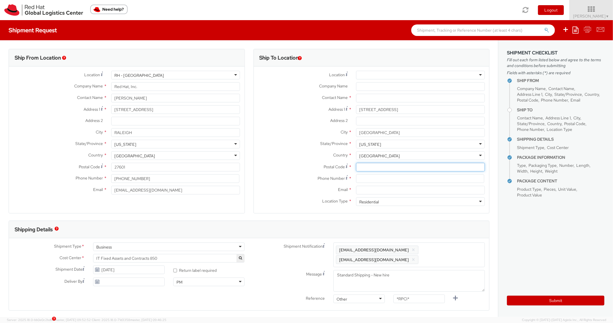
click at [364, 170] on input "Postal Code *" at bounding box center [420, 167] width 129 height 9
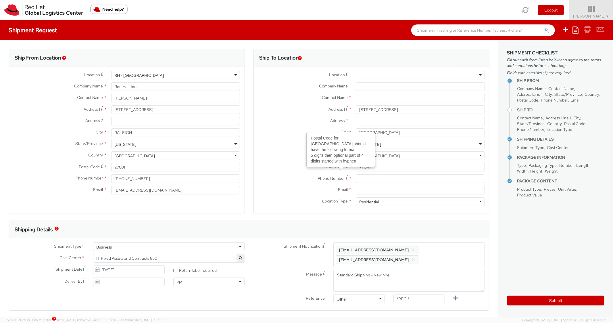
click at [300, 155] on label "Country *" at bounding box center [303, 154] width 98 height 7
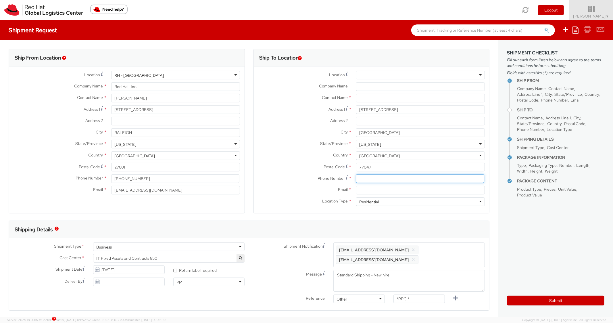
click at [377, 181] on input at bounding box center [420, 178] width 128 height 9
click at [304, 164] on label "Postal Code *" at bounding box center [303, 167] width 98 height 8
click at [356, 164] on input "77047" at bounding box center [420, 167] width 129 height 9
click at [363, 190] on input "[EMAIL_ADDRESS][DOMAIN_NAME]" at bounding box center [420, 190] width 129 height 9
click at [450, 257] on span "Enter any additional email addresses, separated by comma, for individuals who s…" at bounding box center [409, 254] width 146 height 17
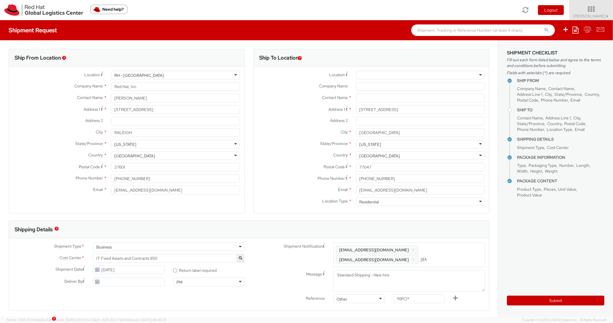
scroll to position [0, 29]
click at [451, 223] on div "Shipping Details" at bounding box center [249, 229] width 480 height 17
drag, startPoint x: 413, startPoint y: 301, endPoint x: 360, endPoint y: 297, distance: 52.1
click at [360, 304] on div "Reference Other Other Other Purchase Order Number Reference Number *RPCI*" at bounding box center [369, 309] width 240 height 11
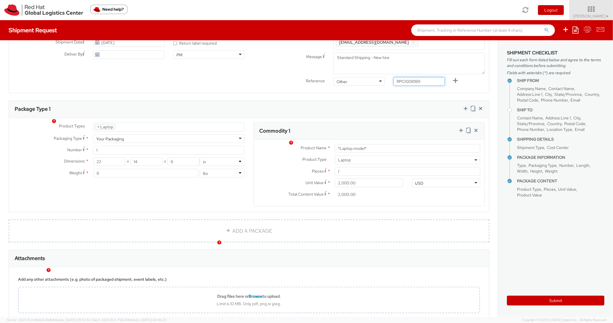
scroll to position [230, 0]
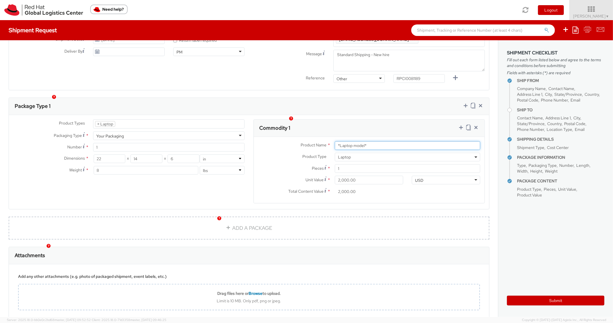
drag, startPoint x: 387, startPoint y: 136, endPoint x: 301, endPoint y: 130, distance: 85.9
click at [301, 137] on div "Product Name * *Laptop model* Product Type * Documents Docking Station Laptop M…" at bounding box center [369, 170] width 231 height 66
click at [357, 120] on div "Commodity 1" at bounding box center [369, 128] width 231 height 17
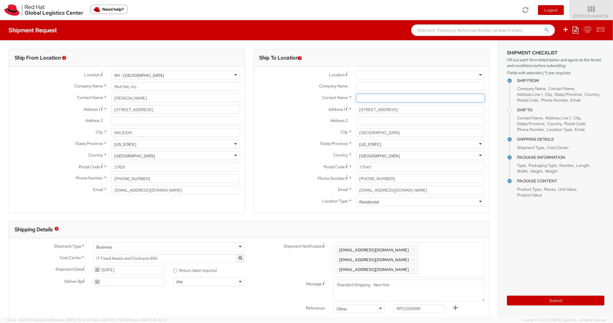
click at [369, 97] on input "text" at bounding box center [420, 98] width 129 height 9
click at [265, 94] on label "Contact Name *" at bounding box center [303, 97] width 98 height 7
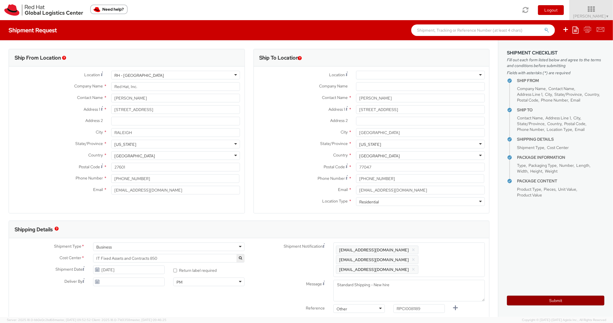
click at [514, 304] on button "Submit" at bounding box center [555, 301] width 97 height 10
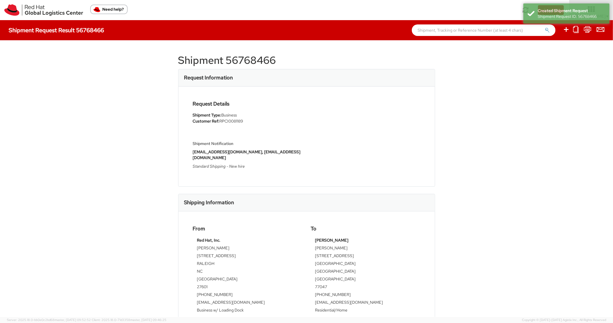
click at [238, 66] on h1 "Shipment 56768466" at bounding box center [306, 60] width 257 height 11
click at [241, 62] on h1 "Shipment 56768466" at bounding box center [306, 60] width 257 height 11
click at [385, 128] on div "Request Details Shipment Type: Business Customer Ref: RPCI0081189 Shipment Noti…" at bounding box center [307, 136] width 236 height 71
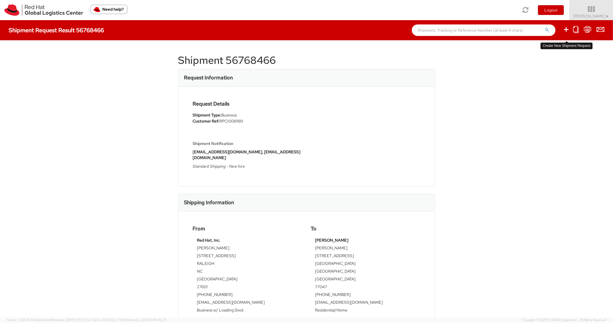
click at [568, 31] on icon at bounding box center [566, 29] width 7 height 7
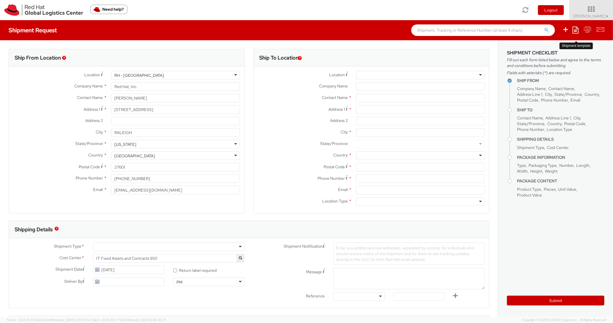
click at [575, 30] on icon at bounding box center [576, 29] width 6 height 7
click at [549, 48] on link "Create from template" at bounding box center [553, 47] width 50 height 7
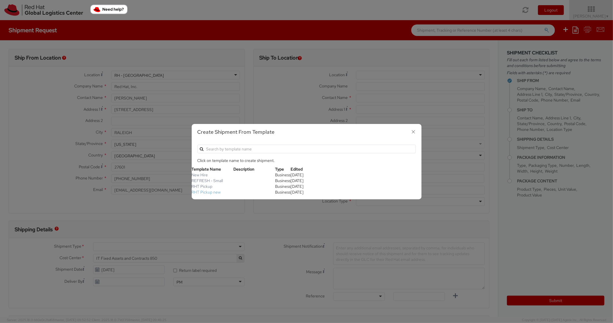
click at [204, 193] on link "RHT Pickup new" at bounding box center [206, 191] width 29 height 5
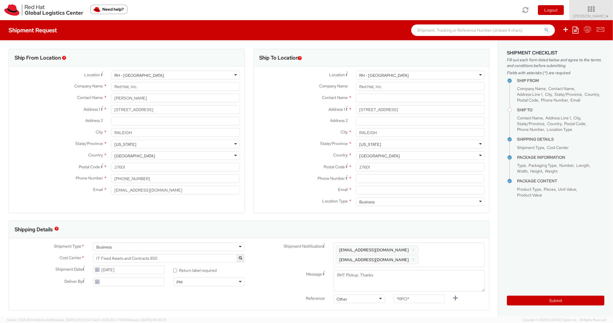
scroll to position [17, 0]
click at [373, 179] on input at bounding box center [420, 178] width 128 height 9
drag, startPoint x: 358, startPoint y: 181, endPoint x: 361, endPoint y: 181, distance: 3.4
click at [358, 181] on input "[PHONE_NUMBER]" at bounding box center [420, 178] width 128 height 9
drag, startPoint x: 278, startPoint y: 191, endPoint x: 301, endPoint y: 188, distance: 23.5
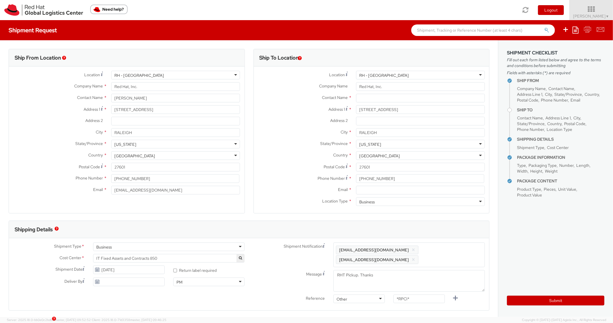
click at [279, 189] on label "Email *" at bounding box center [303, 189] width 98 height 7
click at [356, 189] on input "Email *" at bounding box center [420, 190] width 129 height 9
click at [385, 191] on input "Email *" at bounding box center [420, 190] width 129 height 9
click at [454, 253] on span "Enter any additional email addresses, separated by comma, for individuals who s…" at bounding box center [409, 254] width 146 height 17
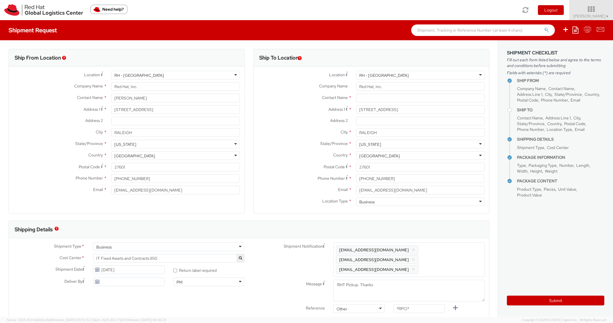
click at [454, 234] on div "Shipping Details" at bounding box center [249, 229] width 480 height 17
drag, startPoint x: 414, startPoint y: 303, endPoint x: 375, endPoint y: 295, distance: 39.9
click at [375, 304] on div "Reference Other Other Other Purchase Order Number Reference Number *RPCI*" at bounding box center [369, 309] width 240 height 11
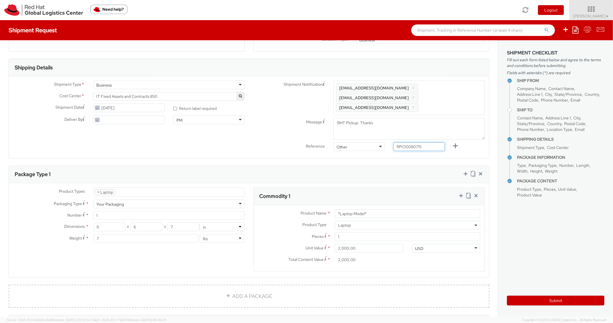
scroll to position [253, 0]
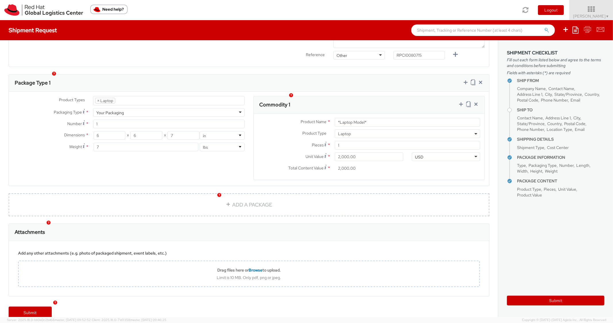
drag, startPoint x: 373, startPoint y: 116, endPoint x: 349, endPoint y: 114, distance: 23.7
click at [342, 118] on div "Product Name * *Laptop Model*" at bounding box center [369, 123] width 231 height 11
drag, startPoint x: 365, startPoint y: 116, endPoint x: 325, endPoint y: 106, distance: 41.6
click at [317, 118] on div "Product Name * *Laptop Model*" at bounding box center [369, 122] width 231 height 9
drag, startPoint x: 444, startPoint y: 115, endPoint x: 306, endPoint y: 104, distance: 139.0
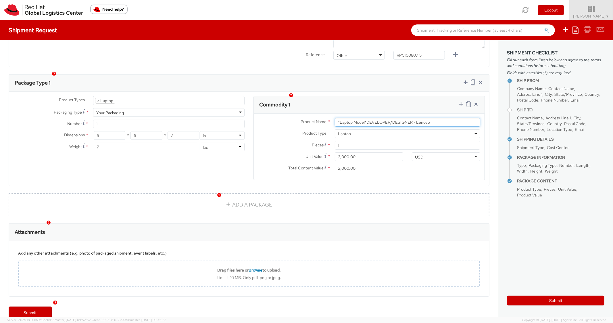
click at [307, 118] on div "Product Name * *Laptop Model*DEVELOPER/DESIGNER - Lenovo" at bounding box center [369, 122] width 231 height 9
click at [406, 74] on div "Package Type 1" at bounding box center [249, 82] width 480 height 17
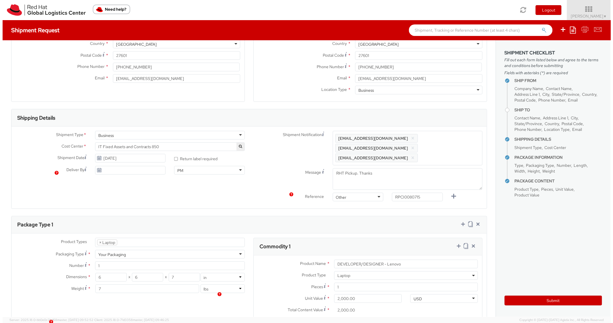
scroll to position [0, 0]
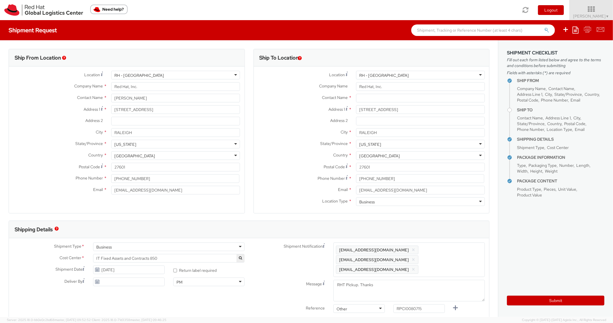
click at [380, 92] on div "Company Name * Red Hat, Inc." at bounding box center [372, 87] width 236 height 11
click at [373, 96] on input "text" at bounding box center [420, 98] width 129 height 9
click at [261, 180] on label "Phone Number *" at bounding box center [303, 178] width 98 height 8
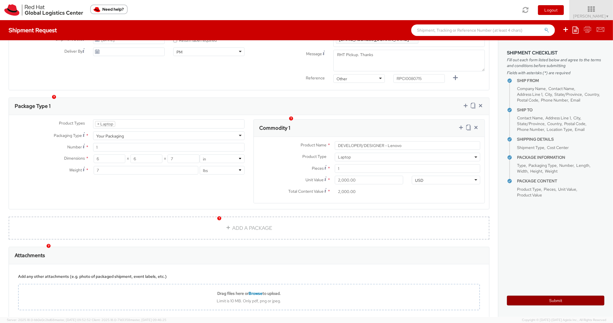
click at [531, 300] on button "Submit" at bounding box center [555, 301] width 97 height 10
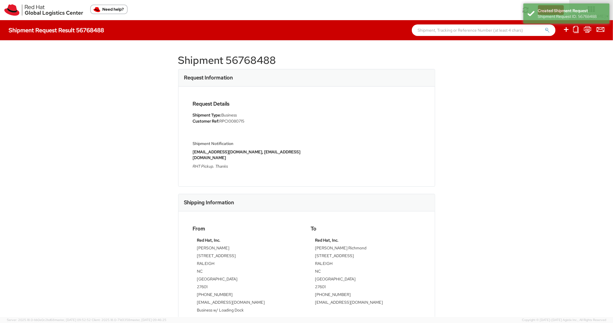
click at [264, 55] on h1 "Shipment 56768488" at bounding box center [306, 60] width 257 height 11
click at [357, 102] on div "Request Details Shipment Type: Business Customer Ref: RPCI0080715 Shipment Noti…" at bounding box center [307, 136] width 236 height 71
drag, startPoint x: 562, startPoint y: 31, endPoint x: 571, endPoint y: 30, distance: 9.0
click at [562, 31] on ul at bounding box center [580, 30] width 49 height 20
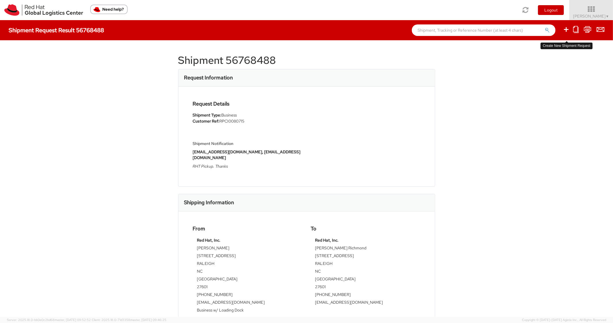
click at [564, 32] on icon at bounding box center [566, 29] width 7 height 7
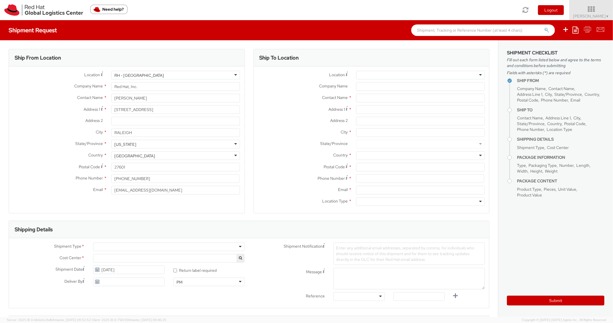
click at [580, 31] on ul "Save as template Create from template" at bounding box center [579, 30] width 49 height 20
click at [577, 30] on icon at bounding box center [576, 29] width 6 height 7
click at [546, 49] on link "Create from template" at bounding box center [553, 47] width 50 height 7
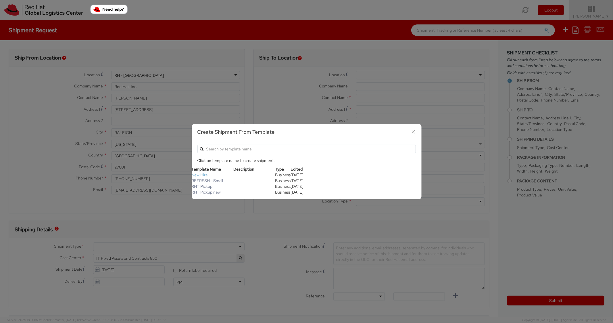
click at [204, 173] on link "New Hire" at bounding box center [200, 174] width 16 height 5
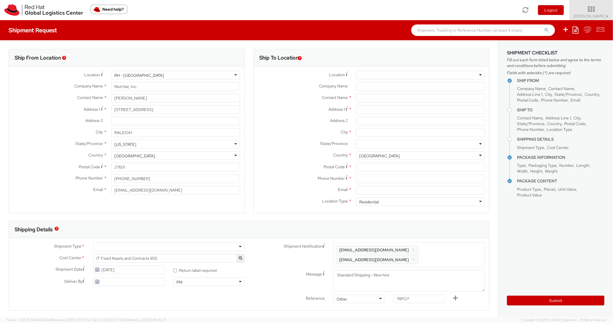
scroll to position [17, 0]
click at [367, 108] on input "Address 1 *" at bounding box center [420, 109] width 129 height 9
click at [372, 126] on div "Address 2 *" at bounding box center [372, 122] width 236 height 11
click at [377, 124] on input "Address 2 *" at bounding box center [420, 121] width 129 height 9
click at [373, 136] on input "City *" at bounding box center [420, 132] width 129 height 9
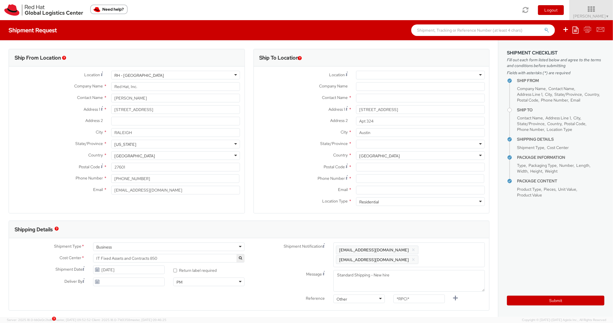
click at [380, 143] on div at bounding box center [420, 144] width 129 height 9
drag, startPoint x: 380, startPoint y: 153, endPoint x: 385, endPoint y: 148, distance: 7.3
click at [376, 172] on div "Postal Code *" at bounding box center [372, 168] width 236 height 11
click at [378, 170] on input "Postal Code *" at bounding box center [420, 167] width 129 height 9
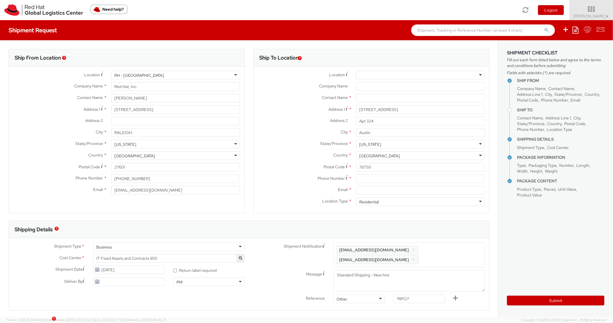
click at [308, 160] on div "Country * [GEOGRAPHIC_DATA] [GEOGRAPHIC_DATA] [GEOGRAPHIC_DATA] [GEOGRAPHIC_DAT…" at bounding box center [372, 156] width 236 height 11
click at [369, 178] on input at bounding box center [420, 178] width 128 height 9
click at [303, 166] on label "Postal Code *" at bounding box center [303, 167] width 98 height 8
click at [356, 166] on input "78750" at bounding box center [420, 167] width 129 height 9
click at [381, 191] on input "Email *" at bounding box center [420, 190] width 129 height 9
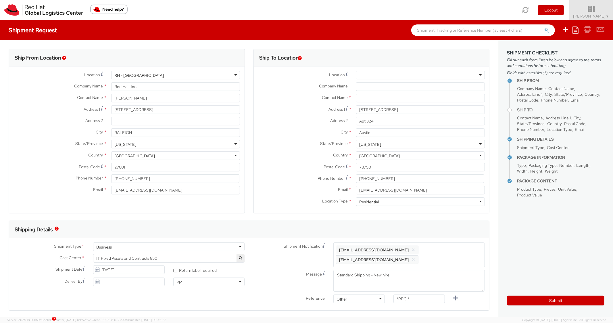
click at [453, 251] on span "Enter any additional email addresses, separated by comma, for individuals who s…" at bounding box center [409, 254] width 146 height 17
click at [457, 214] on div "Ship To Location Location * [GEOGRAPHIC_DATA] - [GEOGRAPHIC_DATA] - [GEOGRAPHIC…" at bounding box center [372, 135] width 236 height 172
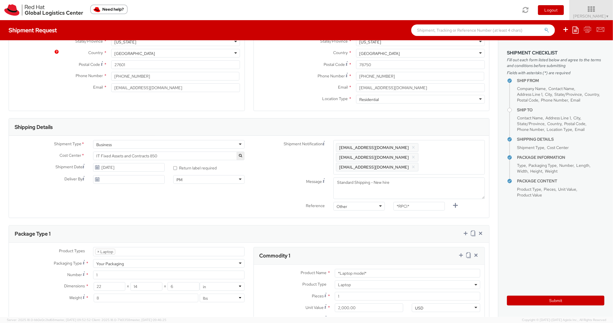
scroll to position [230, 0]
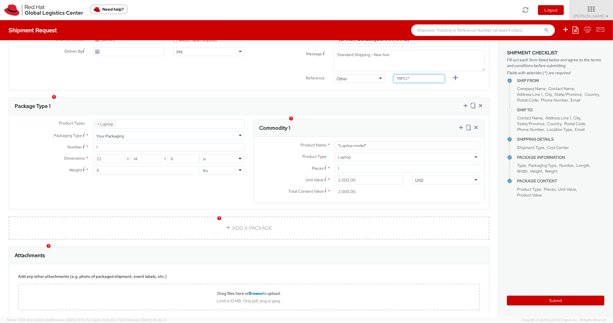
drag, startPoint x: 409, startPoint y: 72, endPoint x: 396, endPoint y: 71, distance: 13.0
click at [396, 74] on div "*RPCI*" at bounding box center [419, 79] width 60 height 11
click at [420, 74] on input "*RPCI*" at bounding box center [419, 78] width 51 height 9
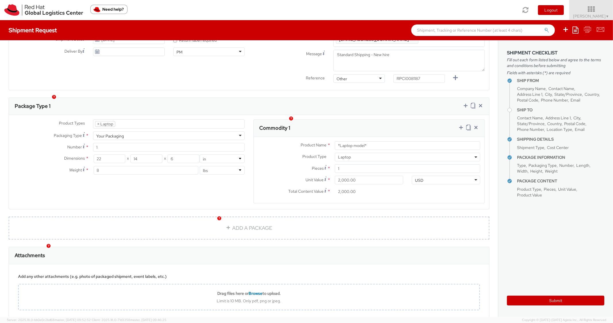
click at [398, 98] on div "Package Type 1" at bounding box center [249, 106] width 480 height 17
drag, startPoint x: 362, startPoint y: 136, endPoint x: 328, endPoint y: 131, distance: 34.2
click at [331, 141] on div "*Laptop model*" at bounding box center [408, 145] width 154 height 9
click at [402, 115] on div "Product Types * Documents Docking Station Laptop Monitor Other Hardware Server …" at bounding box center [249, 162] width 480 height 94
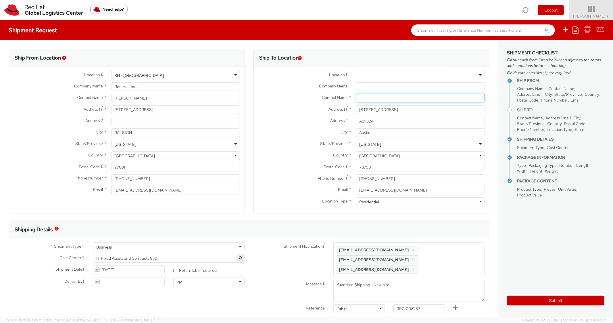
click at [372, 98] on input "text" at bounding box center [420, 98] width 129 height 9
click at [290, 114] on div "Address [STREET_ADDRESS]" at bounding box center [372, 110] width 236 height 11
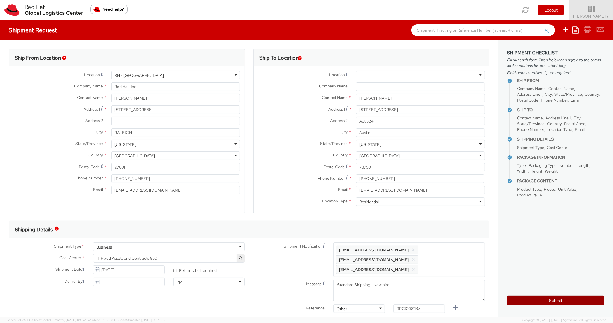
click at [531, 302] on button "Submit" at bounding box center [555, 301] width 97 height 10
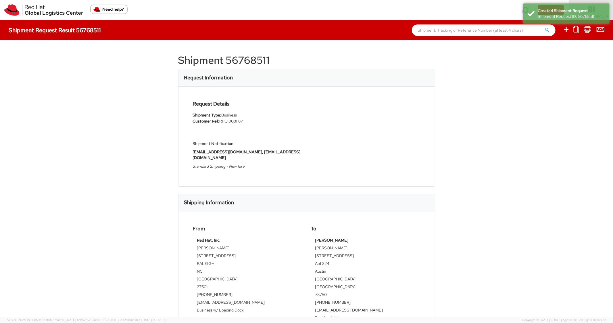
click at [257, 64] on h1 "Shipment 56768511" at bounding box center [306, 60] width 257 height 11
click at [438, 107] on div "Shipment 56768511 Request Information Request Details Shipment Type: Business C…" at bounding box center [306, 178] width 613 height 277
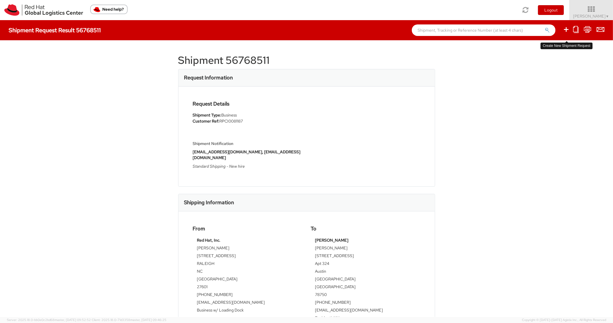
click at [566, 30] on icon at bounding box center [566, 29] width 7 height 7
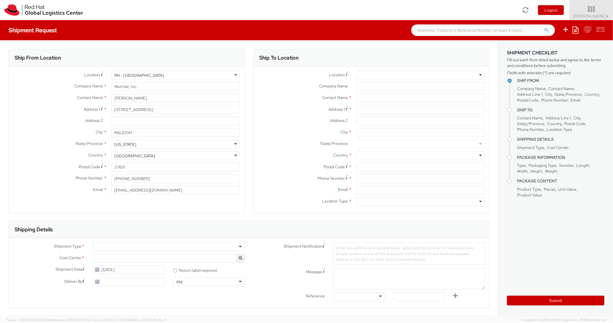
click at [575, 30] on icon at bounding box center [576, 29] width 6 height 7
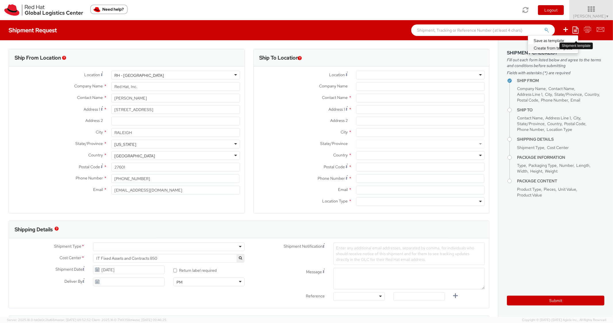
click at [541, 47] on link "Create from template" at bounding box center [553, 47] width 50 height 7
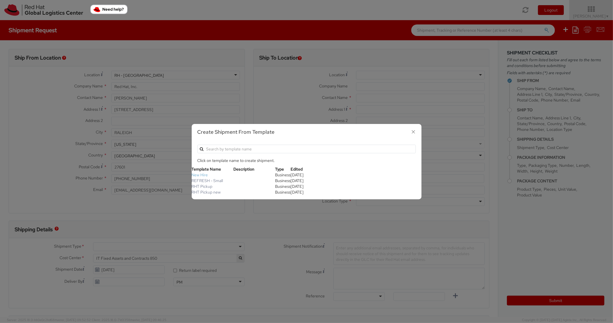
click at [204, 174] on link "New Hire" at bounding box center [200, 174] width 16 height 5
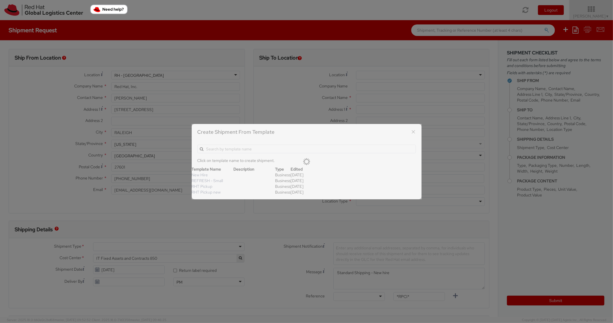
scroll to position [17, 0]
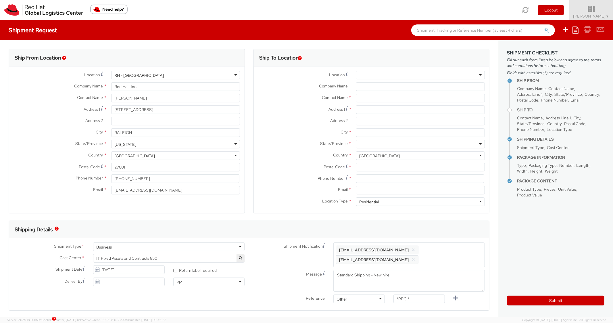
click at [381, 105] on div "Contact Name *" at bounding box center [372, 99] width 236 height 11
click at [375, 116] on div "Address 1 *" at bounding box center [372, 110] width 236 height 11
click at [378, 114] on input "Address 1 *" at bounding box center [420, 109] width 129 height 9
click at [380, 122] on input "Apartment unit: 1 or "LWR"" at bounding box center [420, 121] width 129 height 9
click at [306, 117] on label "Address 2 *" at bounding box center [303, 120] width 98 height 7
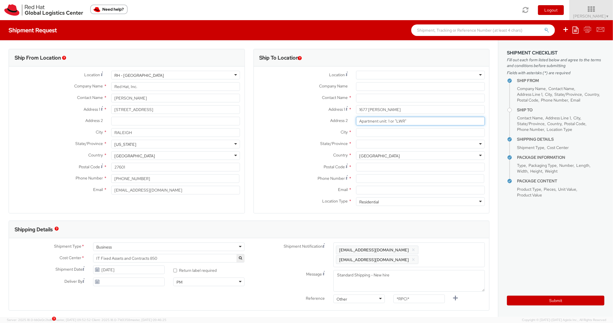
click at [356, 117] on input "Apartment unit: 1 or "LWR"" at bounding box center [420, 121] width 129 height 9
drag, startPoint x: 391, startPoint y: 134, endPoint x: 346, endPoint y: 132, distance: 44.6
click at [389, 134] on input "City *" at bounding box center [420, 132] width 129 height 9
click at [301, 129] on label "City *" at bounding box center [303, 131] width 98 height 7
click at [356, 129] on input "[GEOGRAPHIC_DATA]" at bounding box center [420, 132] width 129 height 9
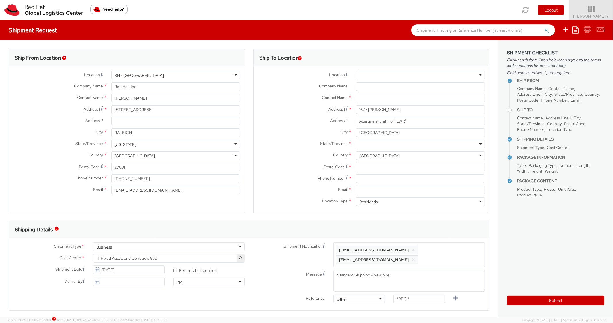
click at [383, 143] on div at bounding box center [420, 144] width 129 height 9
click at [373, 166] on input "44118" at bounding box center [420, 167] width 129 height 9
click at [277, 144] on label "State/Province *" at bounding box center [303, 143] width 98 height 7
click at [392, 182] on input at bounding box center [420, 178] width 128 height 9
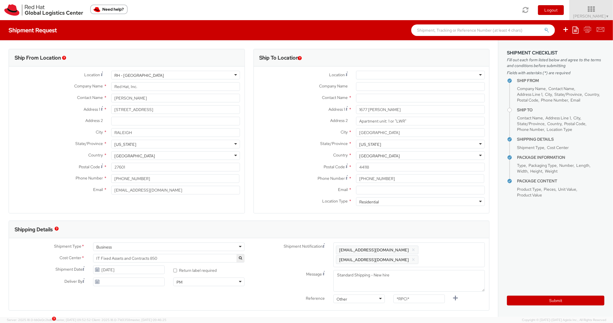
click at [296, 163] on label "Postal Code *" at bounding box center [303, 167] width 98 height 8
click at [356, 163] on input "44118" at bounding box center [420, 167] width 129 height 9
click at [395, 185] on div "Phone Number * [PHONE_NUMBER]" at bounding box center [372, 179] width 236 height 11
click at [387, 192] on input "Email *" at bounding box center [420, 190] width 129 height 9
click at [450, 250] on span "Enter any additional email addresses, separated by comma, for individuals who s…" at bounding box center [409, 254] width 146 height 17
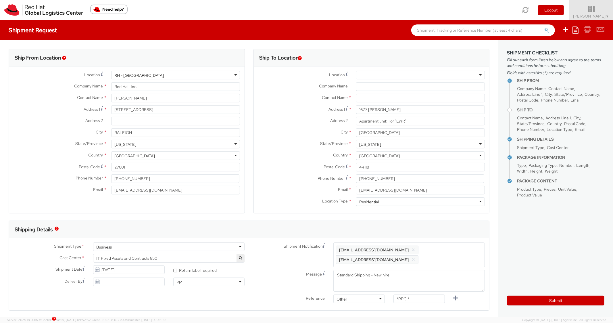
click at [444, 230] on div "Shipping Details" at bounding box center [249, 229] width 480 height 17
click at [455, 248] on span "Enter any additional email addresses, separated by comma, for individuals who s…" at bounding box center [409, 254] width 146 height 17
click at [449, 222] on div "Shipping Details" at bounding box center [246, 229] width 475 height 17
drag, startPoint x: 417, startPoint y: 300, endPoint x: 381, endPoint y: 293, distance: 37.0
click at [377, 304] on div "Reference Other Other Other Purchase Order Number Reference Number *RPCI*" at bounding box center [369, 309] width 240 height 11
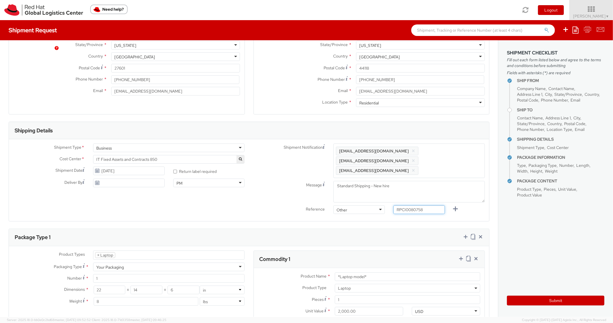
scroll to position [253, 0]
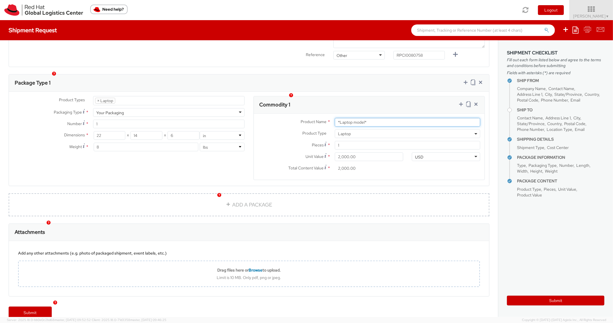
drag, startPoint x: 374, startPoint y: 114, endPoint x: 312, endPoint y: 111, distance: 62.1
click at [312, 118] on div "Product Name * *Laptop model*" at bounding box center [369, 122] width 231 height 9
click at [383, 96] on div "Commodity 1" at bounding box center [369, 104] width 231 height 17
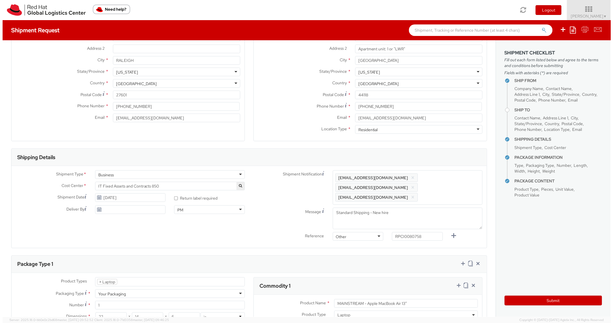
scroll to position [0, 0]
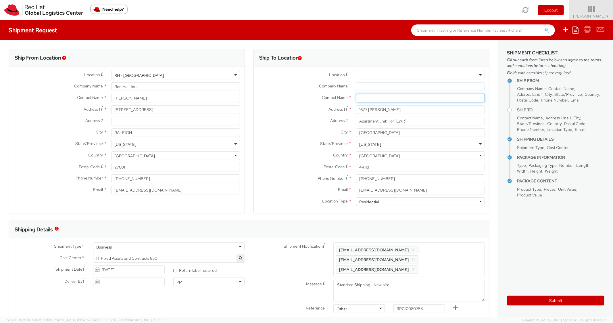
drag, startPoint x: 379, startPoint y: 100, endPoint x: 318, endPoint y: 94, distance: 60.9
click at [375, 100] on input "text" at bounding box center [420, 98] width 129 height 9
click at [278, 96] on label "Contact Name *" at bounding box center [303, 97] width 98 height 7
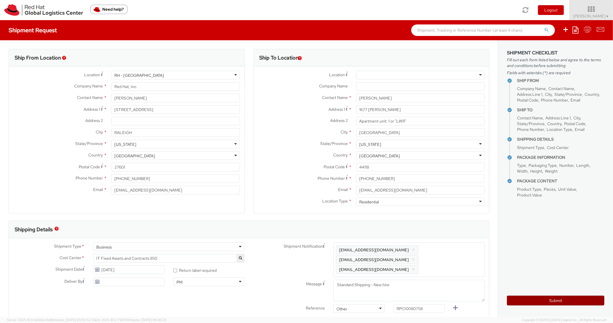
click at [532, 300] on button "Submit" at bounding box center [555, 301] width 97 height 10
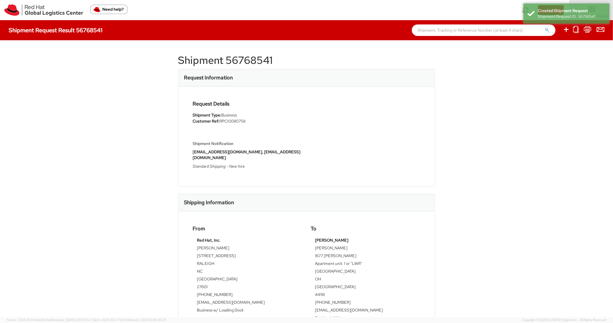
click at [244, 62] on h1 "Shipment 56768541" at bounding box center [306, 60] width 257 height 11
drag, startPoint x: 401, startPoint y: 110, endPoint x: 413, endPoint y: 106, distance: 12.5
click at [401, 111] on div "Request Details Shipment Type: Business Customer Ref: RPCI0080758 Shipment Noti…" at bounding box center [307, 136] width 236 height 71
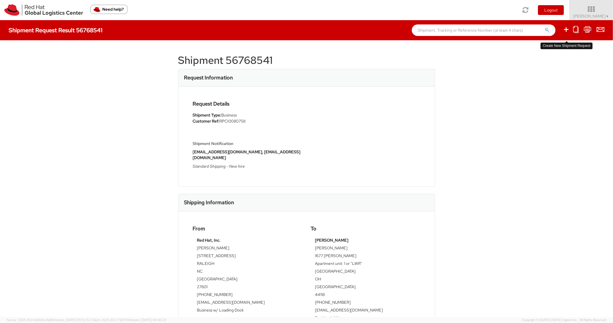
click at [565, 31] on icon at bounding box center [566, 29] width 7 height 7
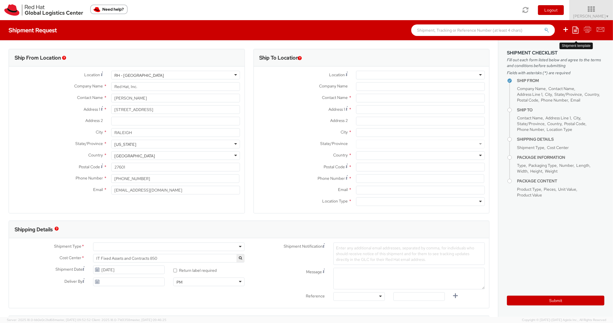
click at [576, 30] on icon at bounding box center [576, 29] width 6 height 7
click at [543, 45] on link "Create from template" at bounding box center [553, 47] width 50 height 7
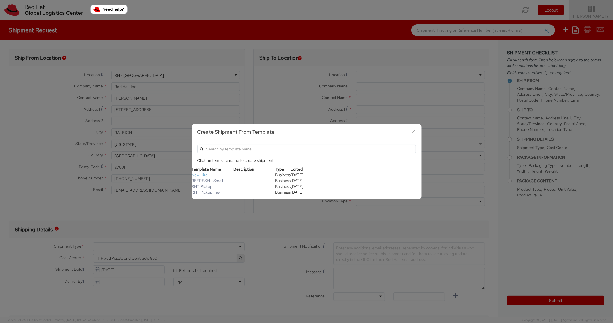
click at [203, 175] on link "New Hire" at bounding box center [200, 174] width 16 height 5
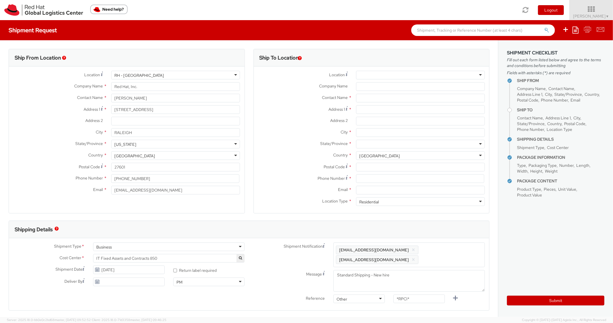
scroll to position [17, 0]
click at [378, 112] on input "Address 1 *" at bounding box center [420, 109] width 129 height 9
click at [386, 124] on input "Address 2 *" at bounding box center [420, 121] width 129 height 9
click at [378, 137] on input "City *" at bounding box center [420, 132] width 129 height 9
click at [373, 146] on div at bounding box center [420, 144] width 129 height 9
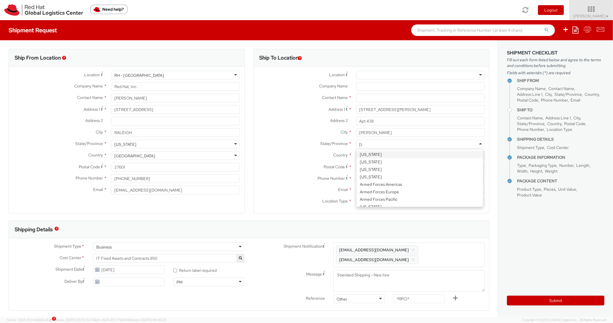
scroll to position [0, 0]
click at [381, 158] on div "[US_STATE]" at bounding box center [419, 154] width 127 height 10
click at [395, 161] on div "Country * [GEOGRAPHIC_DATA] [GEOGRAPHIC_DATA] [GEOGRAPHIC_DATA] [GEOGRAPHIC_DAT…" at bounding box center [372, 156] width 236 height 11
click at [385, 166] on input "Postal Code *" at bounding box center [420, 167] width 129 height 9
click at [266, 143] on label "State/Province *" at bounding box center [303, 143] width 98 height 7
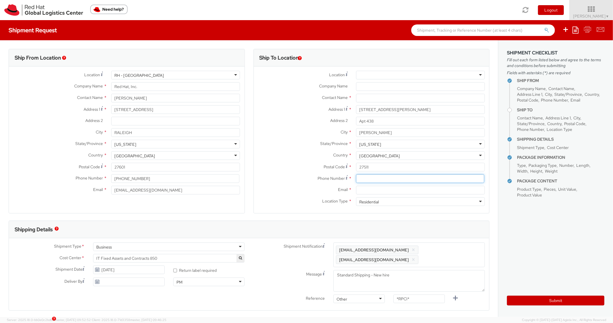
drag, startPoint x: 373, startPoint y: 179, endPoint x: 300, endPoint y: 169, distance: 73.9
click at [372, 179] on input at bounding box center [420, 178] width 128 height 9
click at [295, 169] on label "Postal Code *" at bounding box center [303, 167] width 98 height 8
click at [356, 169] on input "27511" at bounding box center [420, 167] width 129 height 9
click at [365, 194] on div "Email *" at bounding box center [372, 191] width 236 height 11
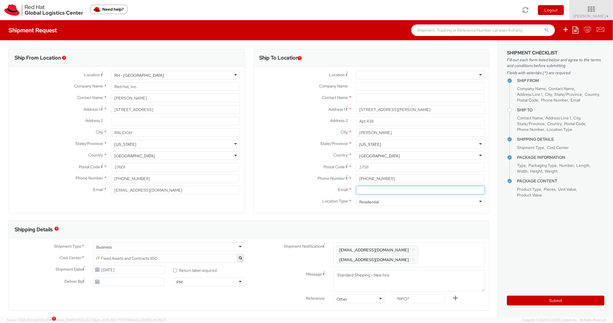
click at [370, 191] on input "Email *" at bounding box center [420, 190] width 129 height 9
drag, startPoint x: 446, startPoint y: 252, endPoint x: 445, endPoint y: 249, distance: 3.6
click at [446, 252] on span "Enter any additional email addresses, separated by comma, for individuals who s…" at bounding box center [409, 254] width 146 height 17
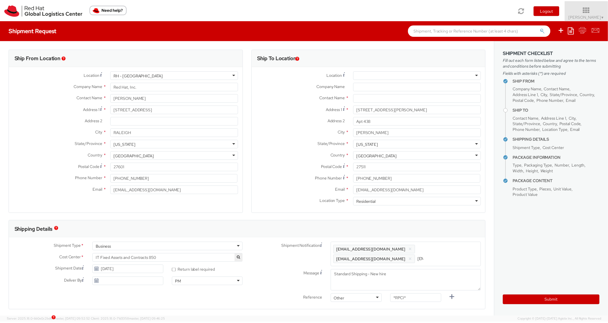
scroll to position [0, 29]
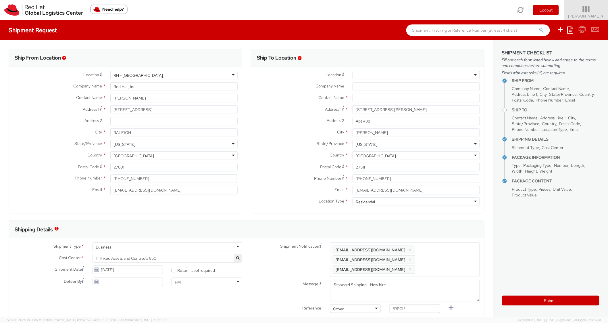
click at [448, 231] on div "Shipping Details" at bounding box center [246, 229] width 475 height 17
drag, startPoint x: 419, startPoint y: 299, endPoint x: 377, endPoint y: 297, distance: 42.9
click at [377, 304] on div "Reference Other Other Other Purchase Order Number Reference Number *RPCI*" at bounding box center [369, 309] width 240 height 11
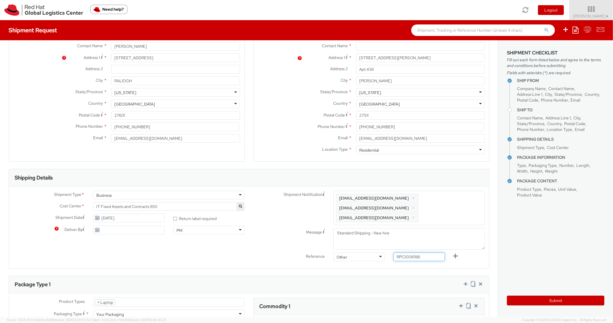
scroll to position [172, 0]
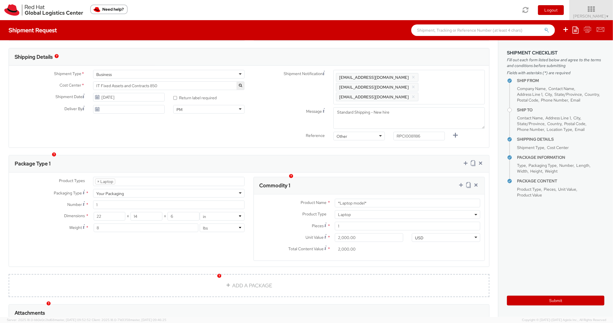
click at [397, 155] on div "Package Type 1" at bounding box center [249, 163] width 480 height 17
drag, startPoint x: 374, startPoint y: 193, endPoint x: 330, endPoint y: 186, distance: 44.2
click at [308, 199] on div "Product Name * MAINSTREAM - Apple MacBook Air 13”" at bounding box center [369, 203] width 231 height 9
click at [410, 179] on div "Commodity 1" at bounding box center [369, 185] width 231 height 17
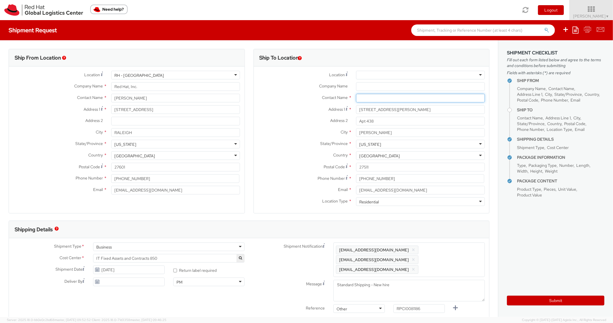
click at [385, 98] on input "text" at bounding box center [420, 98] width 129 height 9
drag, startPoint x: 270, startPoint y: 131, endPoint x: 317, endPoint y: 197, distance: 81.3
click at [270, 131] on label "City *" at bounding box center [303, 131] width 98 height 7
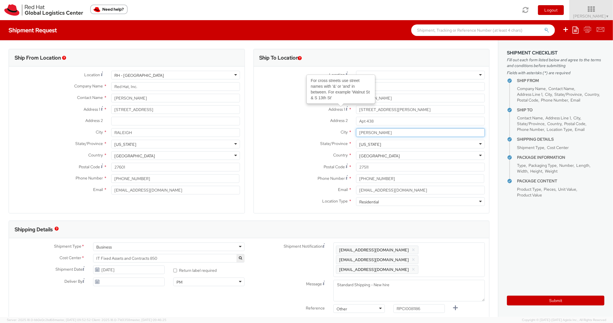
click at [356, 131] on input "[PERSON_NAME]" at bounding box center [420, 132] width 129 height 9
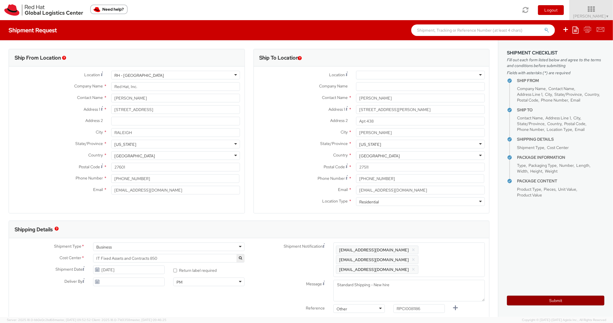
click at [524, 303] on button "Submit" at bounding box center [555, 301] width 97 height 10
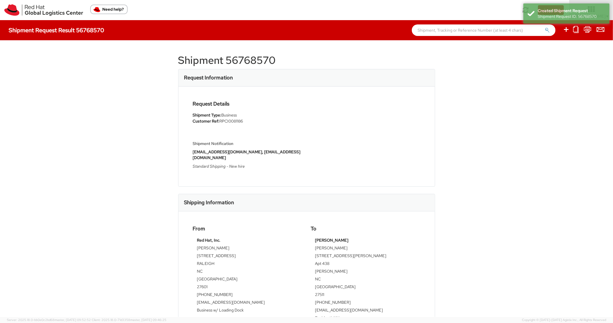
click at [265, 60] on h1 "Shipment 56768570" at bounding box center [306, 60] width 257 height 11
click at [266, 60] on h1 "Shipment 56768570" at bounding box center [306, 60] width 257 height 11
click at [392, 130] on div "Request Details Shipment Type: Business Customer Ref: RPCI0081186 Shipment Noti…" at bounding box center [307, 136] width 236 height 71
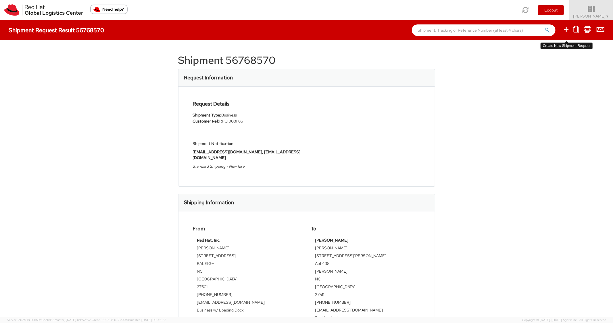
click at [566, 31] on icon at bounding box center [566, 29] width 7 height 7
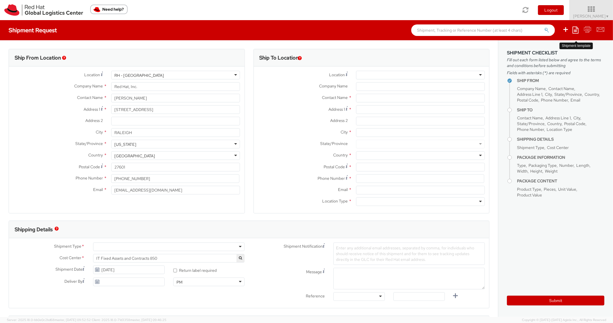
click at [576, 30] on icon at bounding box center [576, 29] width 6 height 7
click at [542, 50] on link "Create from template" at bounding box center [553, 47] width 50 height 7
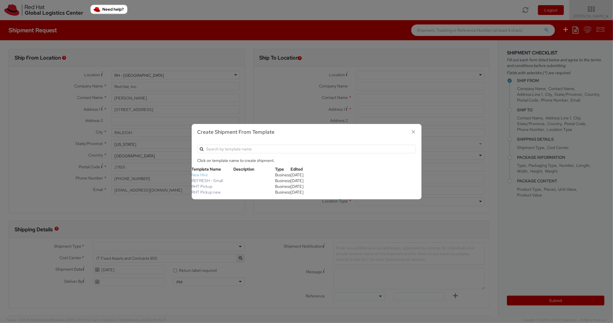
click at [197, 174] on link "New Hire" at bounding box center [200, 174] width 16 height 5
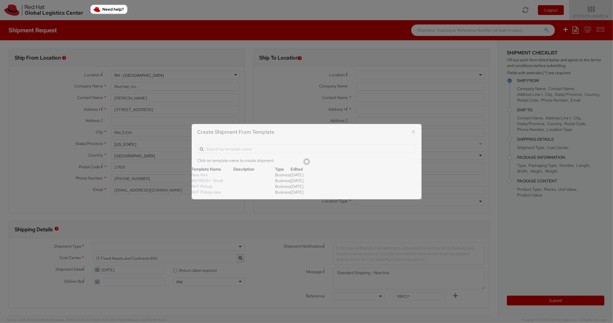
scroll to position [17, 0]
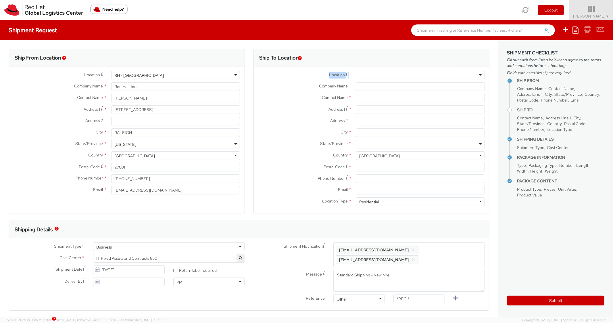
click at [388, 71] on div "Location * [GEOGRAPHIC_DATA] - [GEOGRAPHIC_DATA] - [GEOGRAPHIC_DATA] [GEOGRAPHI…" at bounding box center [372, 139] width 236 height 147
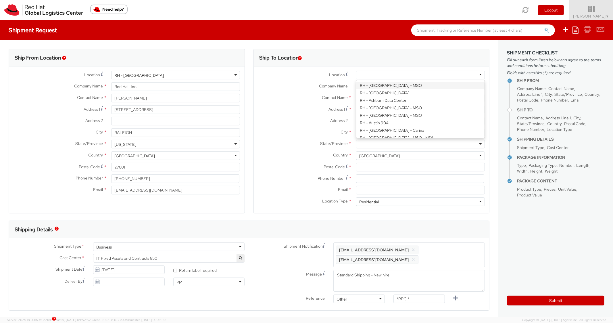
click at [388, 73] on div at bounding box center [420, 75] width 129 height 9
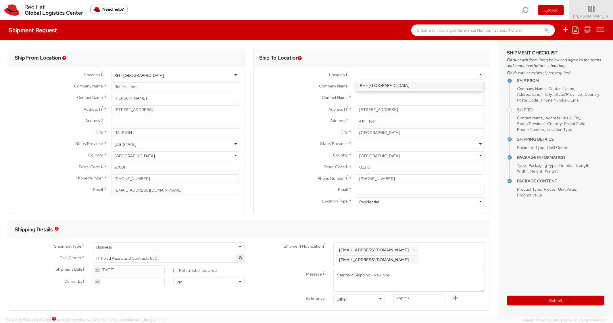
scroll to position [0, 0]
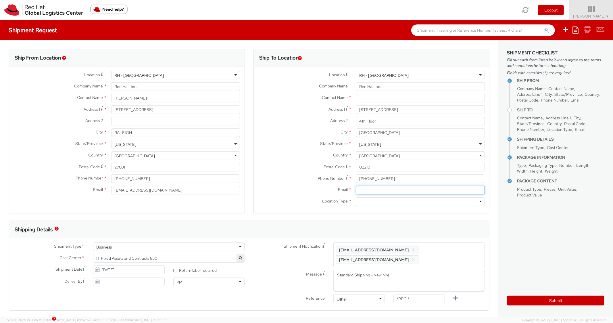
click at [365, 195] on div "Email *" at bounding box center [372, 191] width 236 height 11
click at [466, 249] on span "Enter any additional email addresses, separated by comma, for individuals who s…" at bounding box center [409, 254] width 146 height 17
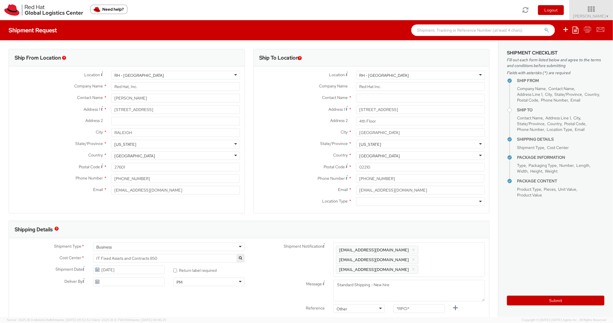
click at [444, 232] on div "Shipping Details" at bounding box center [249, 229] width 480 height 17
click at [429, 199] on div at bounding box center [420, 201] width 129 height 9
click at [393, 230] on div "Shipping Details" at bounding box center [249, 229] width 480 height 17
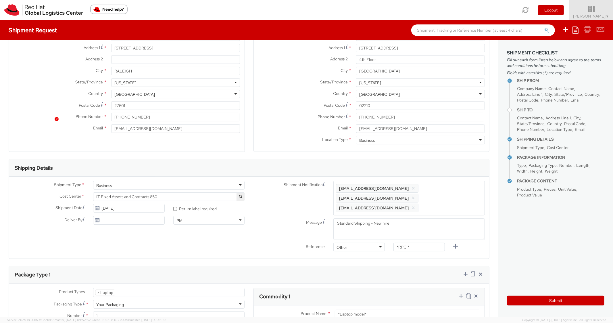
scroll to position [115, 0]
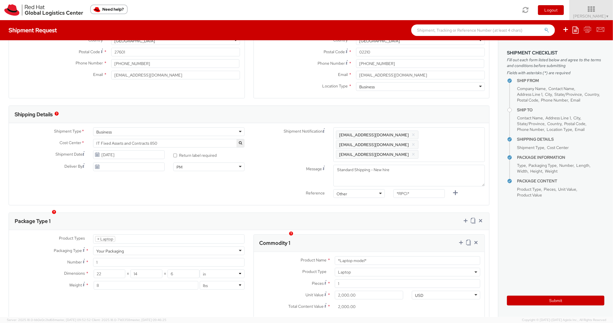
drag, startPoint x: 421, startPoint y: 190, endPoint x: 396, endPoint y: 185, distance: 26.0
click at [396, 189] on div "*RPCI*" at bounding box center [419, 194] width 60 height 11
drag, startPoint x: 425, startPoint y: 183, endPoint x: 375, endPoint y: 182, distance: 50.3
click at [375, 189] on div "Reference Other Other Other Purchase Order Number Reference Number *RPCI*" at bounding box center [369, 194] width 240 height 11
click at [364, 213] on div "Package Type 1" at bounding box center [249, 221] width 480 height 17
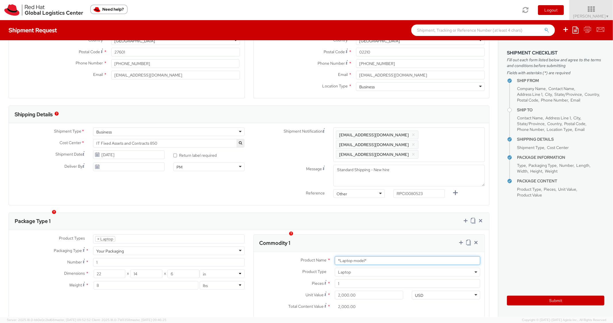
drag, startPoint x: 387, startPoint y: 252, endPoint x: 319, endPoint y: 236, distance: 70.6
click at [301, 241] on div "Commodity 1 Product Name * *Laptop model* Product Type * Documents Docking Stat…" at bounding box center [370, 276] width 232 height 84
drag, startPoint x: 373, startPoint y: 217, endPoint x: 383, endPoint y: 216, distance: 10.4
click at [375, 217] on div "Package Type 1" at bounding box center [249, 221] width 480 height 17
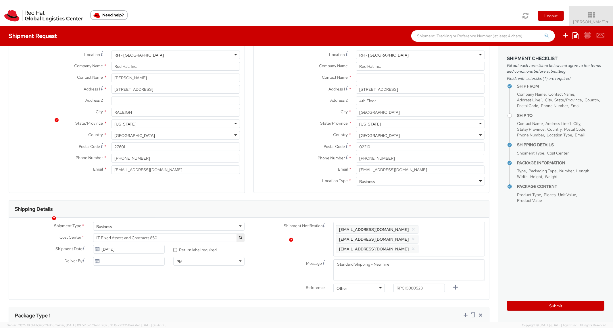
scroll to position [0, 0]
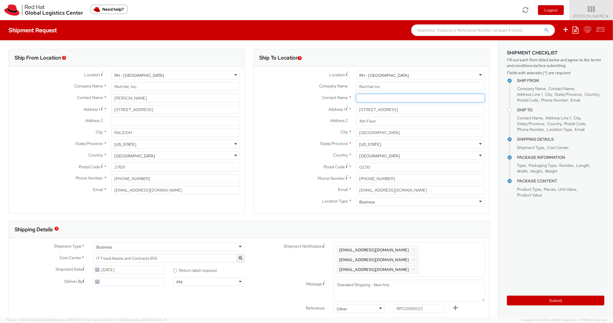
click at [384, 99] on input "text" at bounding box center [420, 98] width 129 height 9
click at [263, 155] on label "Country *" at bounding box center [303, 154] width 98 height 7
click at [537, 310] on aside "Shipment Checklist Fill out each form listed below and agree to the terms and c…" at bounding box center [555, 178] width 115 height 277
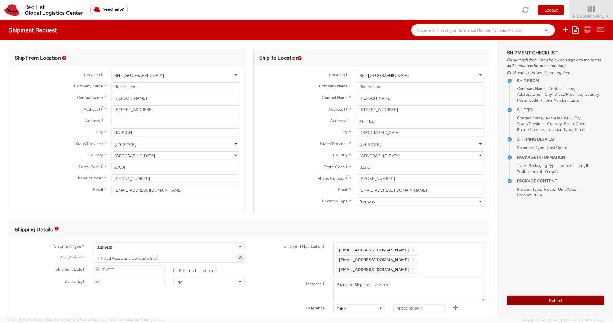
click at [534, 304] on button "Submit" at bounding box center [555, 301] width 97 height 10
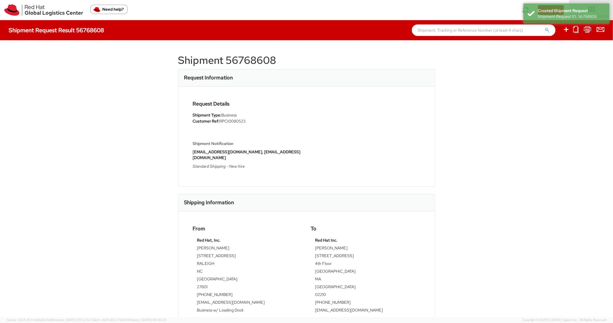
click at [248, 55] on h1 "Shipment 56768608" at bounding box center [306, 60] width 257 height 11
